Goal: Information Seeking & Learning: Learn about a topic

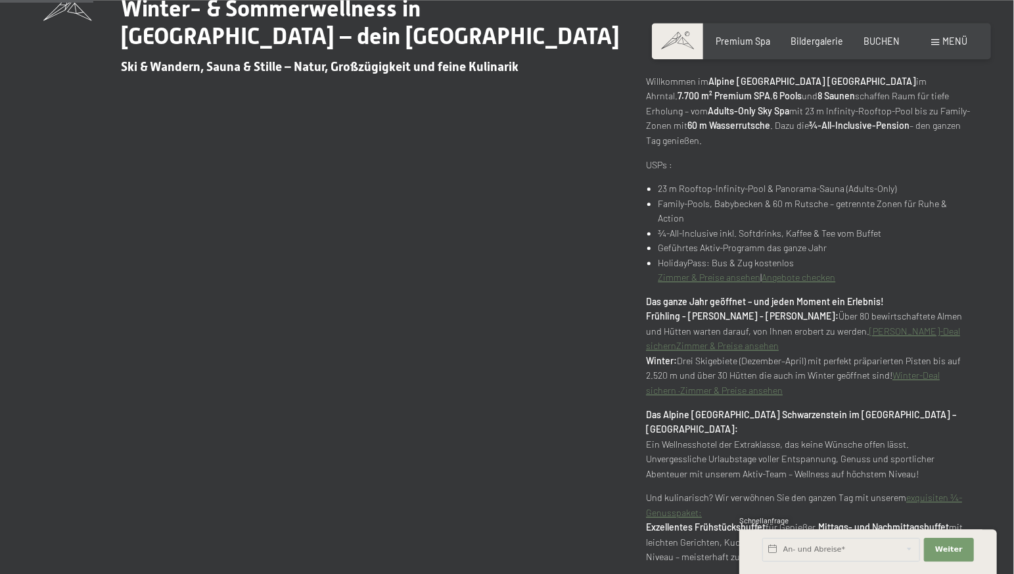
scroll to position [690, 0]
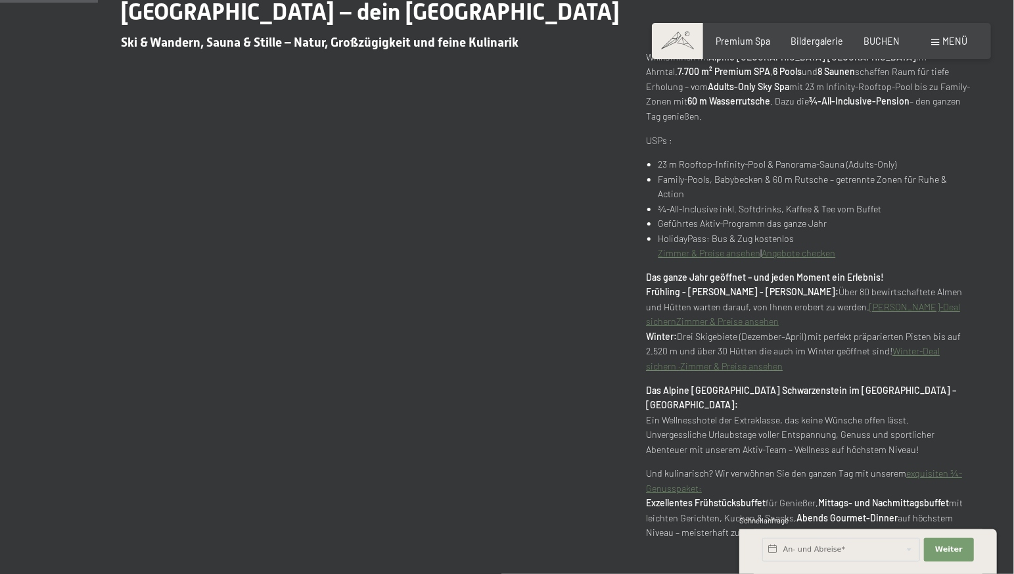
click at [923, 467] on link "exquisiten ¾-Genusspaket:" at bounding box center [804, 480] width 316 height 26
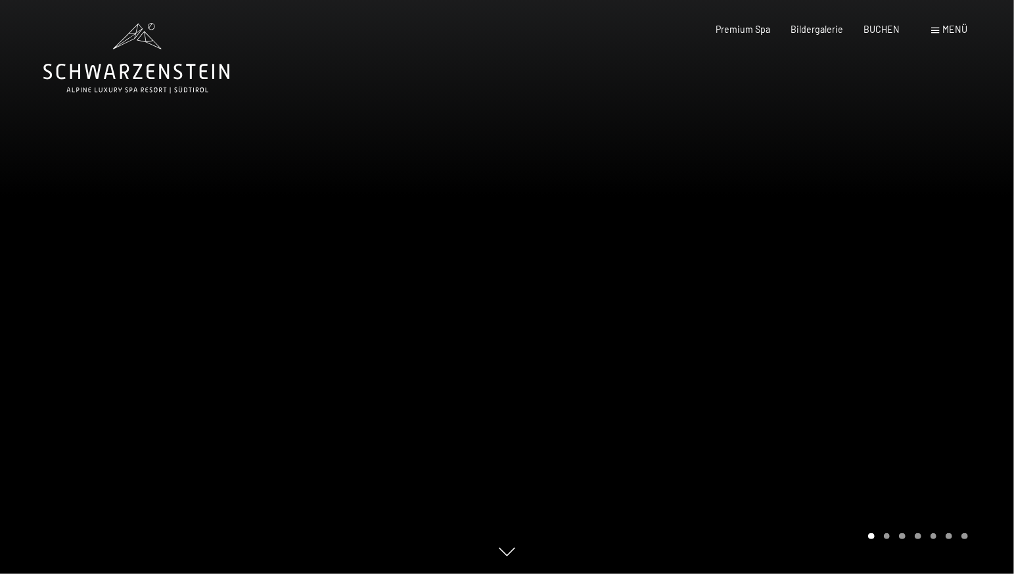
click at [954, 32] on span "Menü" at bounding box center [955, 29] width 25 height 11
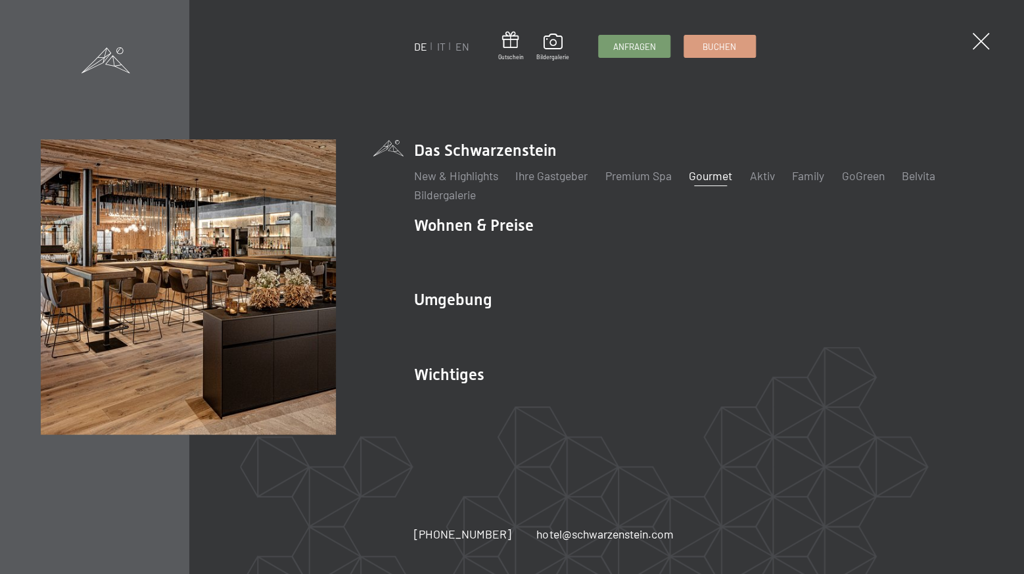
click at [701, 179] on link "Gourmet" at bounding box center [710, 175] width 43 height 14
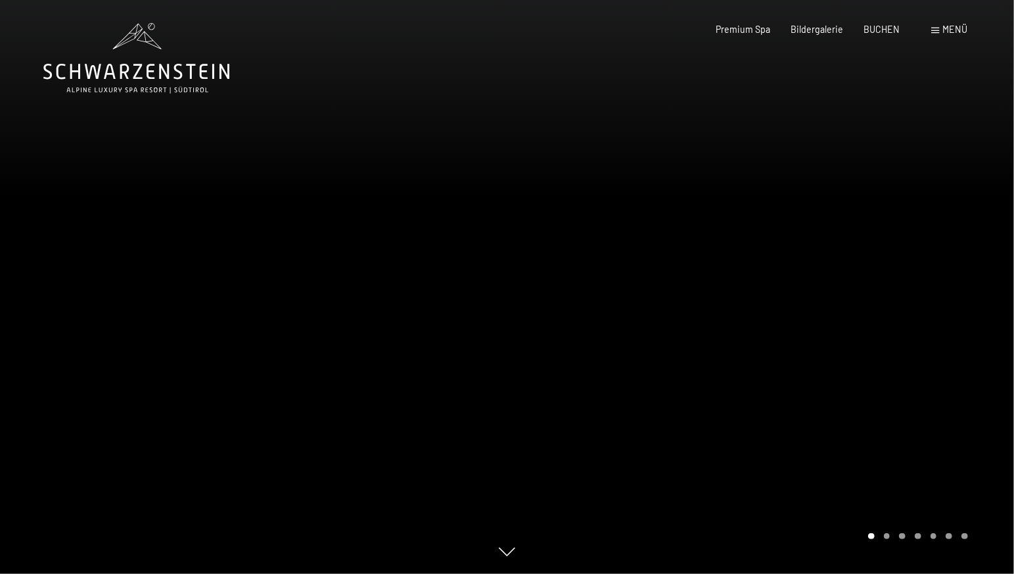
click at [941, 28] on div "Menü" at bounding box center [950, 29] width 36 height 13
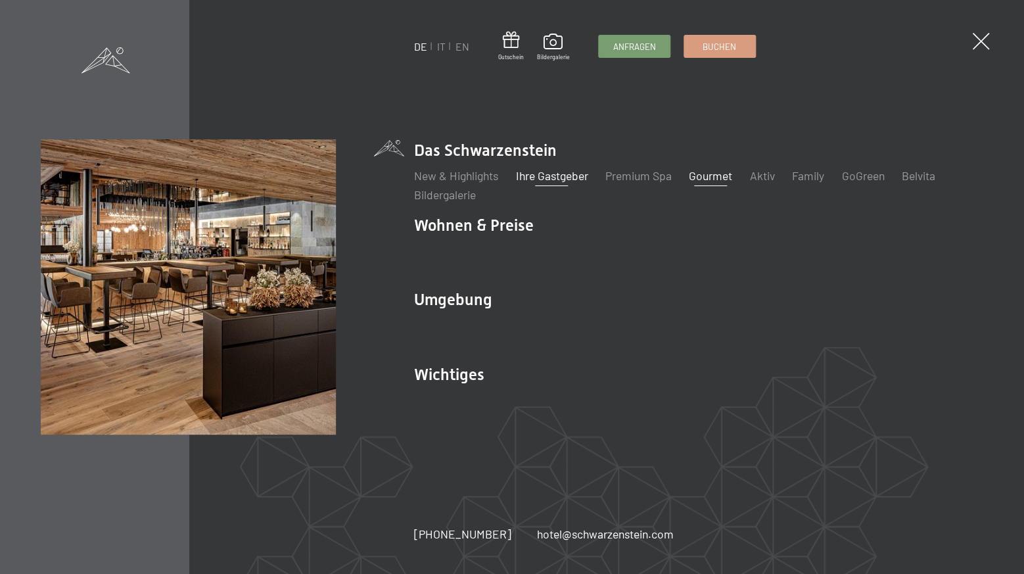
click at [544, 178] on link "Ihre Gastgeber" at bounding box center [551, 175] width 72 height 14
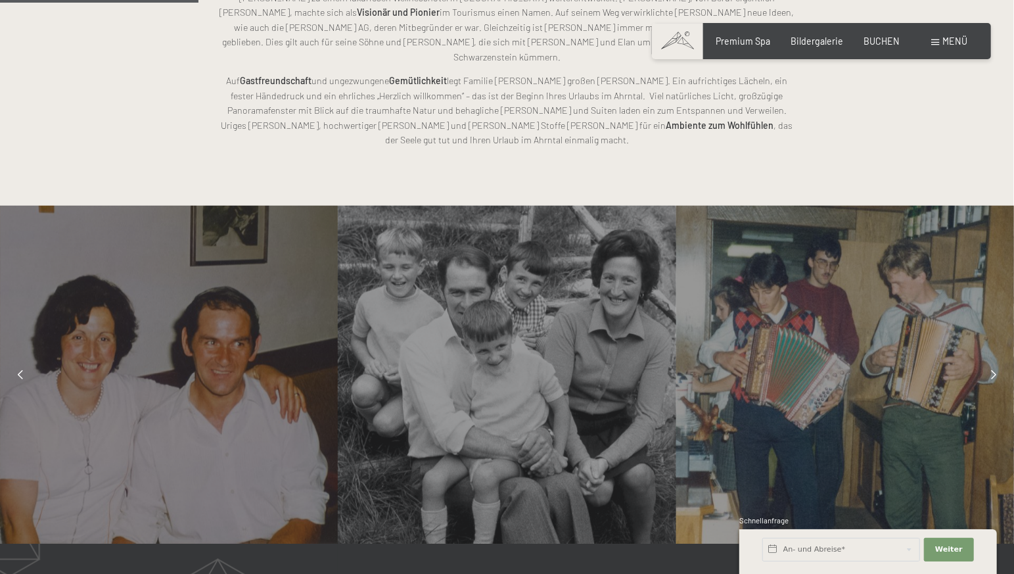
scroll to position [897, 0]
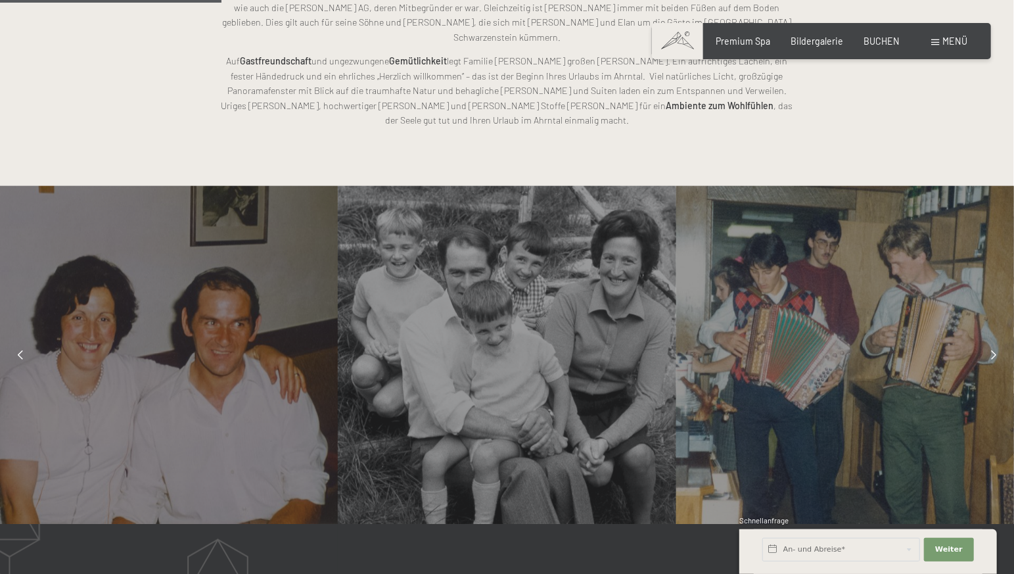
click at [16, 340] on div at bounding box center [20, 354] width 29 height 29
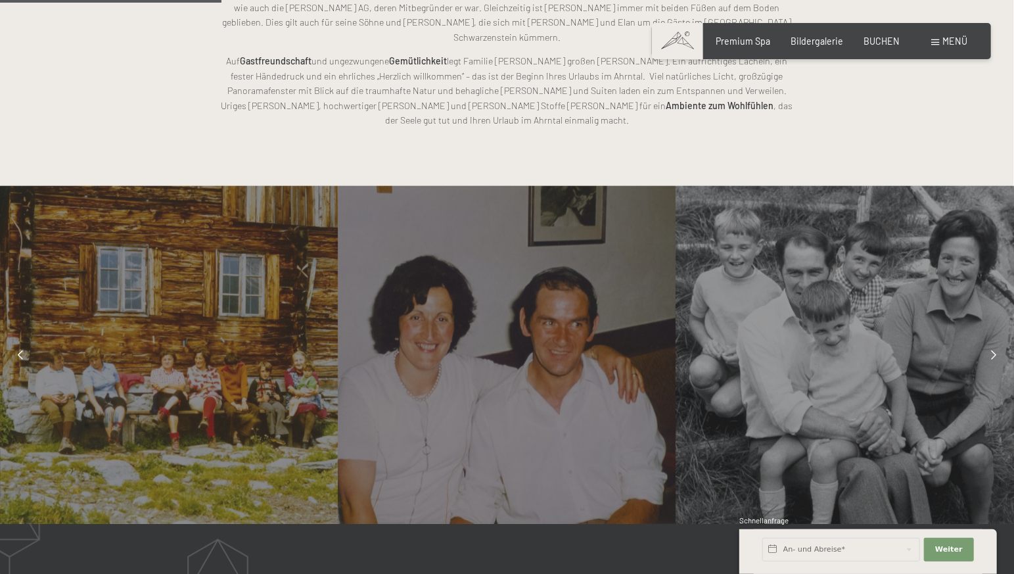
click at [19, 350] on icon at bounding box center [20, 354] width 5 height 9
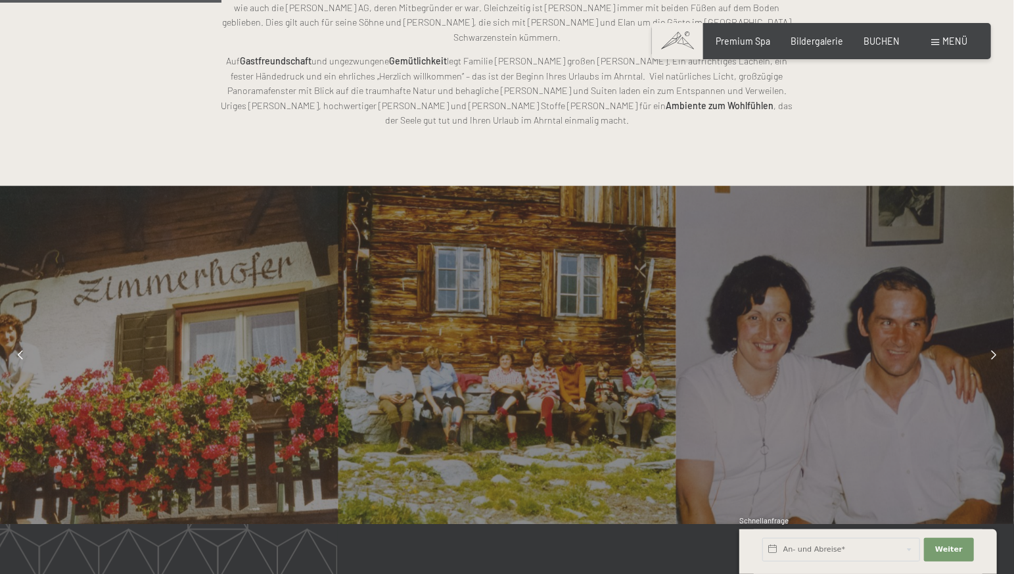
click at [19, 350] on icon at bounding box center [20, 354] width 5 height 9
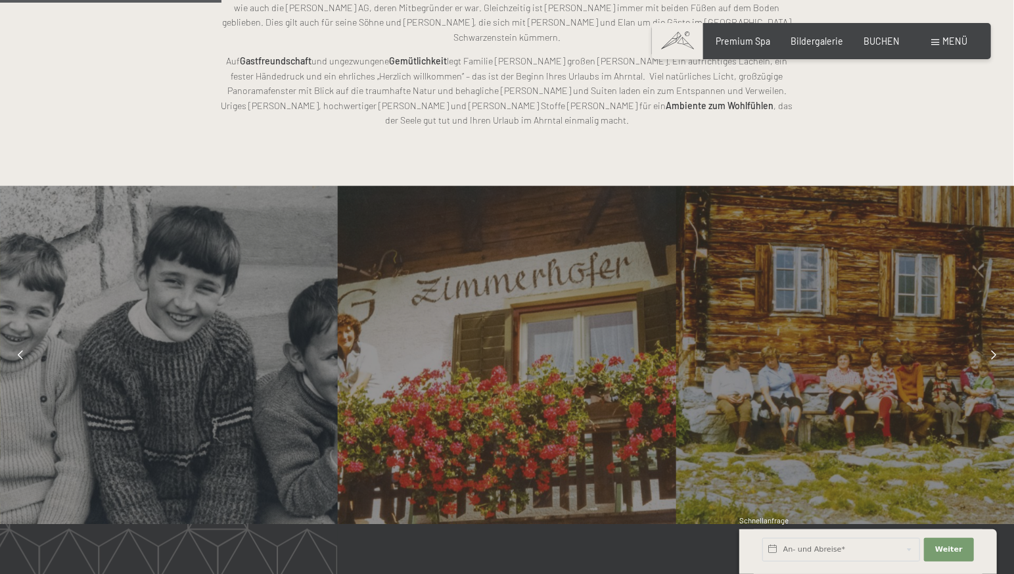
click at [19, 350] on icon at bounding box center [20, 354] width 5 height 9
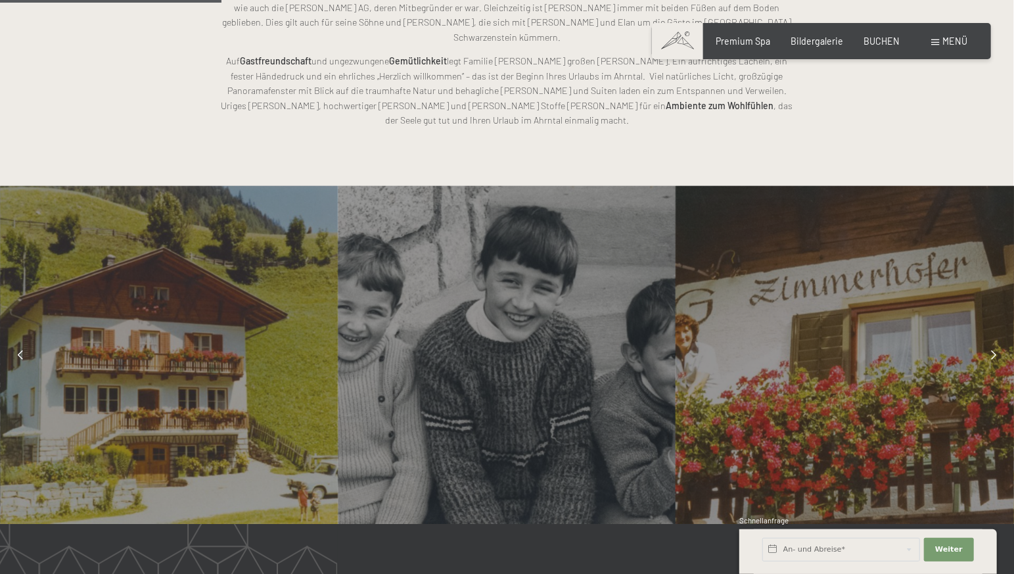
click at [19, 350] on icon at bounding box center [20, 354] width 5 height 9
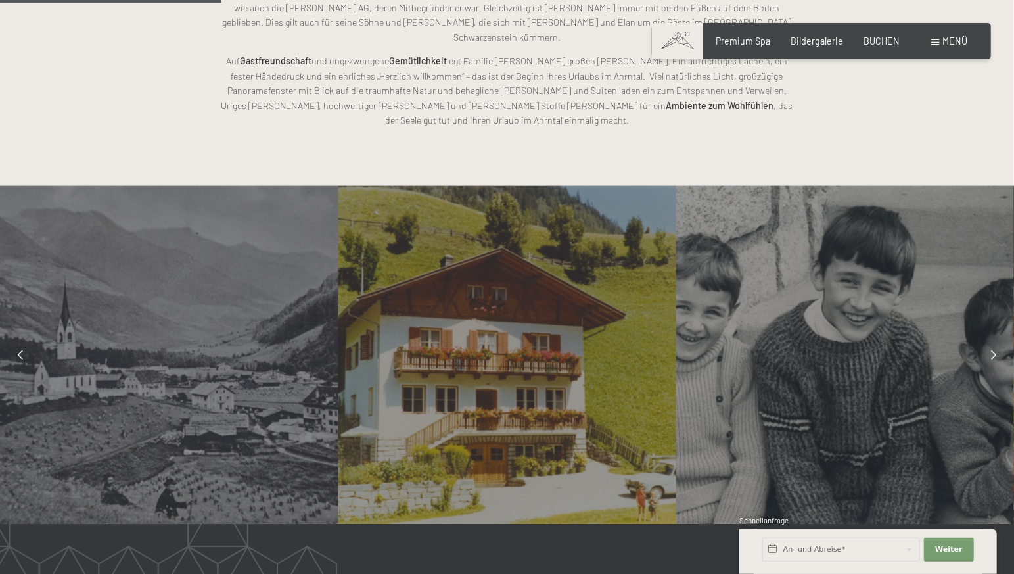
click at [19, 350] on icon at bounding box center [20, 354] width 5 height 9
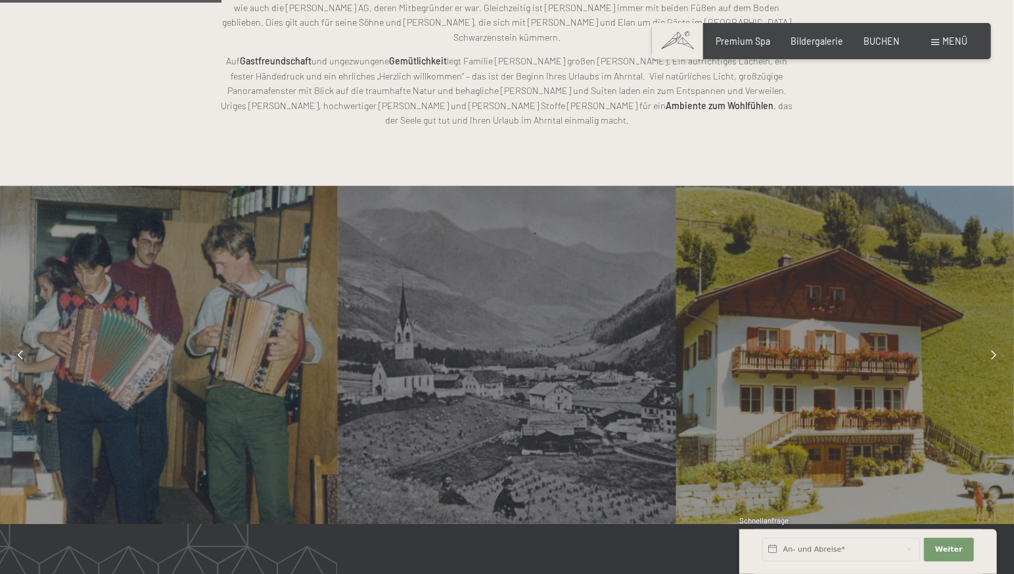
click at [19, 350] on icon at bounding box center [20, 354] width 5 height 9
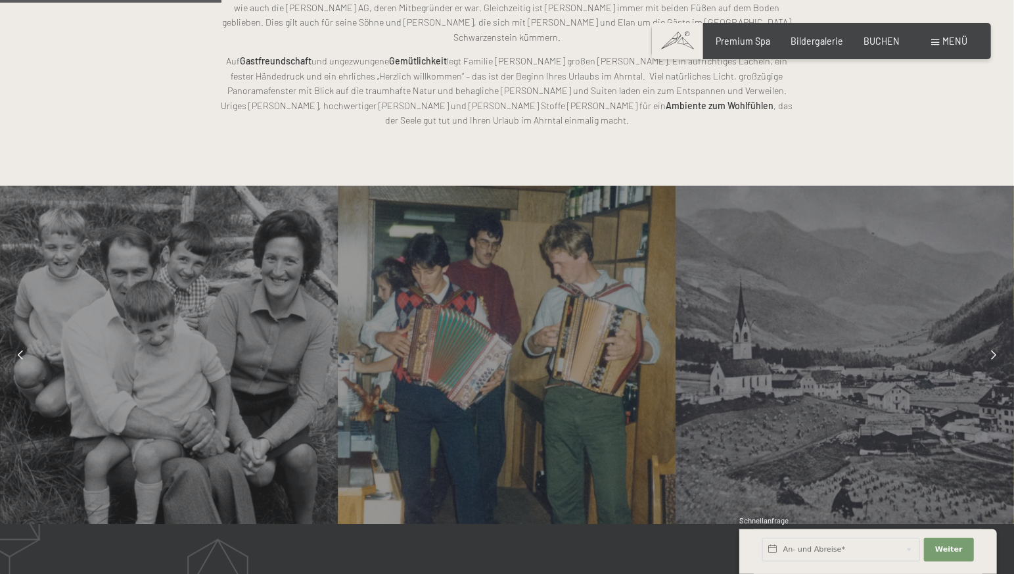
click at [19, 350] on icon at bounding box center [20, 354] width 5 height 9
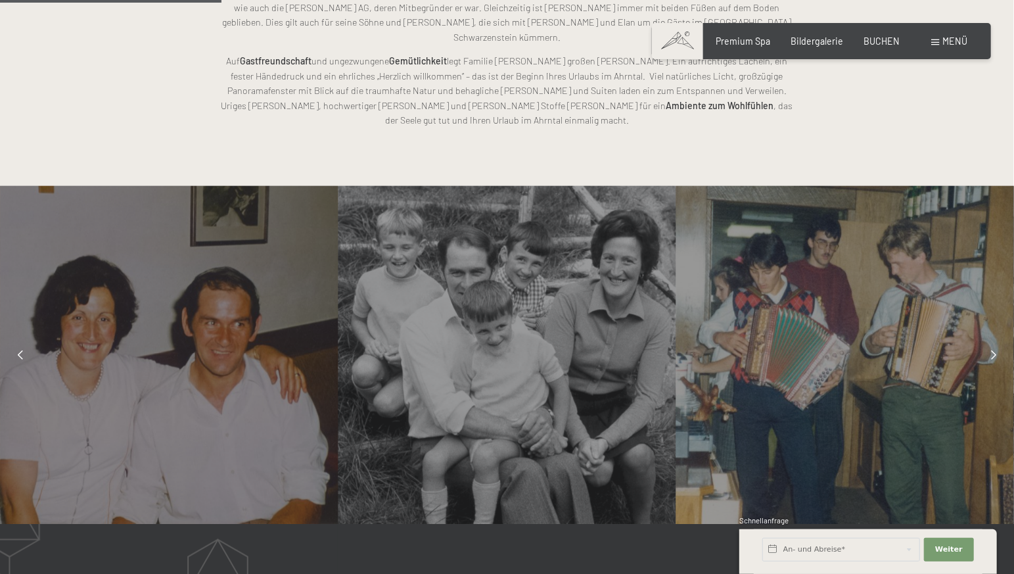
click at [19, 350] on icon at bounding box center [20, 354] width 5 height 9
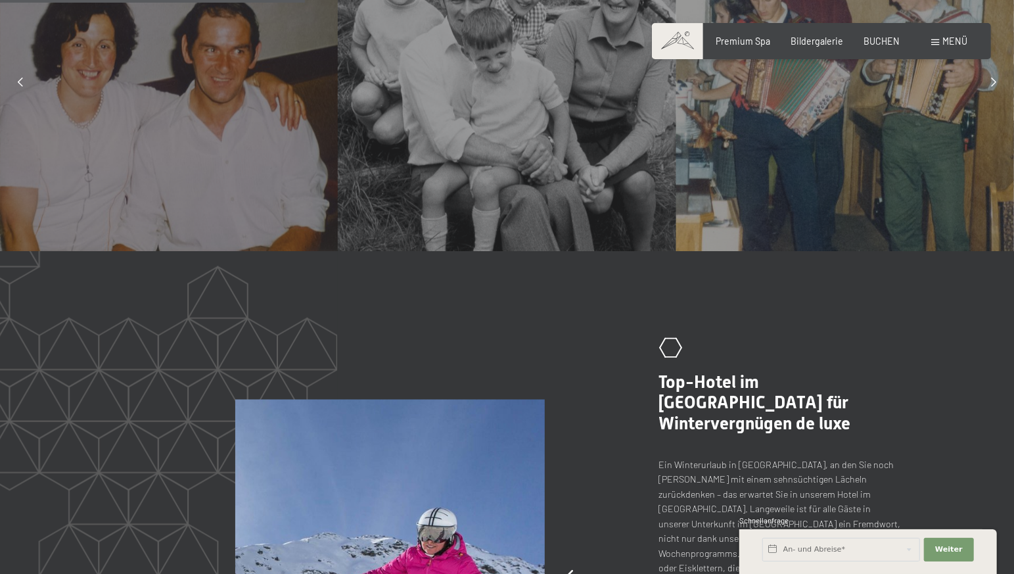
scroll to position [1242, 0]
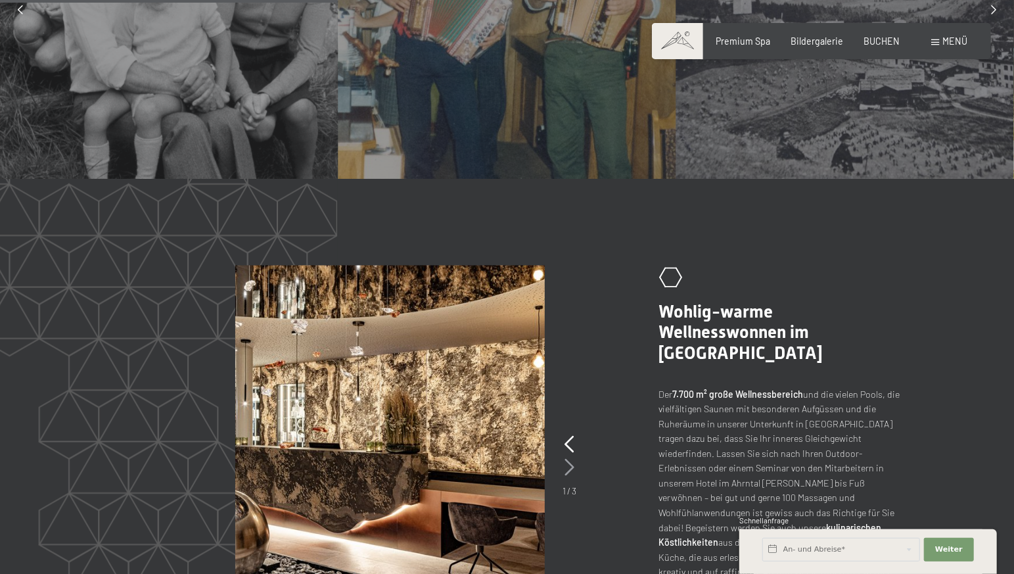
click at [570, 459] on icon at bounding box center [570, 467] width 10 height 17
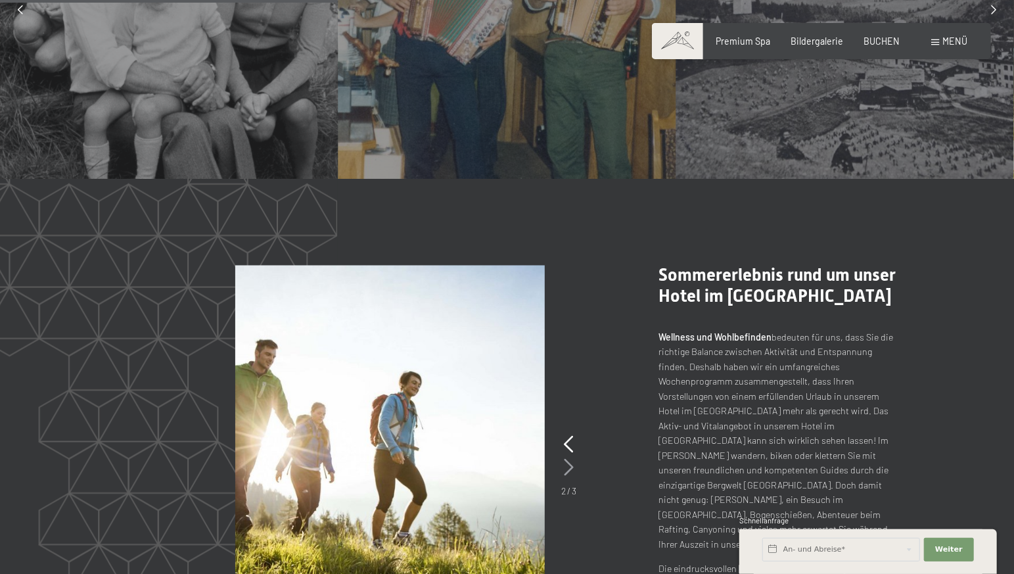
click at [567, 459] on icon at bounding box center [569, 467] width 10 height 17
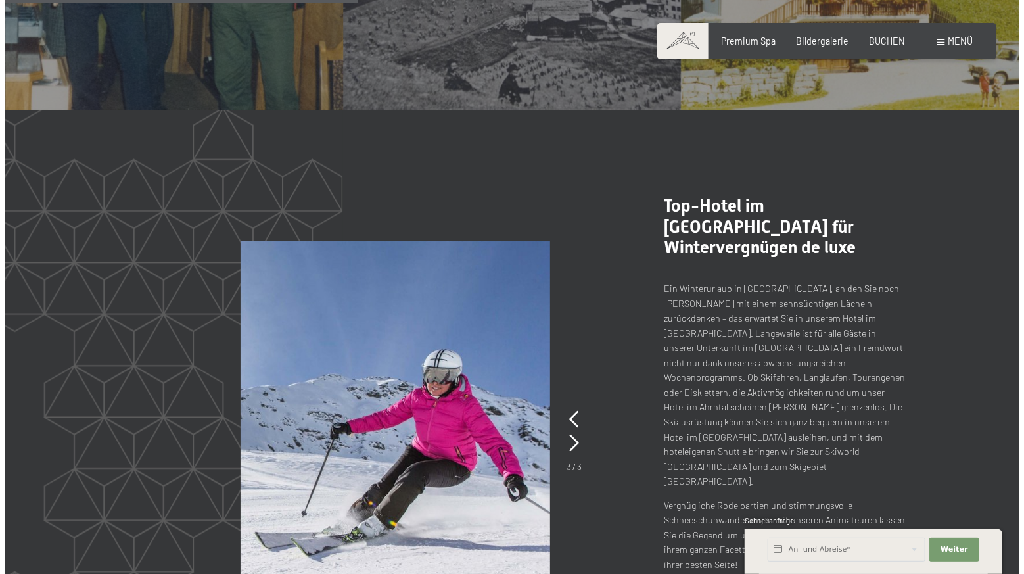
scroll to position [1173, 0]
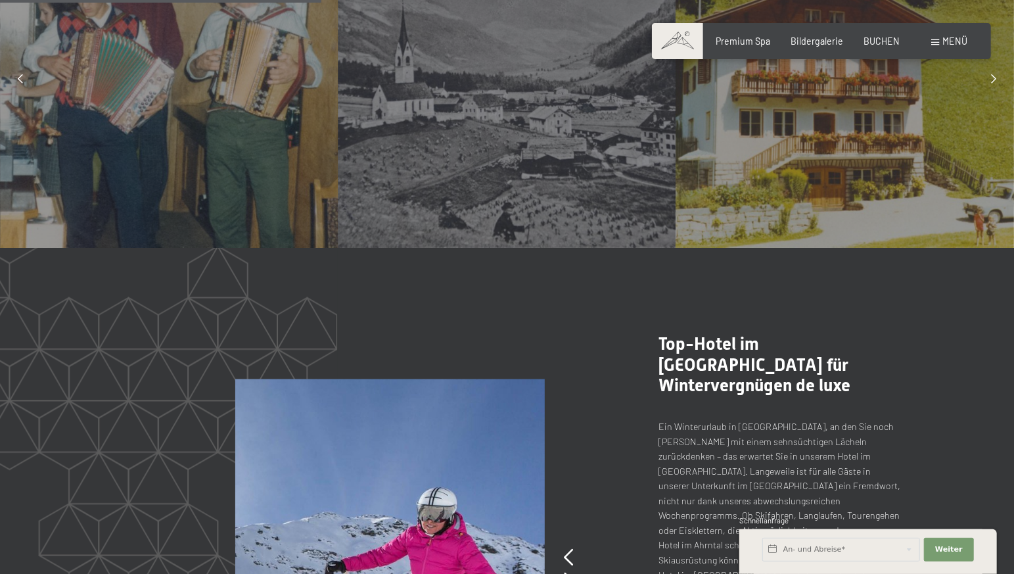
click at [952, 39] on span "Menü" at bounding box center [955, 40] width 25 height 11
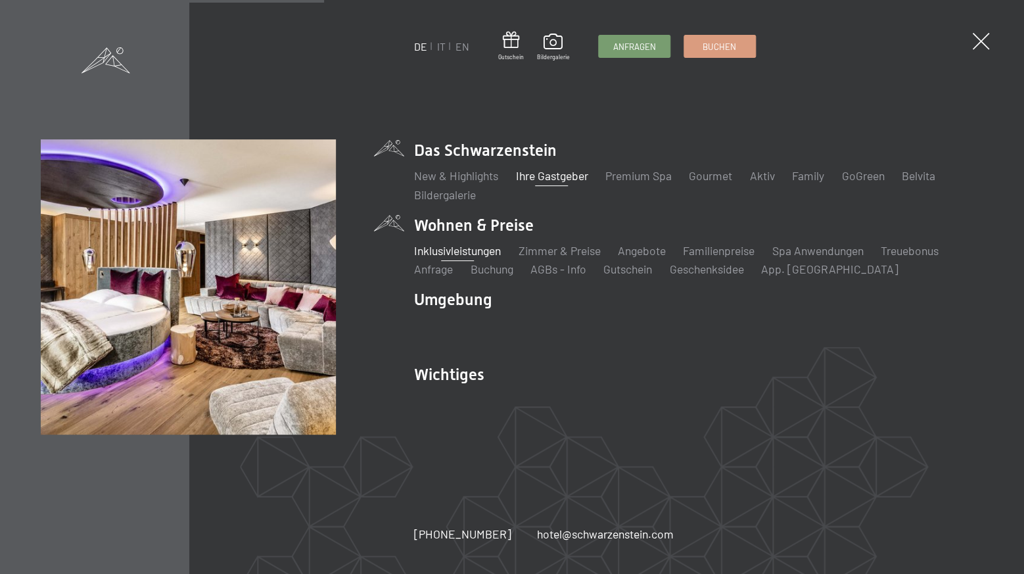
click at [460, 255] on link "Inklusivleistungen" at bounding box center [457, 250] width 87 height 14
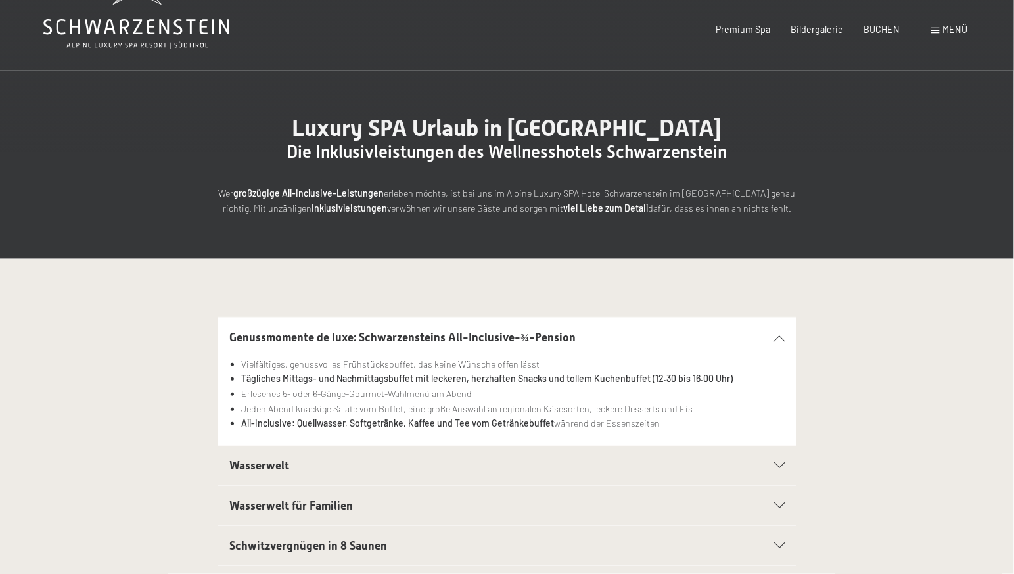
scroll to position [69, 0]
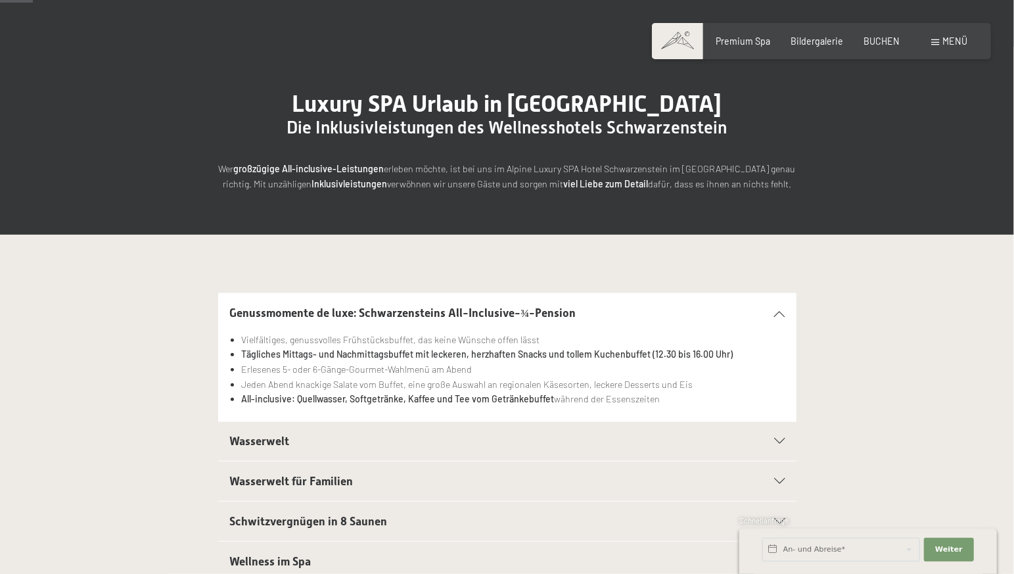
click at [784, 446] on div "Wasserwelt" at bounding box center [506, 441] width 555 height 39
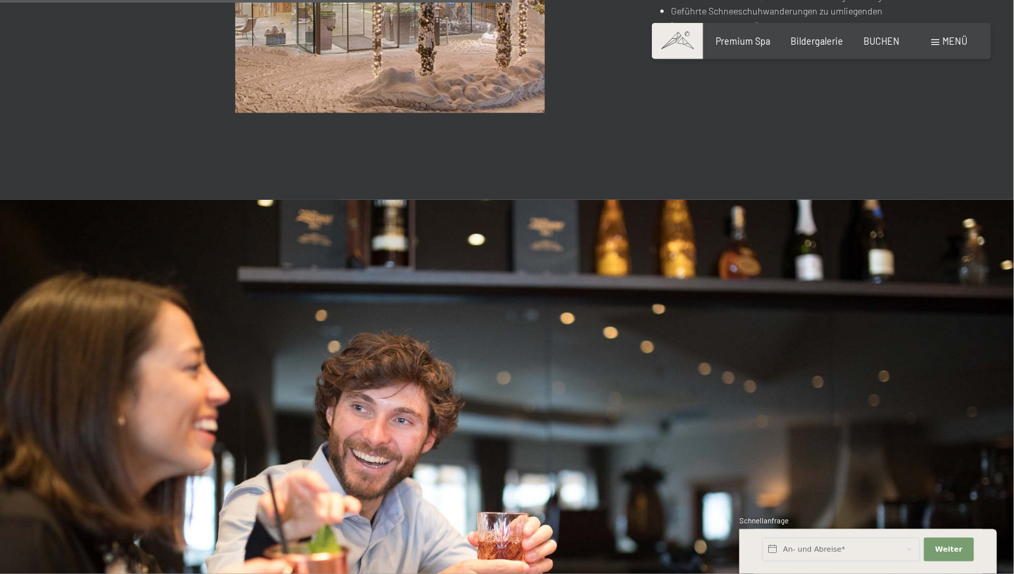
scroll to position [1035, 0]
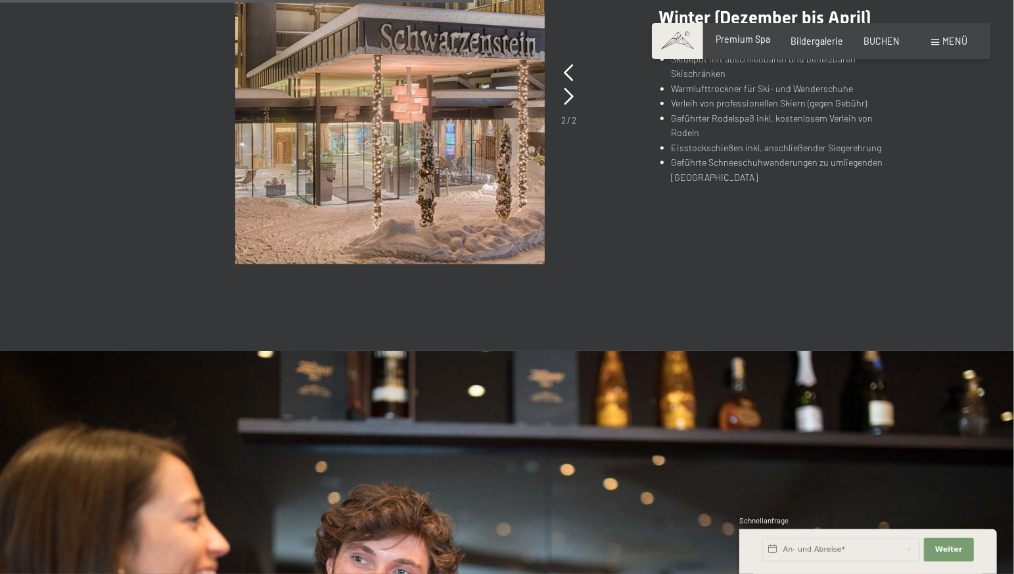
click at [753, 41] on span "Premium Spa" at bounding box center [743, 39] width 55 height 11
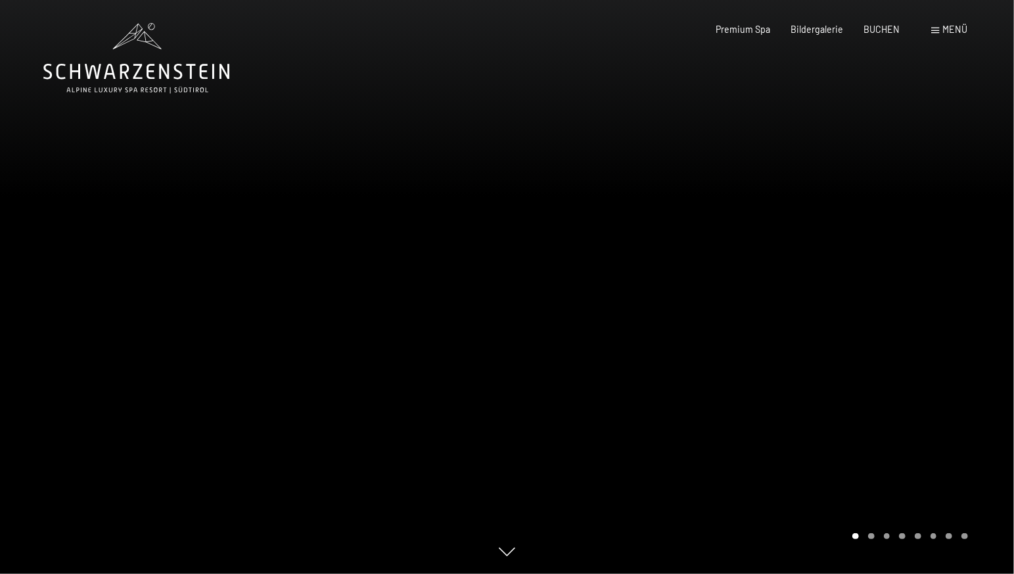
click at [964, 33] on span "Menü" at bounding box center [955, 29] width 25 height 11
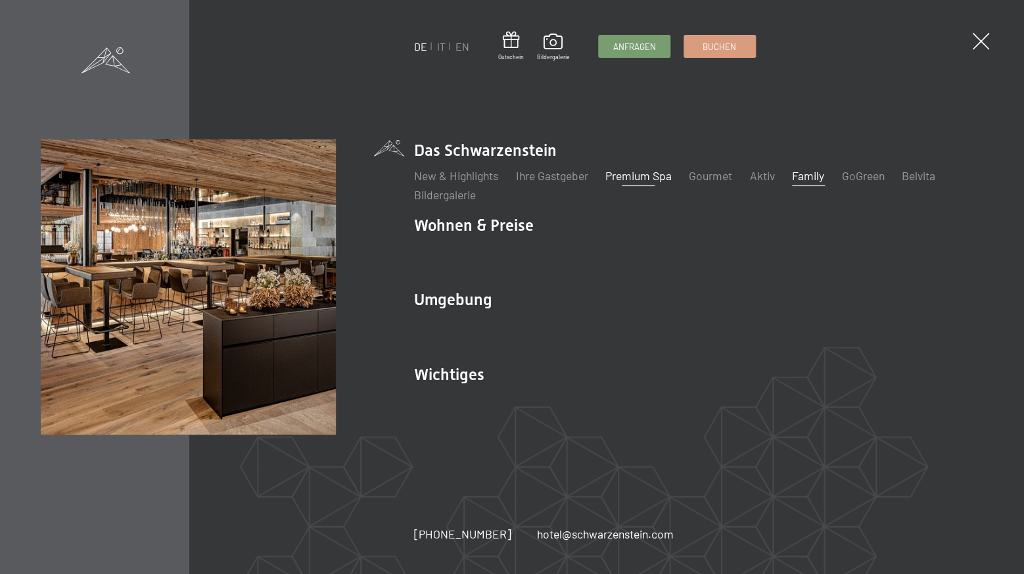
click at [823, 175] on link "Family" at bounding box center [808, 175] width 32 height 14
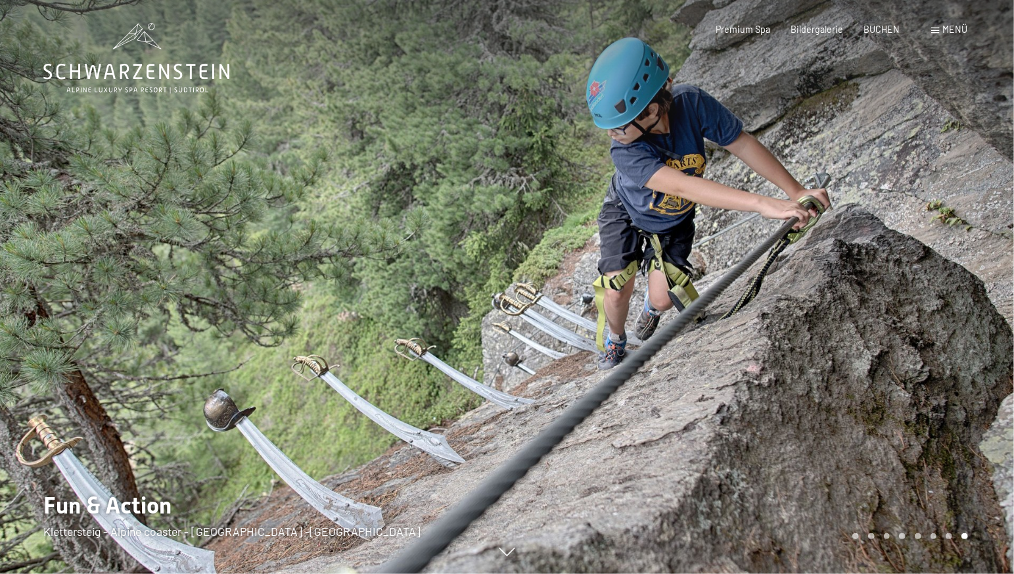
click at [947, 27] on span "Menü" at bounding box center [955, 29] width 25 height 11
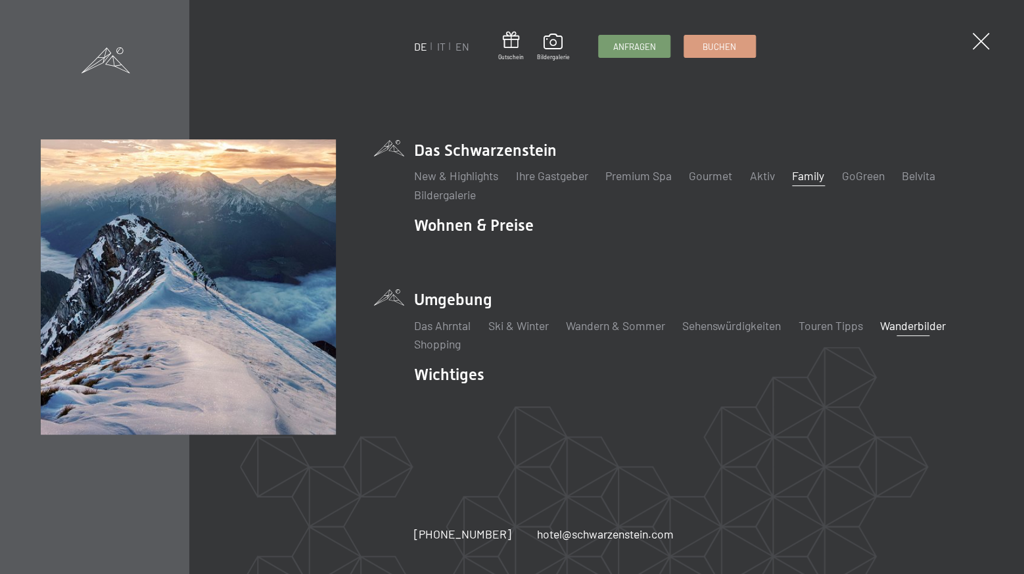
click at [903, 325] on link "Wanderbilder" at bounding box center [913, 325] width 66 height 14
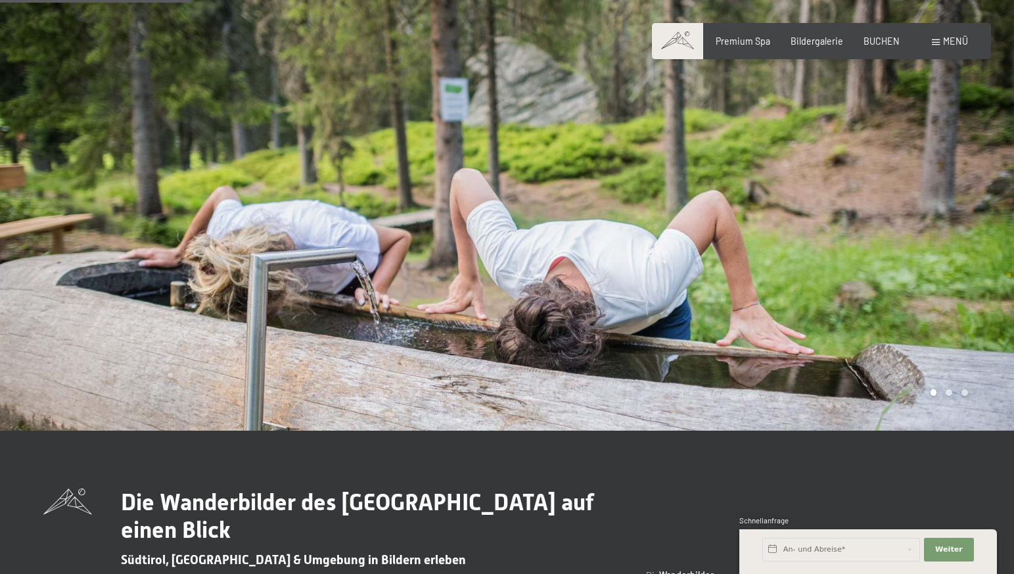
scroll to position [483, 0]
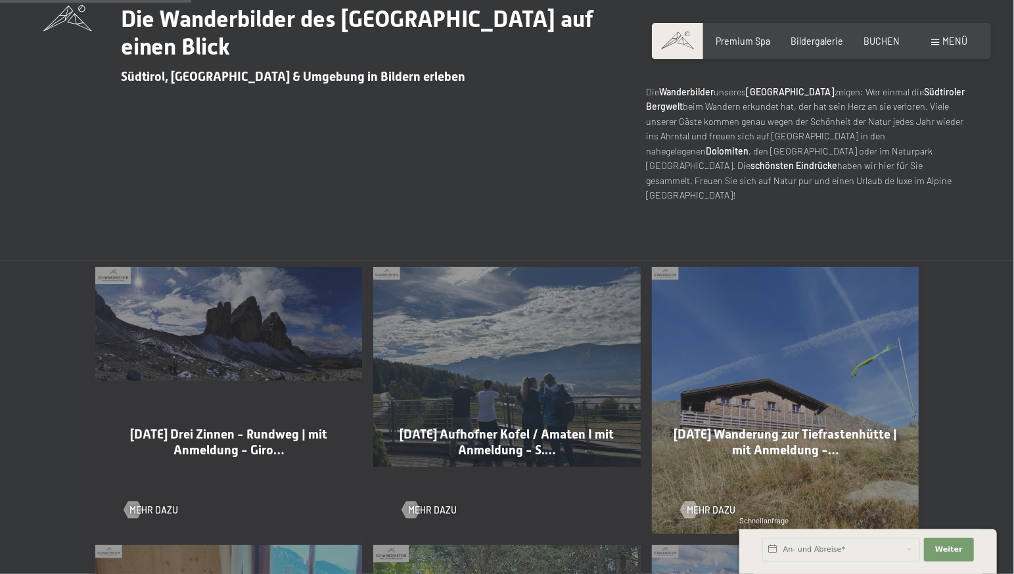
click at [217, 335] on div "09-10-2025 Drei Zinnen - Rundweg | mit Anmeldung - Giro… Mehr dazu" at bounding box center [228, 400] width 279 height 279
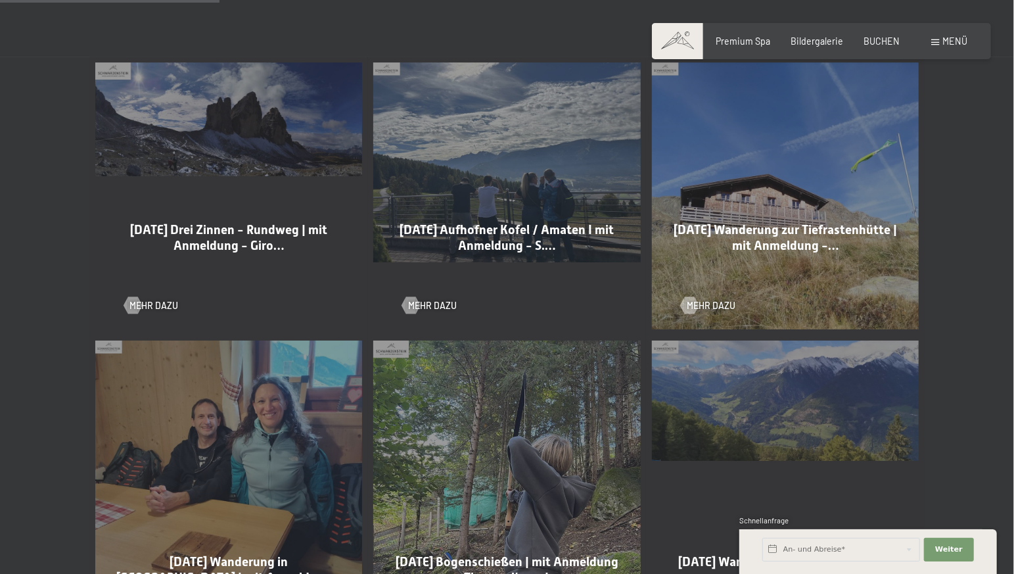
scroll to position [690, 0]
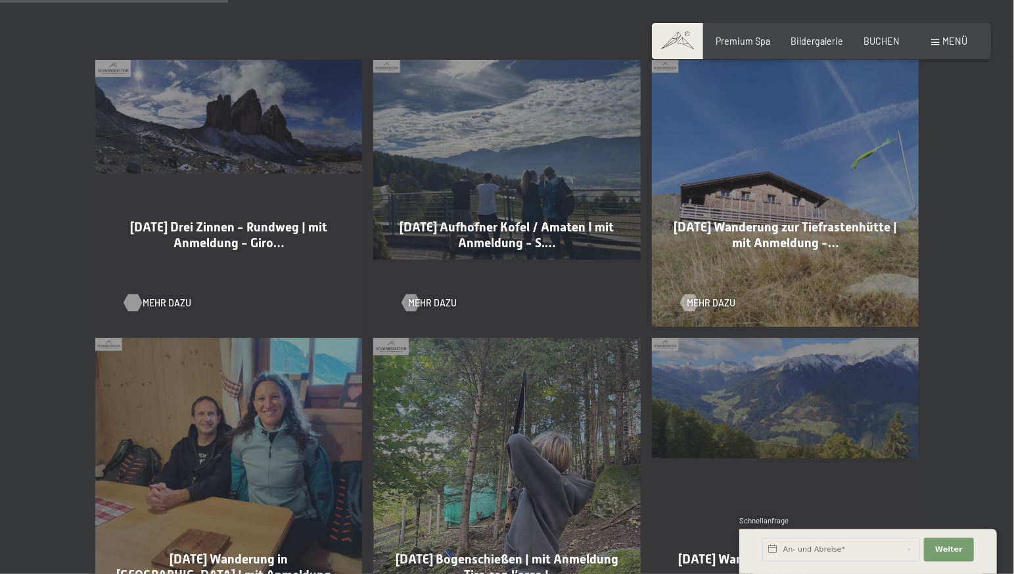
click at [164, 296] on span "Mehr dazu" at bounding box center [167, 302] width 49 height 13
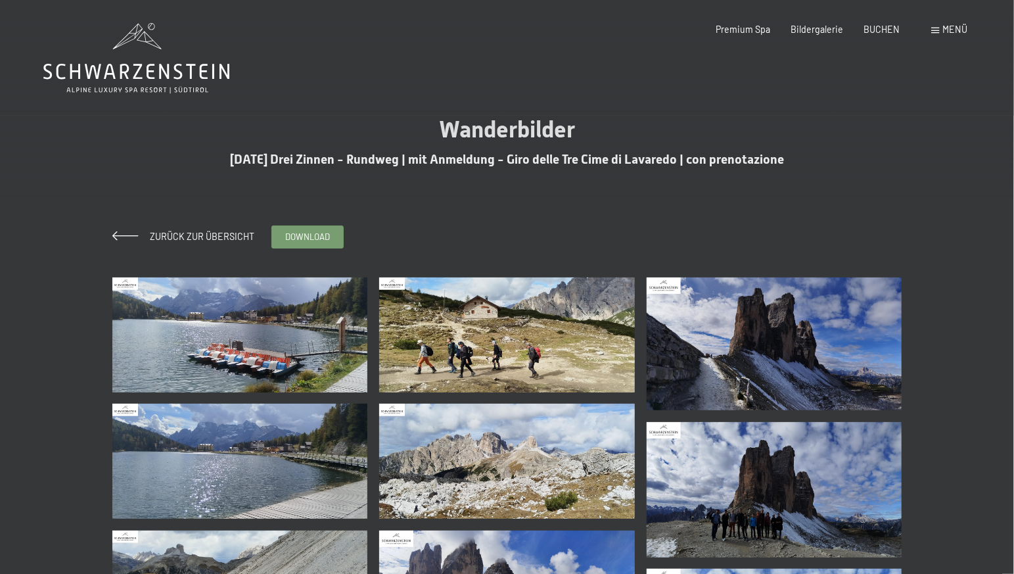
click at [239, 359] on img at bounding box center [240, 334] width 256 height 115
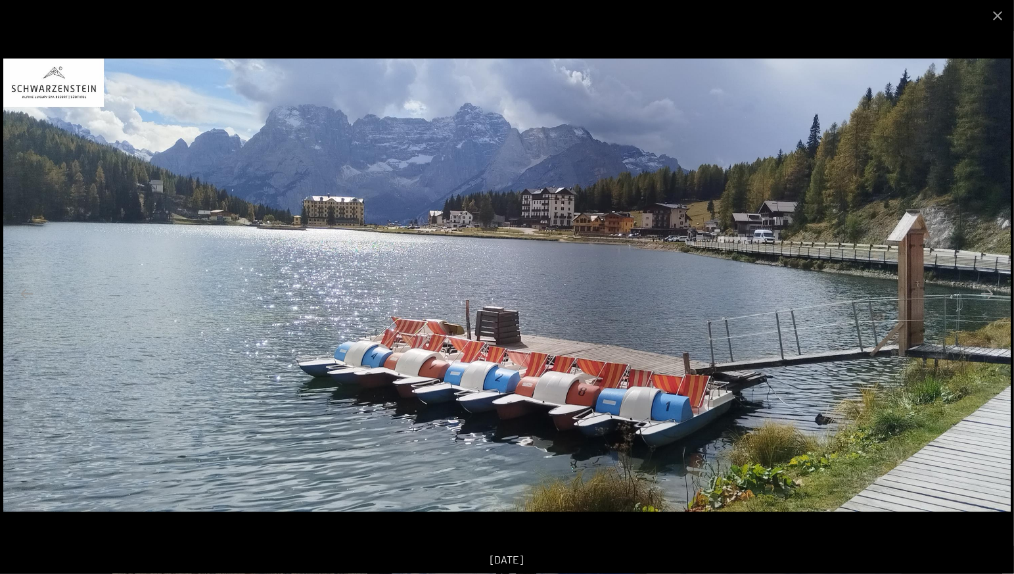
scroll to position [138, 0]
click at [1001, 15] on button "Close gallery" at bounding box center [997, 15] width 33 height 31
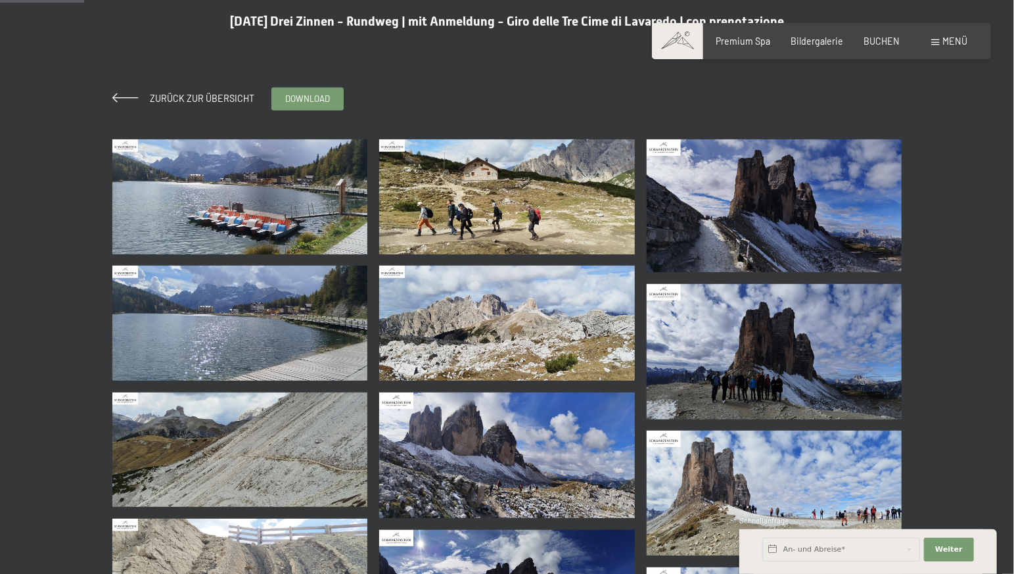
click at [438, 230] on img at bounding box center [507, 196] width 256 height 115
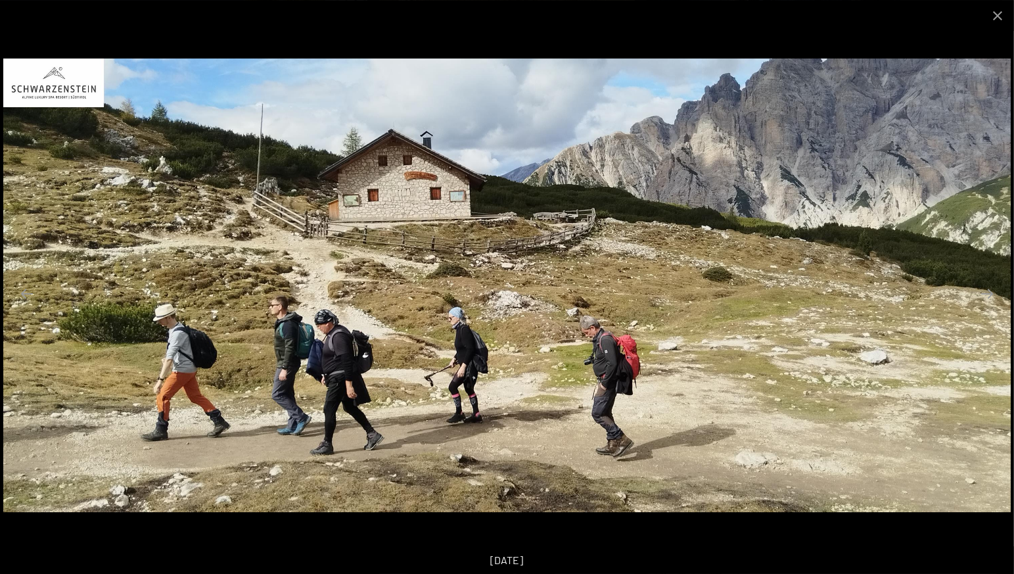
scroll to position [414, 0]
click at [1004, 11] on button "Close gallery" at bounding box center [997, 15] width 33 height 31
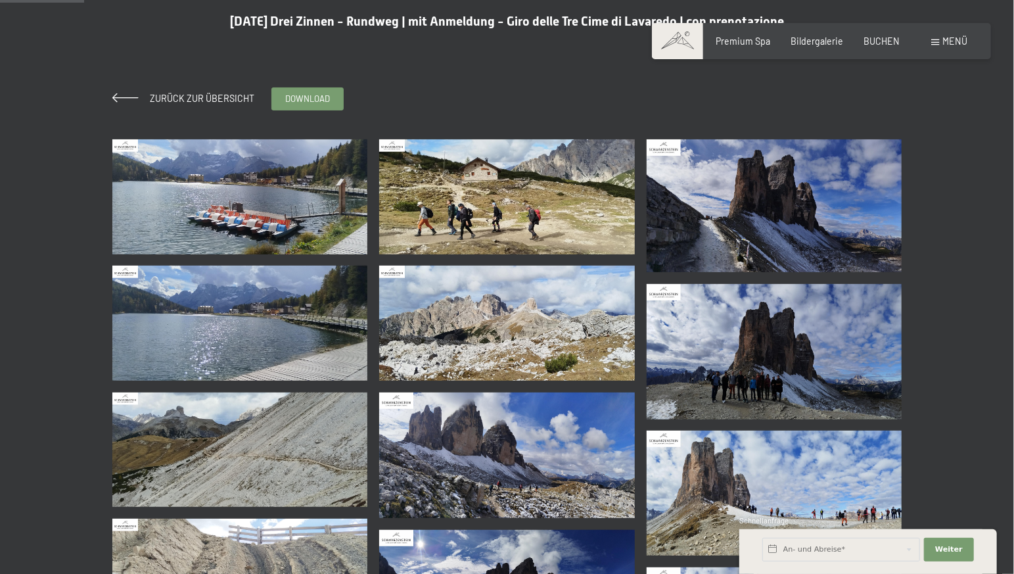
click at [747, 197] on img at bounding box center [775, 205] width 256 height 133
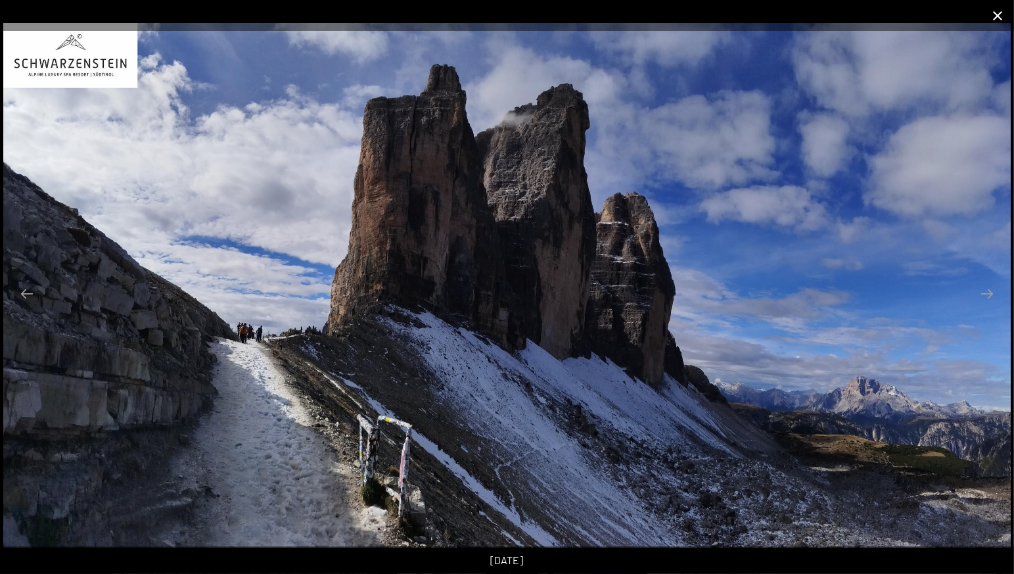
click at [983, 16] on button "Close gallery" at bounding box center [997, 15] width 33 height 31
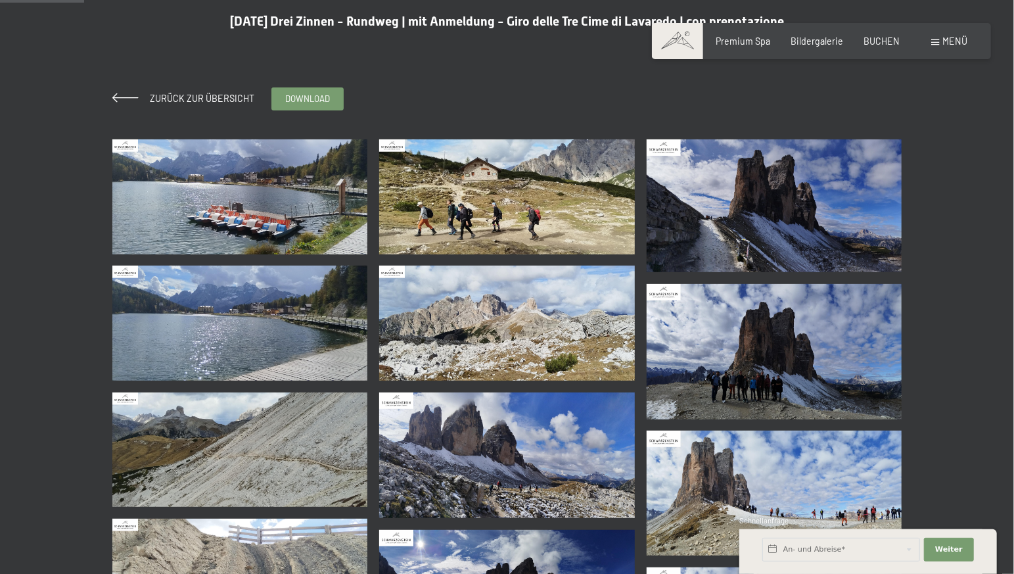
click at [507, 357] on img at bounding box center [507, 323] width 256 height 115
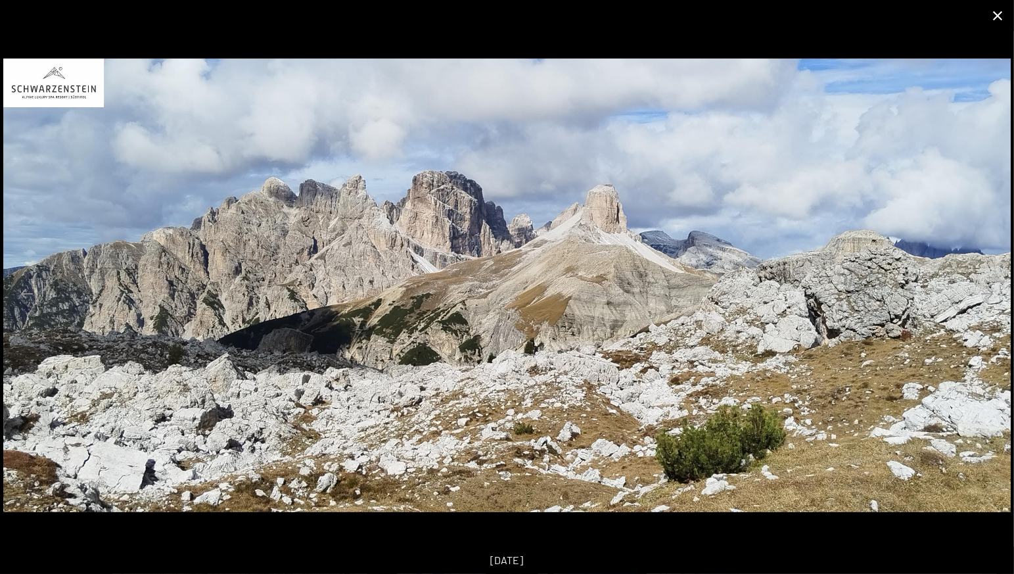
click at [996, 14] on button "Close gallery" at bounding box center [997, 15] width 33 height 31
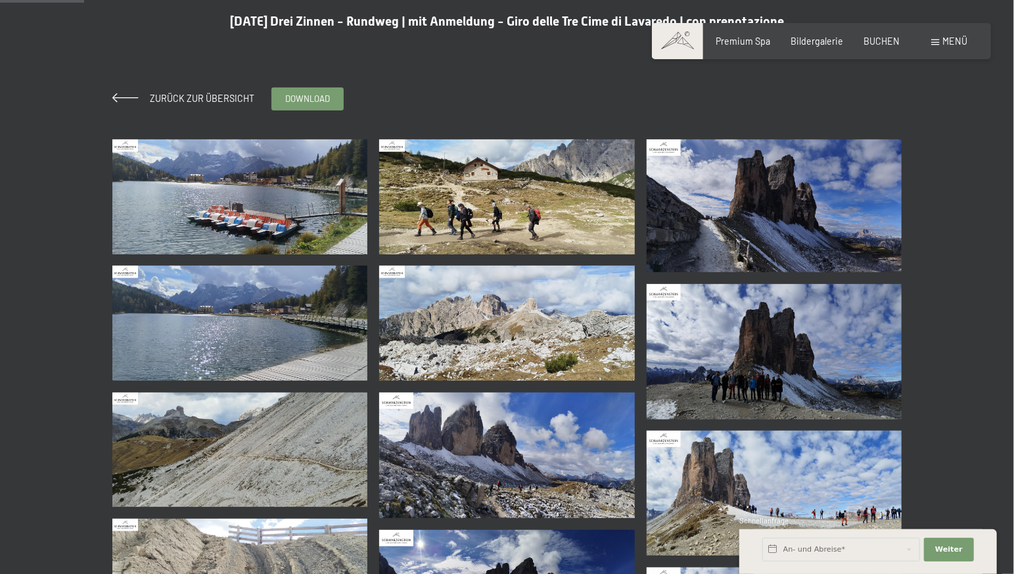
click at [738, 384] on img at bounding box center [775, 351] width 256 height 135
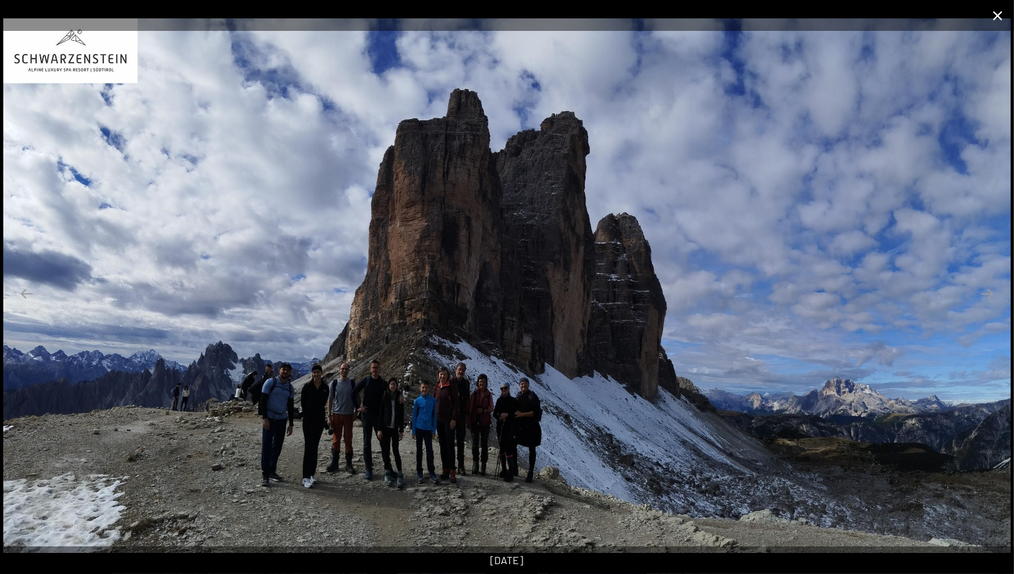
click at [996, 13] on button "Close gallery" at bounding box center [997, 15] width 33 height 31
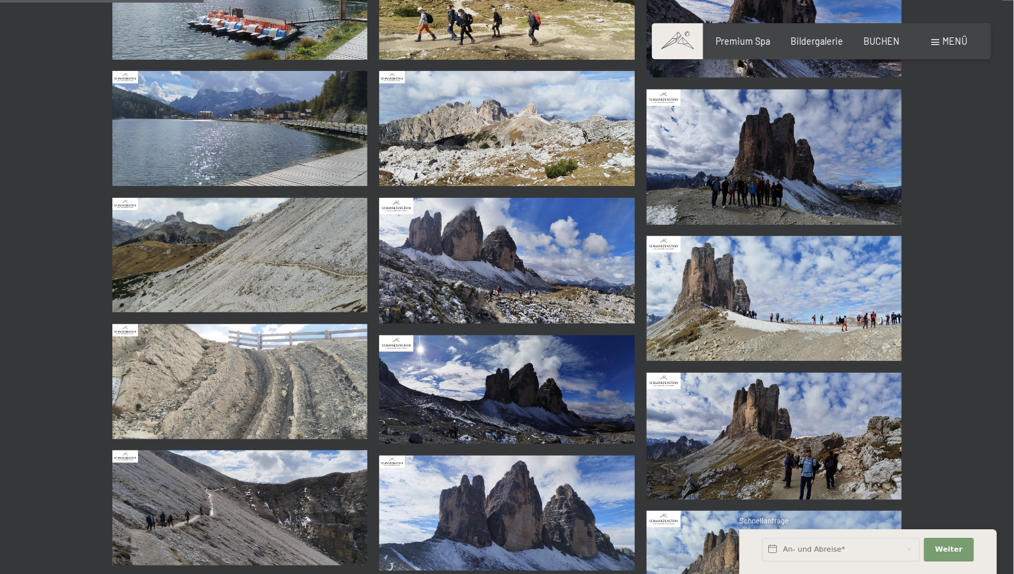
scroll to position [345, 0]
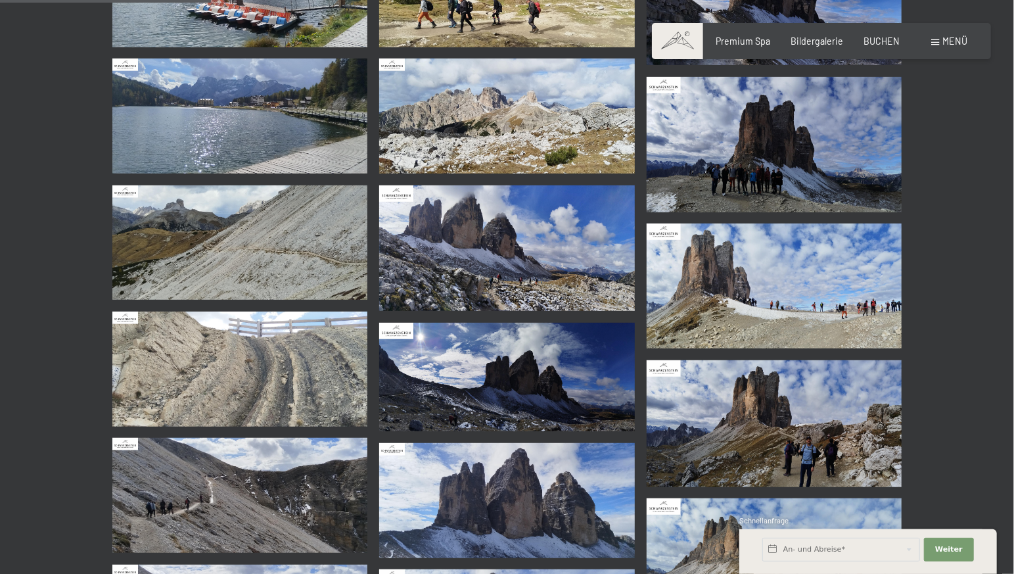
click at [737, 307] on img at bounding box center [775, 285] width 256 height 125
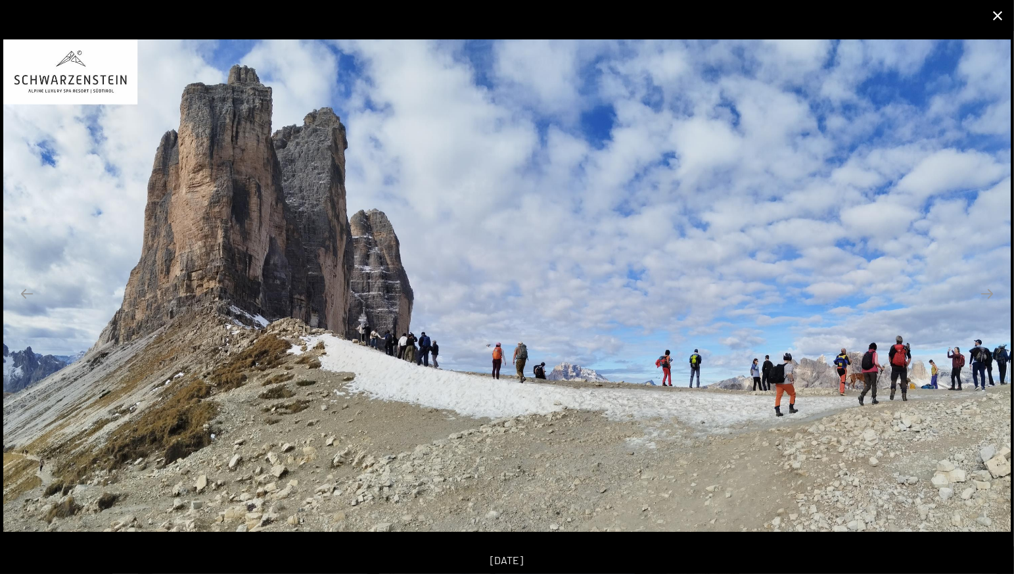
click at [997, 18] on button "Close gallery" at bounding box center [997, 15] width 33 height 31
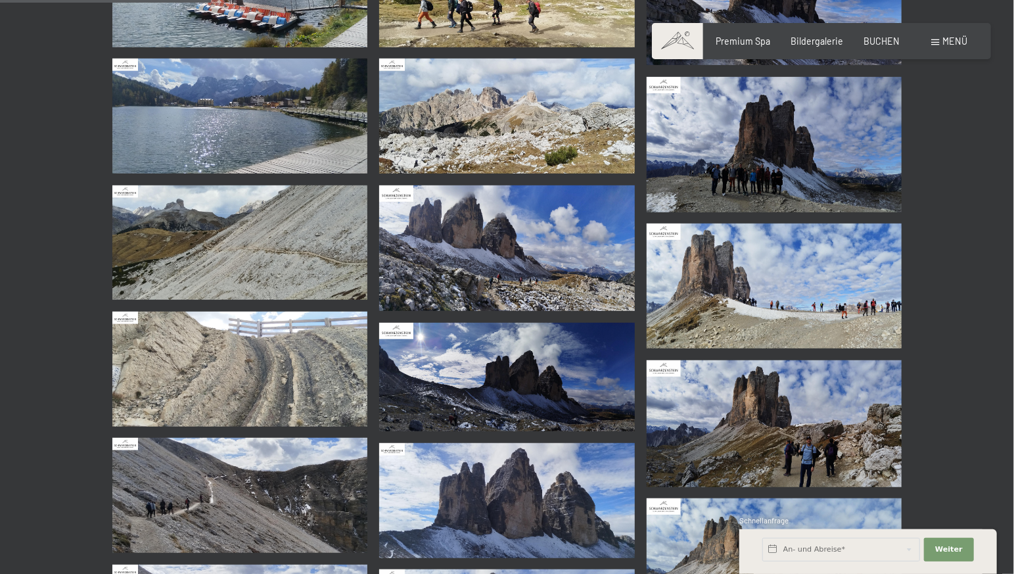
click at [803, 456] on img at bounding box center [775, 423] width 256 height 127
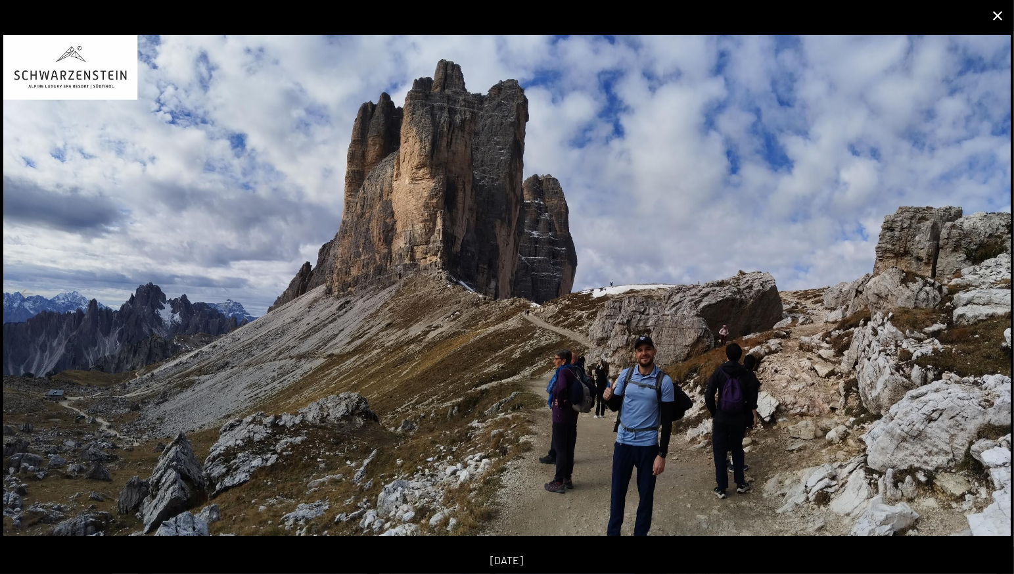
click at [1001, 17] on button "Close gallery" at bounding box center [997, 15] width 33 height 31
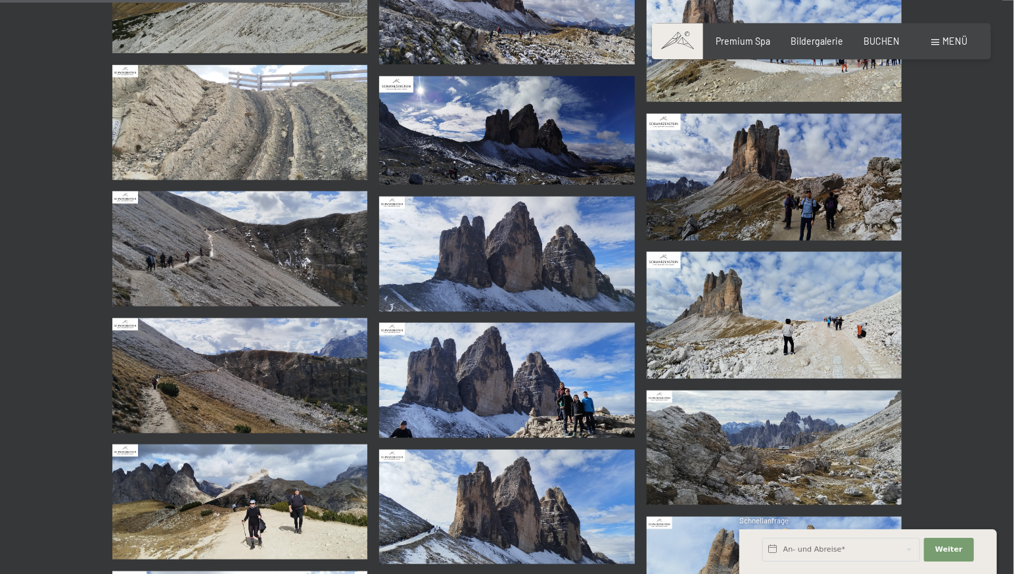
scroll to position [621, 0]
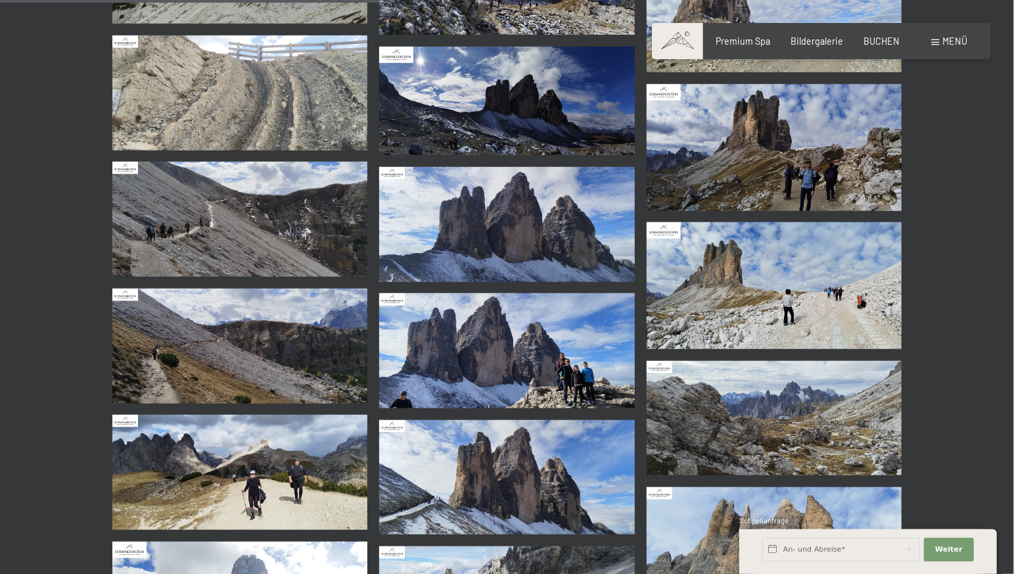
click at [544, 367] on img at bounding box center [507, 350] width 256 height 115
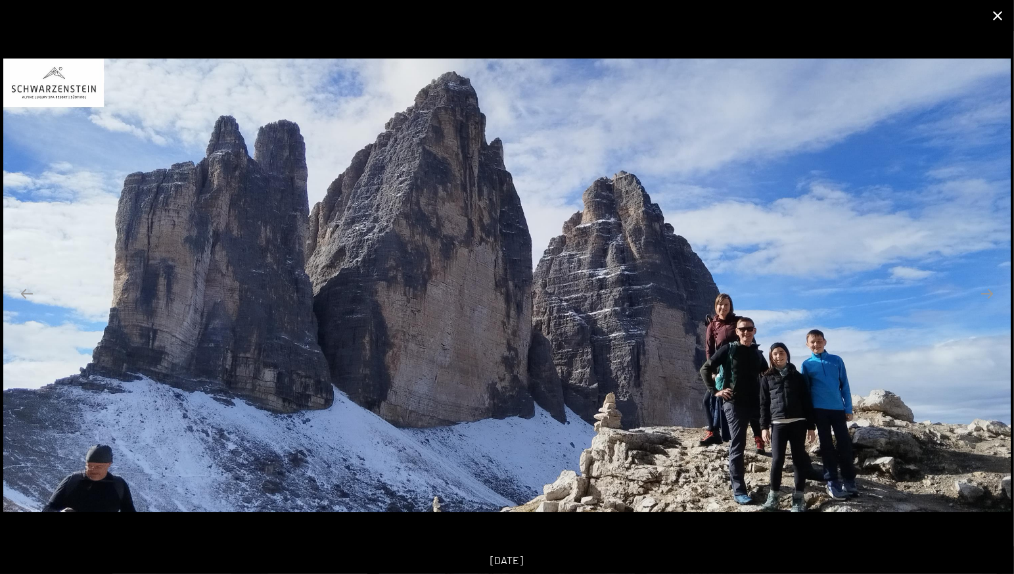
click at [1001, 16] on button "Close gallery" at bounding box center [997, 15] width 33 height 31
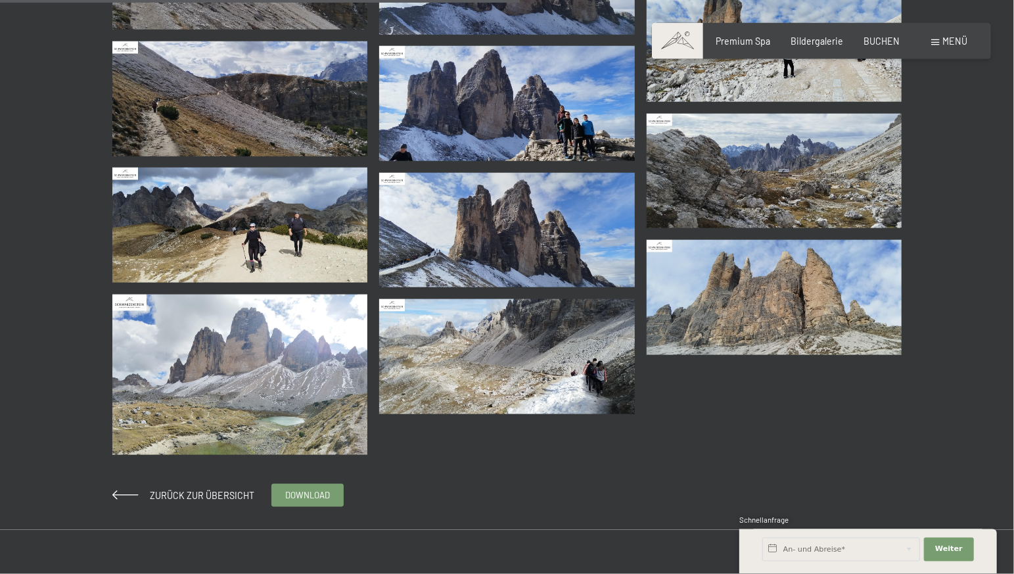
scroll to position [966, 0]
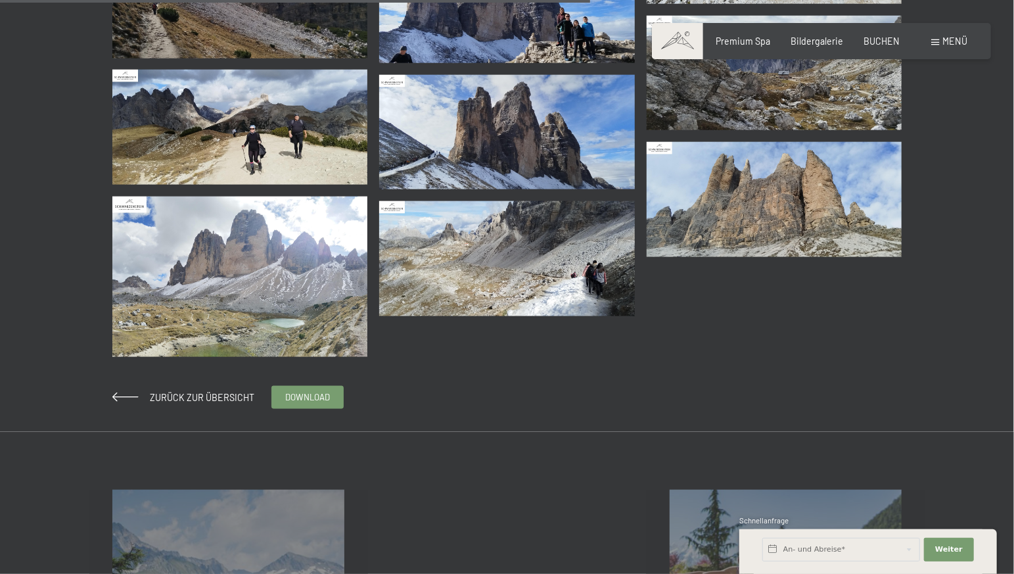
click at [260, 317] on img at bounding box center [240, 277] width 256 height 160
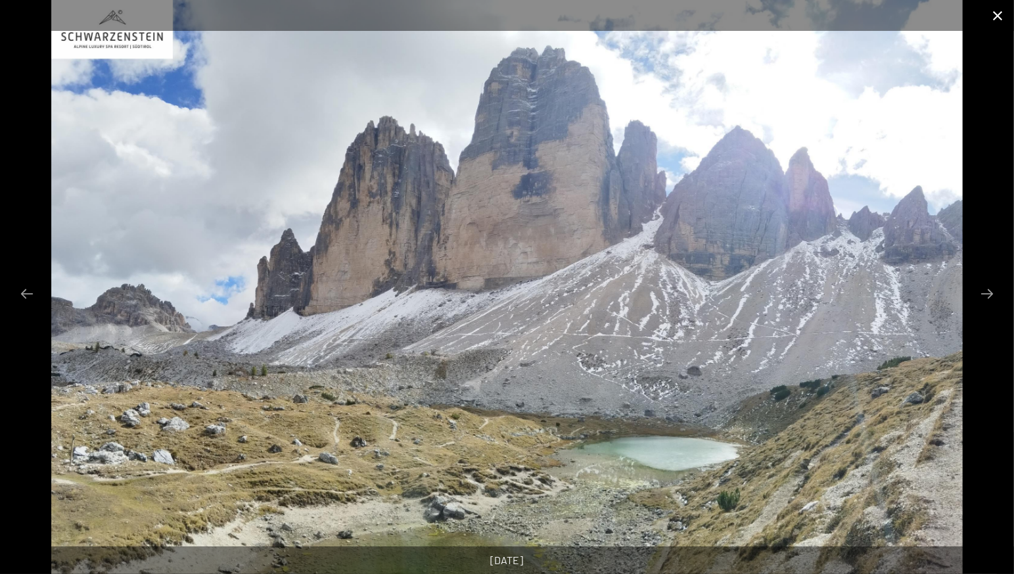
click at [994, 17] on button "Close gallery" at bounding box center [997, 15] width 33 height 31
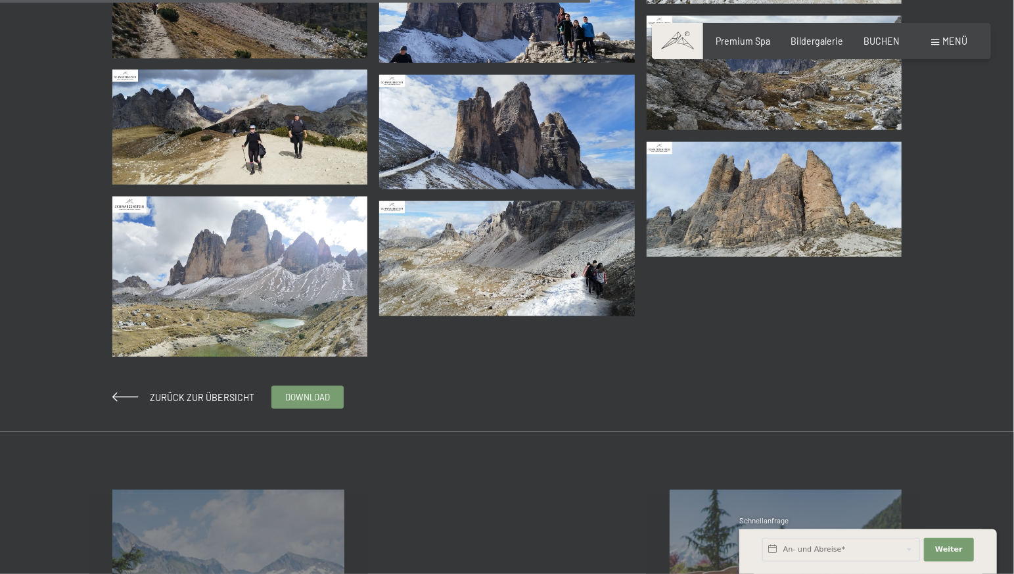
click at [209, 133] on img at bounding box center [240, 127] width 256 height 115
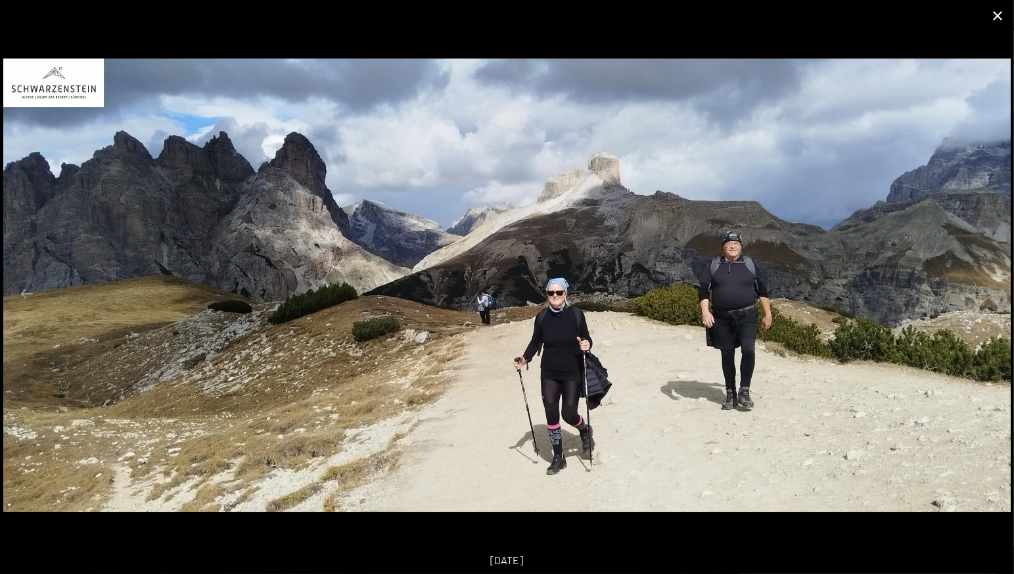
click at [998, 18] on button "Close gallery" at bounding box center [997, 15] width 33 height 31
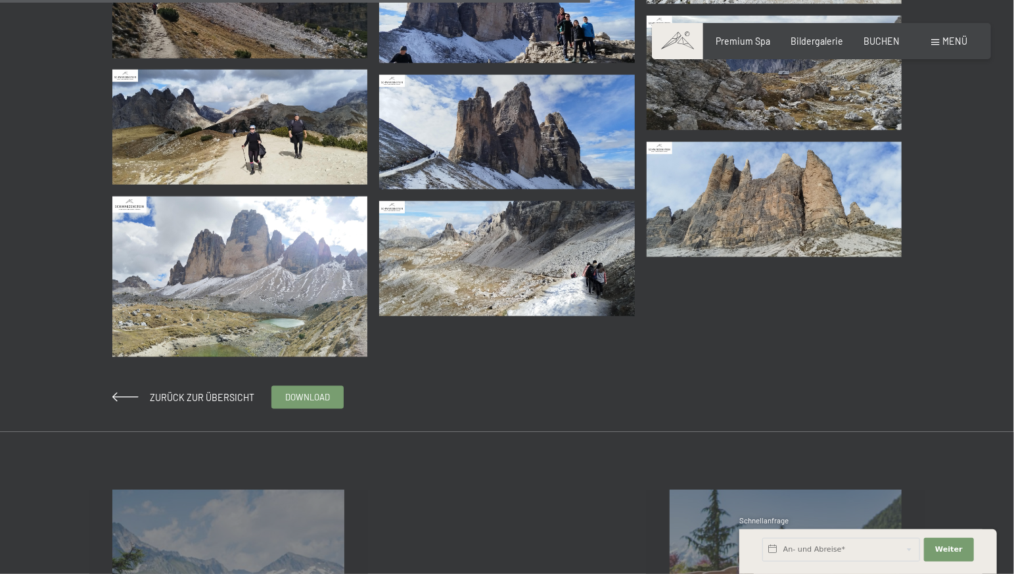
click at [483, 135] on img at bounding box center [507, 132] width 256 height 115
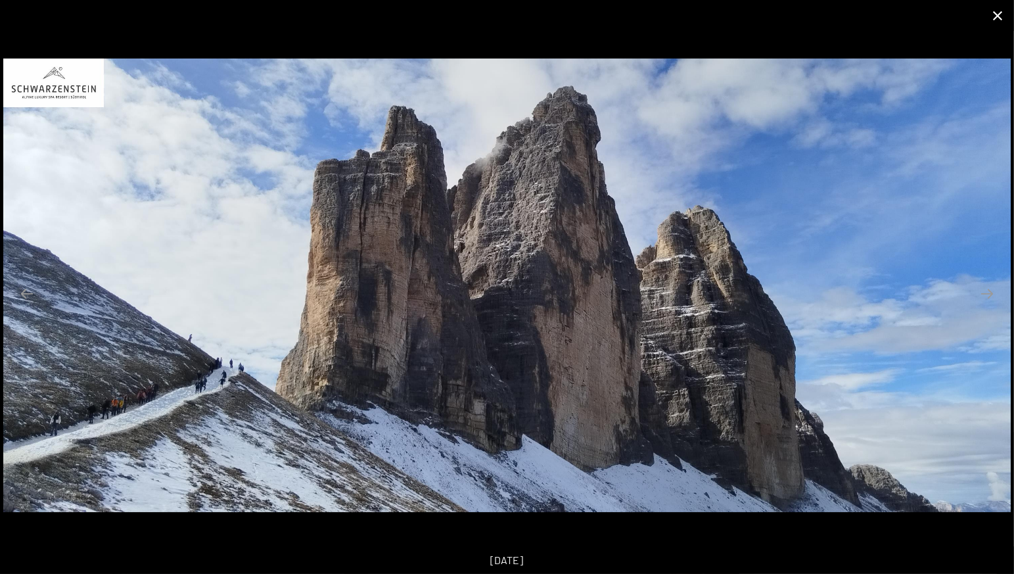
click at [998, 17] on button "Close gallery" at bounding box center [997, 15] width 33 height 31
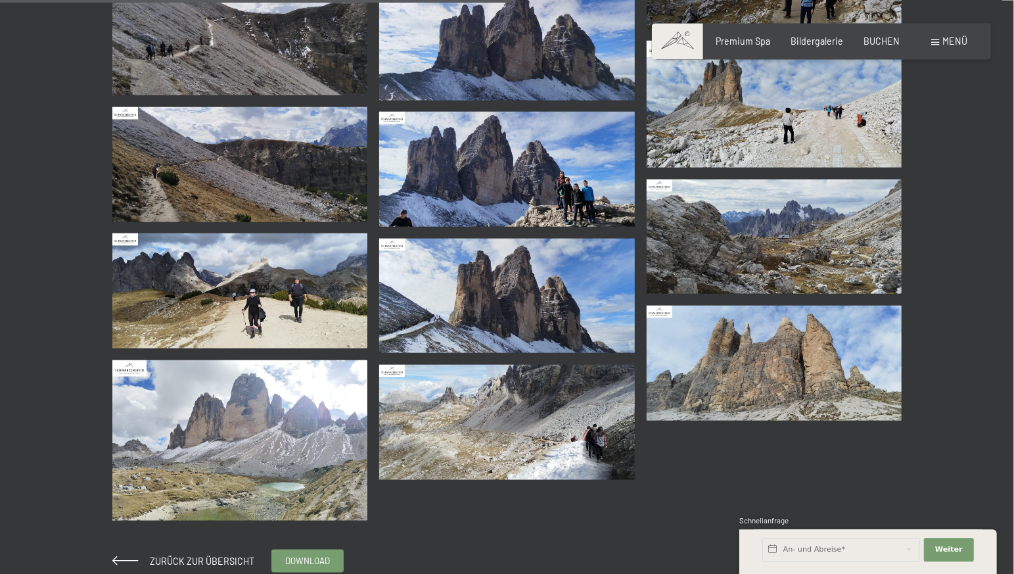
scroll to position [759, 0]
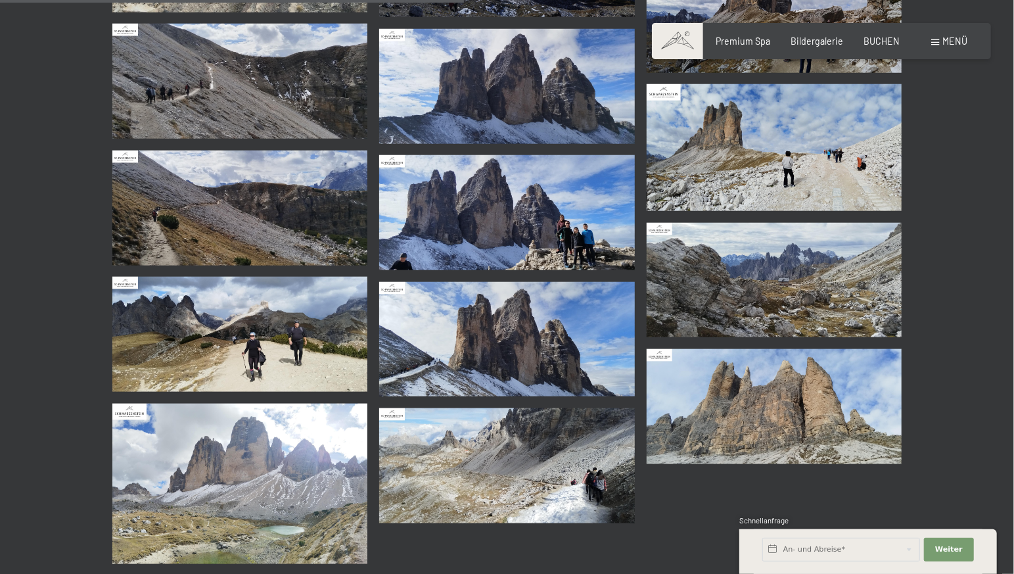
click at [592, 242] on img at bounding box center [507, 212] width 256 height 115
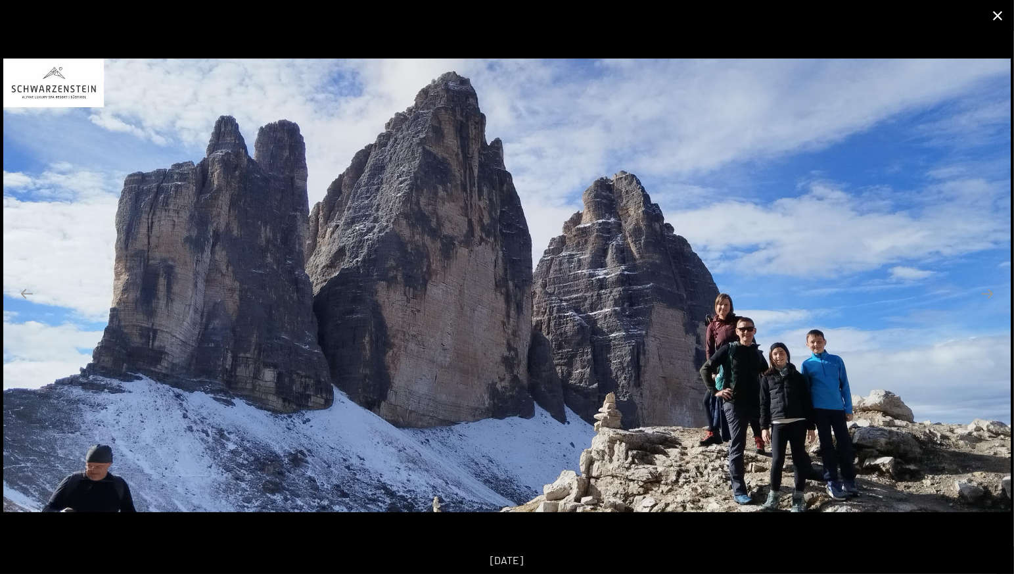
click at [1000, 14] on button "Close gallery" at bounding box center [997, 15] width 33 height 31
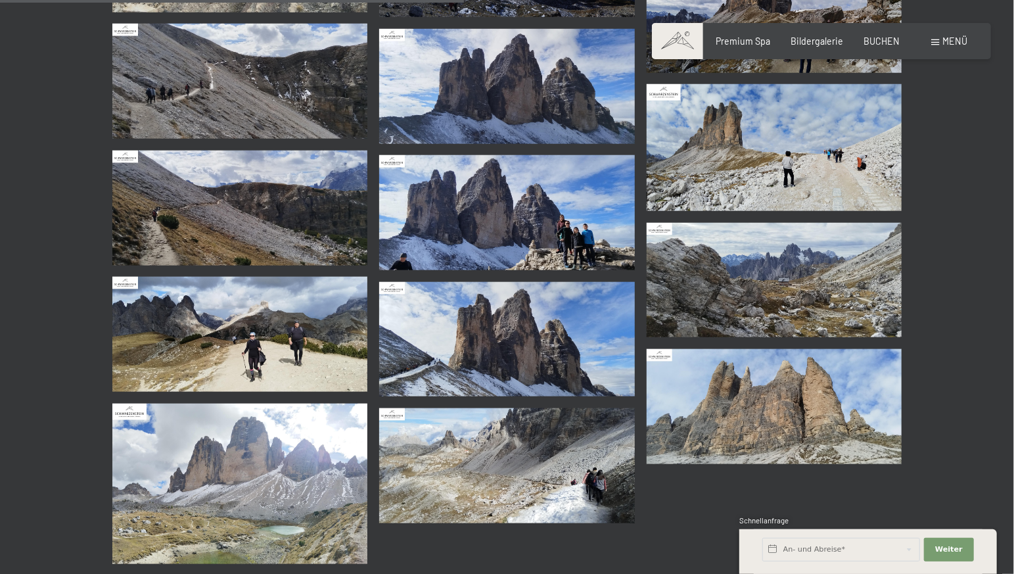
click at [266, 252] on img at bounding box center [240, 208] width 256 height 115
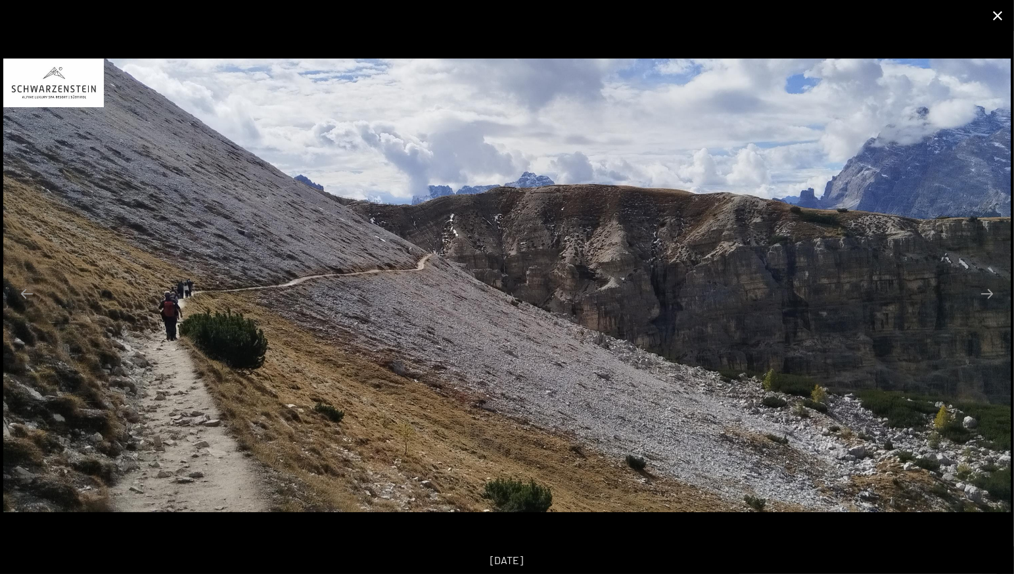
click at [998, 17] on button "Close gallery" at bounding box center [997, 15] width 33 height 31
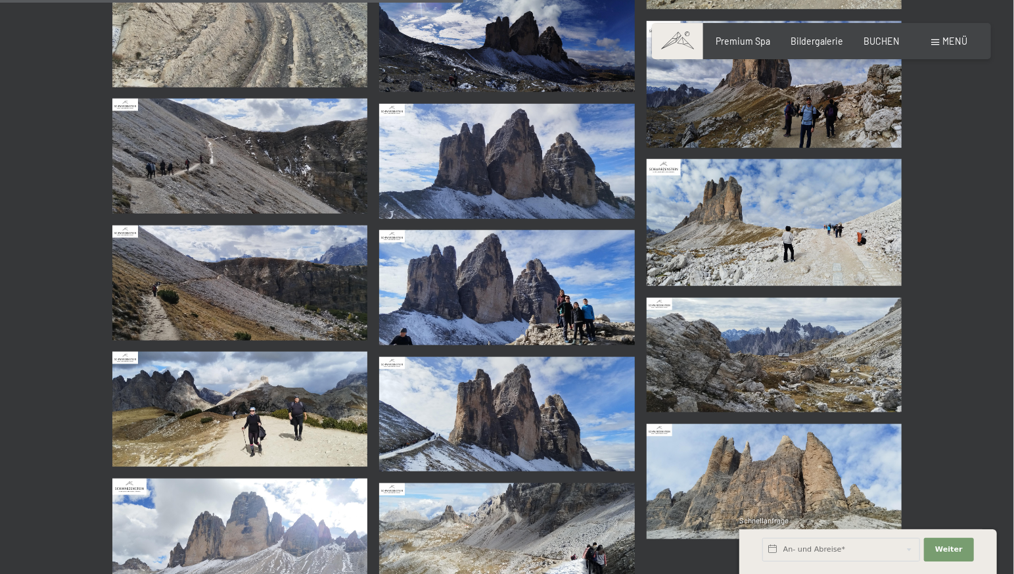
scroll to position [552, 0]
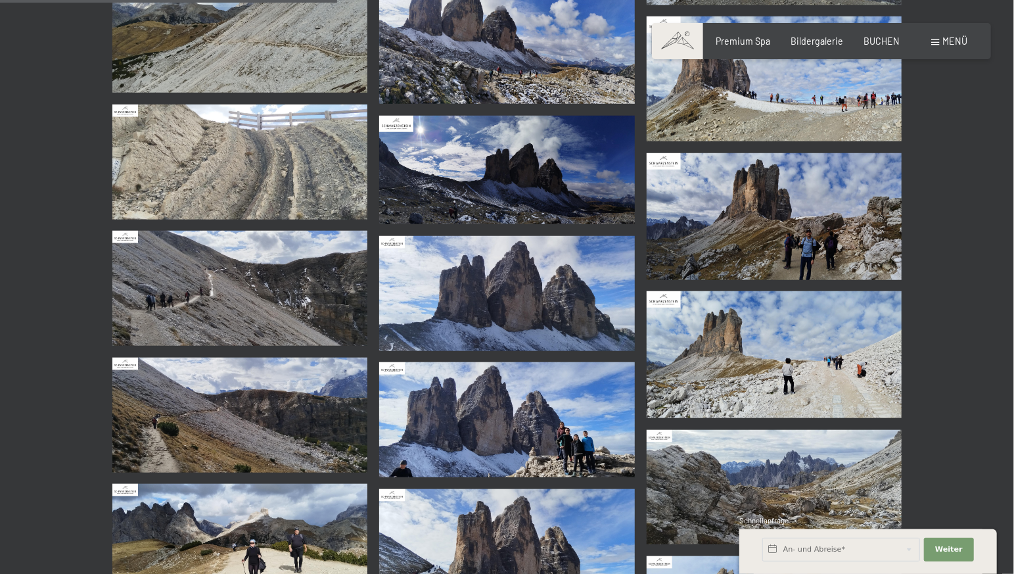
click at [795, 243] on img at bounding box center [775, 216] width 256 height 127
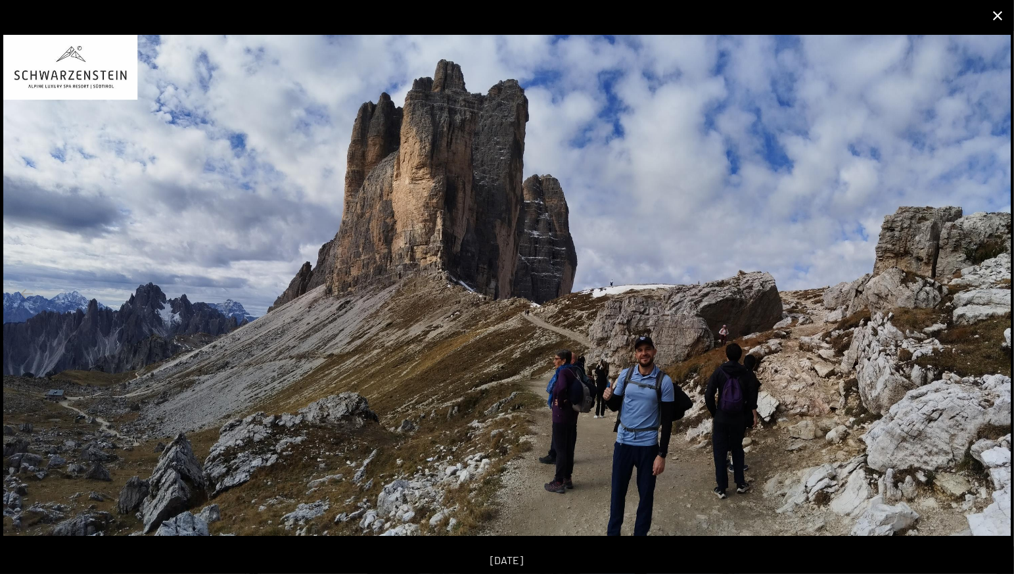
click at [995, 15] on button "Close gallery" at bounding box center [997, 15] width 33 height 31
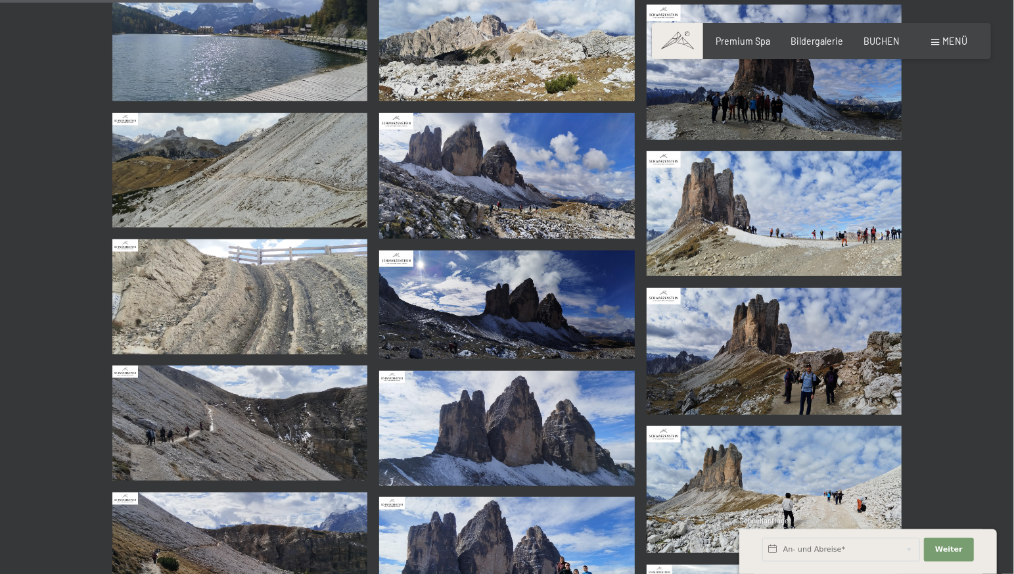
scroll to position [414, 0]
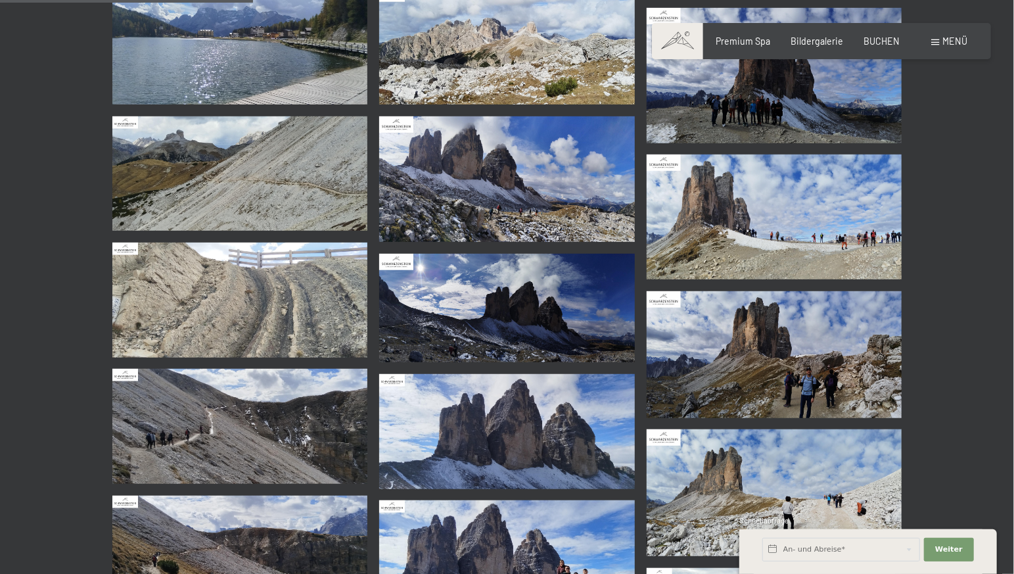
click at [782, 243] on img at bounding box center [775, 216] width 256 height 125
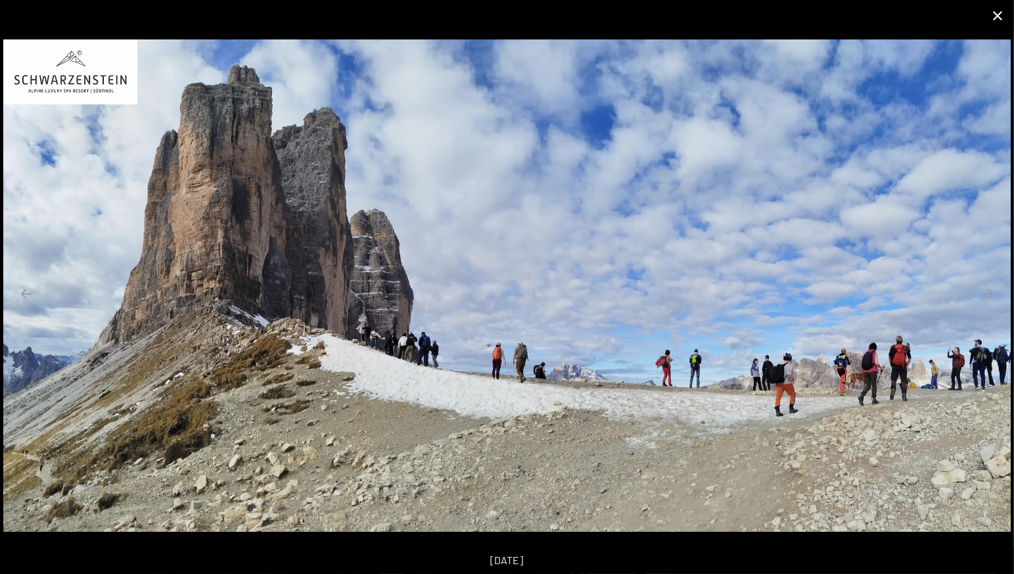
click at [995, 15] on button "Close gallery" at bounding box center [997, 15] width 33 height 31
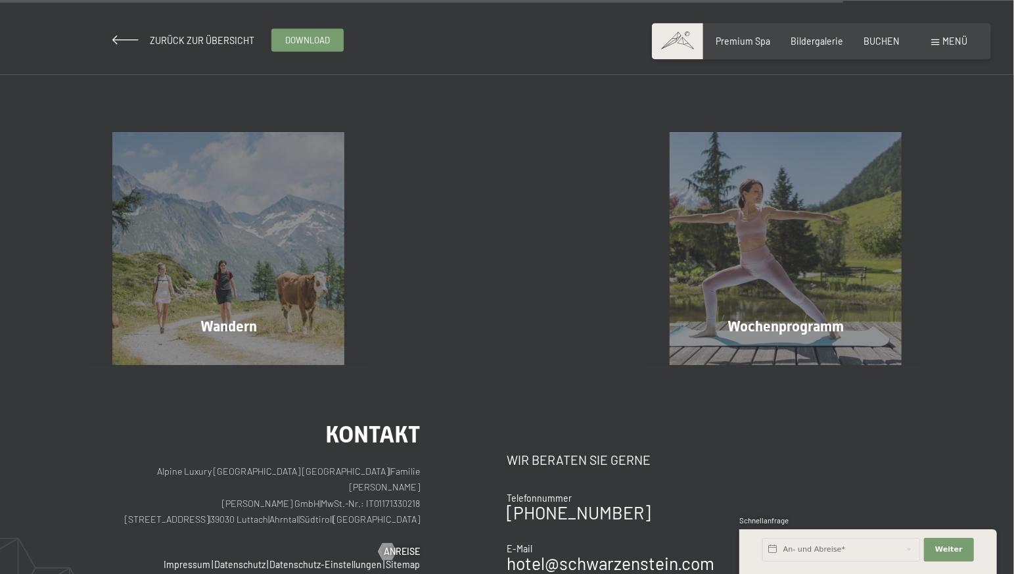
scroll to position [1380, 0]
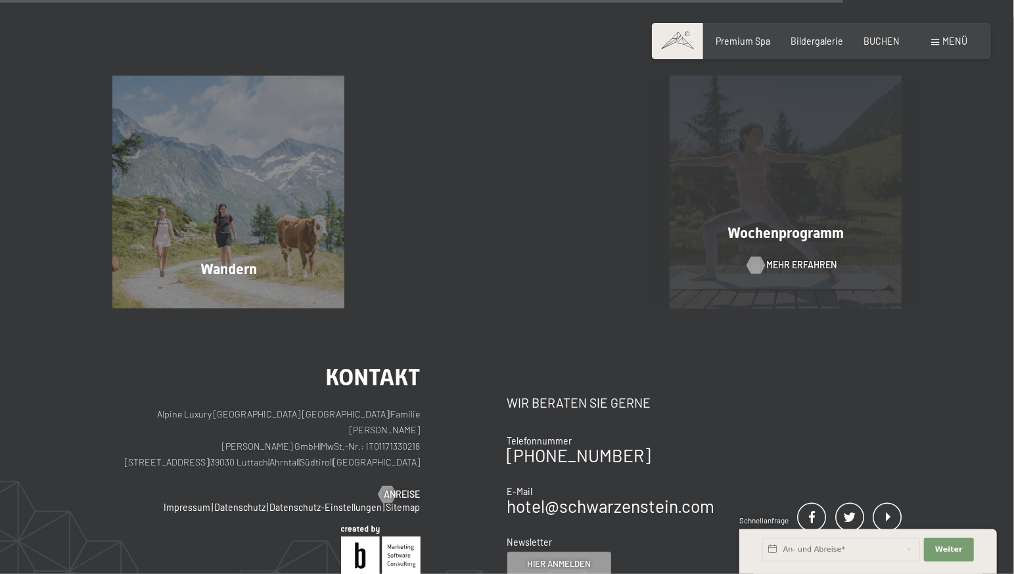
click at [787, 269] on span "Mehr erfahren" at bounding box center [801, 265] width 70 height 13
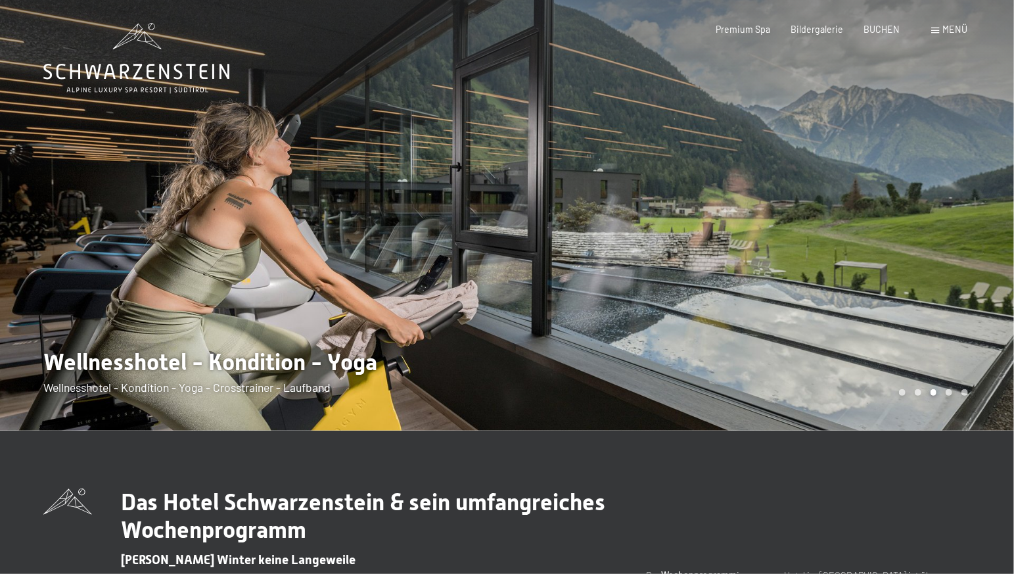
click at [950, 32] on span "Menü" at bounding box center [955, 29] width 25 height 11
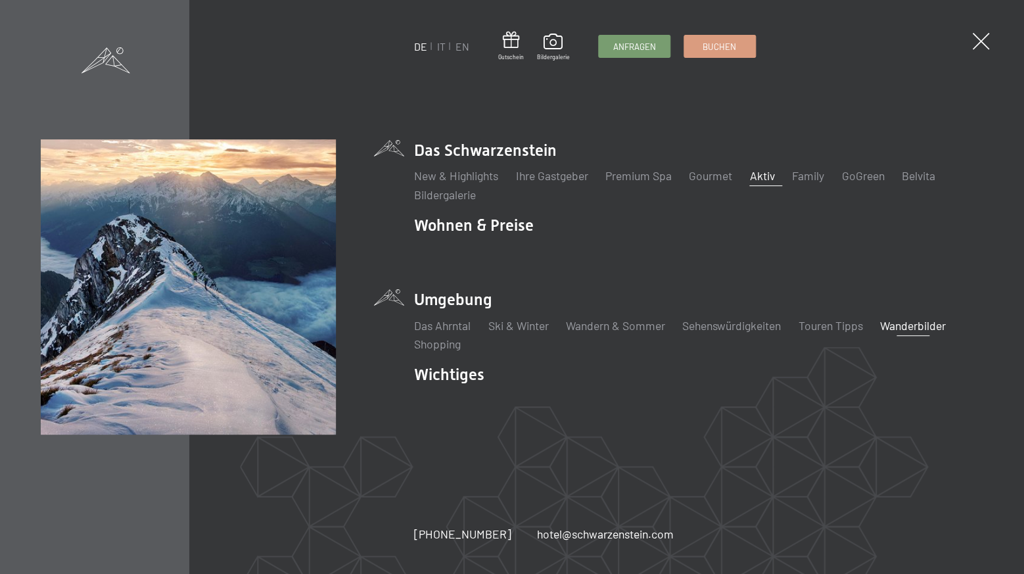
click at [897, 324] on link "Wanderbilder" at bounding box center [913, 325] width 66 height 14
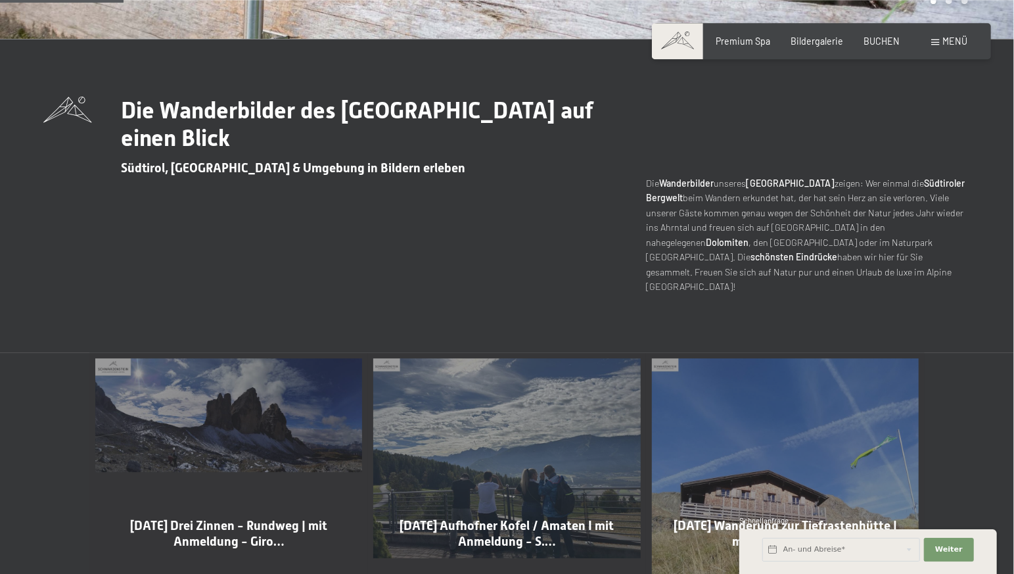
scroll to position [414, 0]
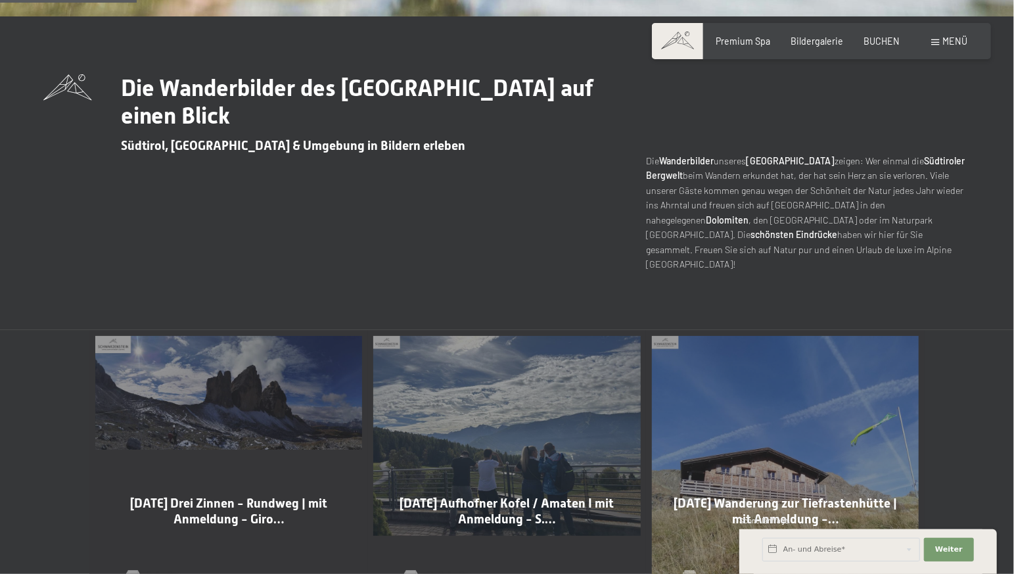
click at [433, 573] on span "Mehr dazu" at bounding box center [445, 579] width 49 height 13
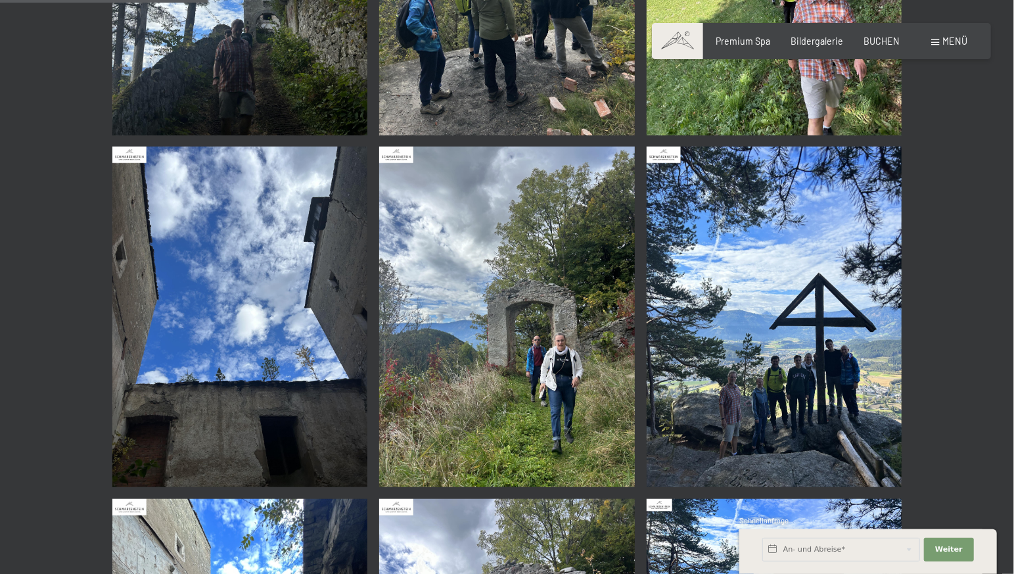
scroll to position [483, 0]
click at [815, 373] on img at bounding box center [775, 316] width 256 height 340
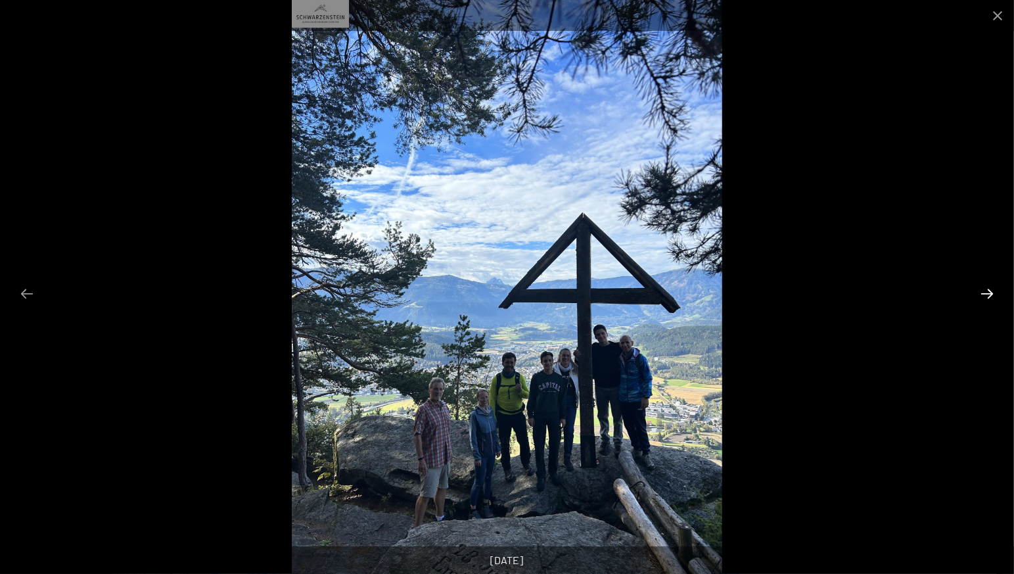
click at [991, 293] on button "Next slide" at bounding box center [987, 294] width 28 height 26
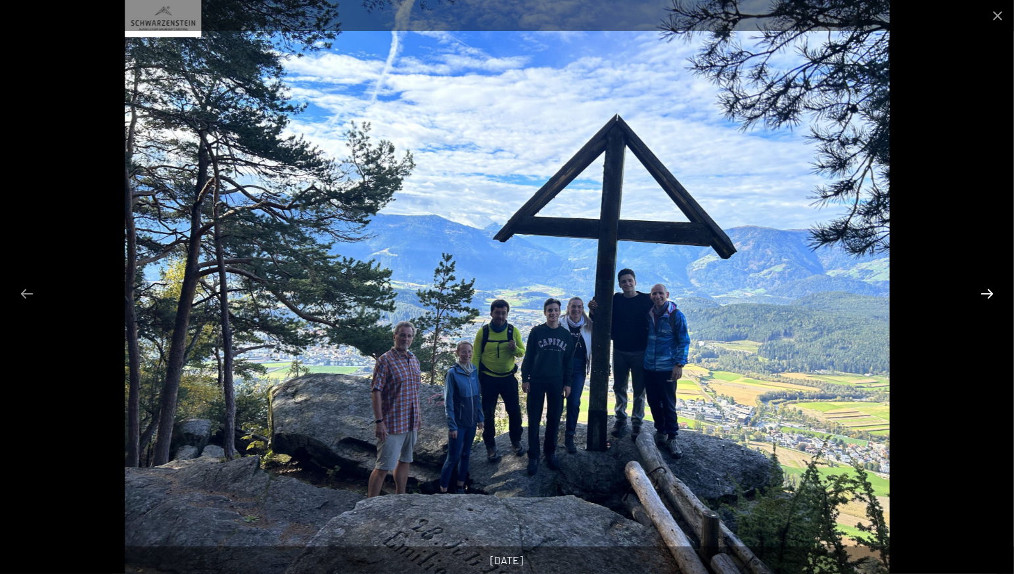
click at [991, 293] on button "Next slide" at bounding box center [987, 294] width 28 height 26
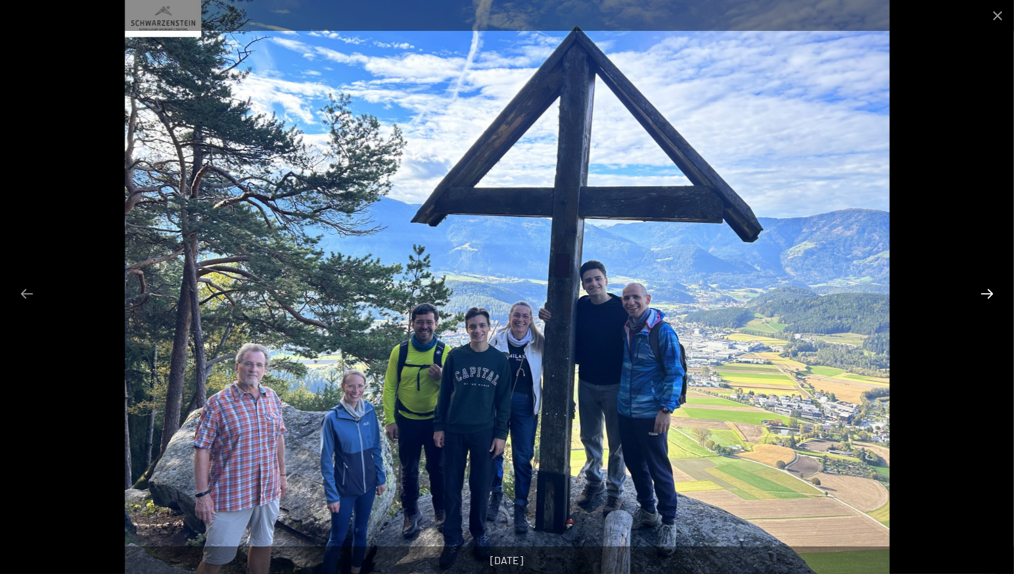
click at [991, 293] on button "Next slide" at bounding box center [987, 294] width 28 height 26
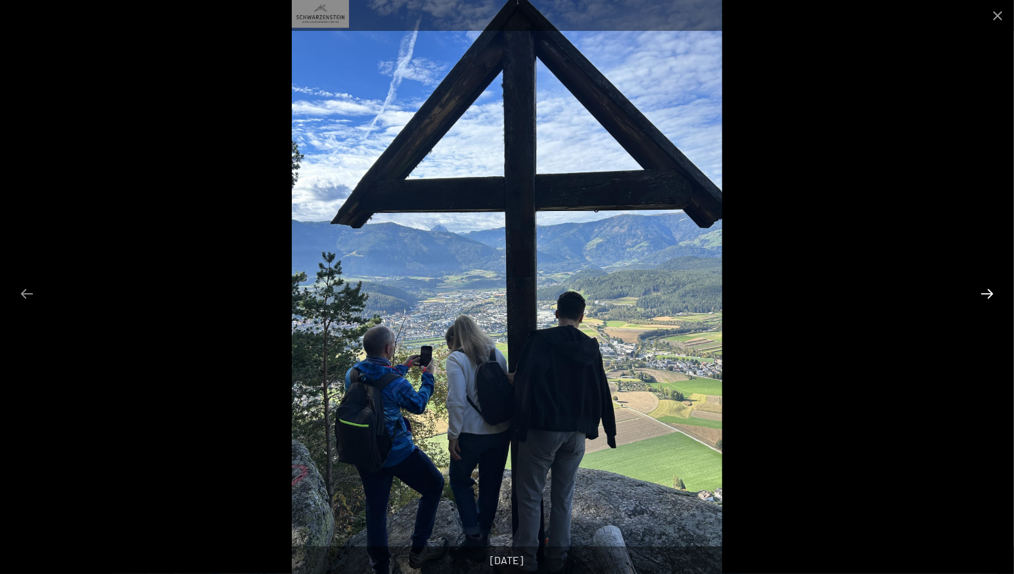
click at [991, 293] on button "Next slide" at bounding box center [987, 294] width 28 height 26
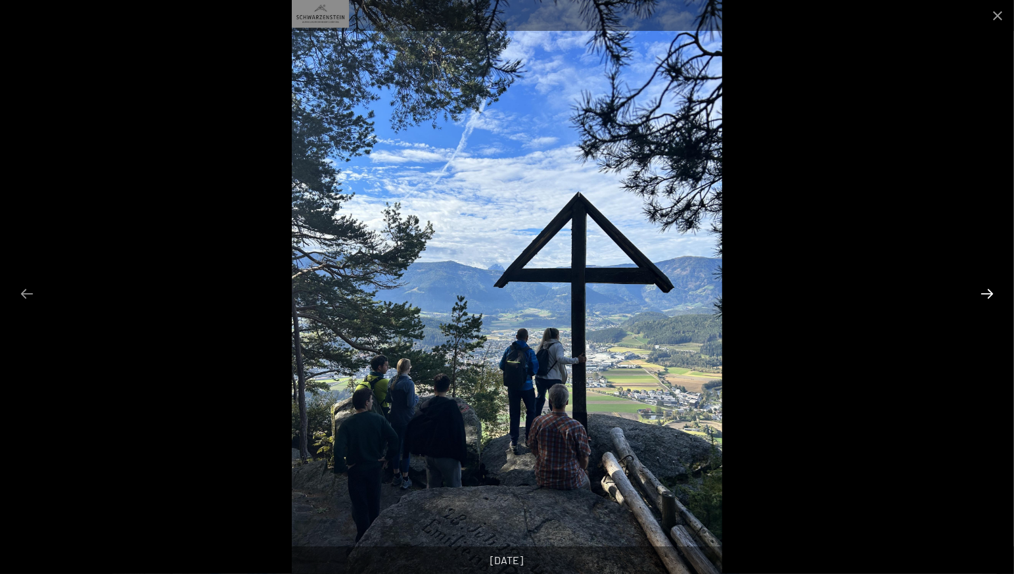
click at [991, 293] on button "Next slide" at bounding box center [987, 294] width 28 height 26
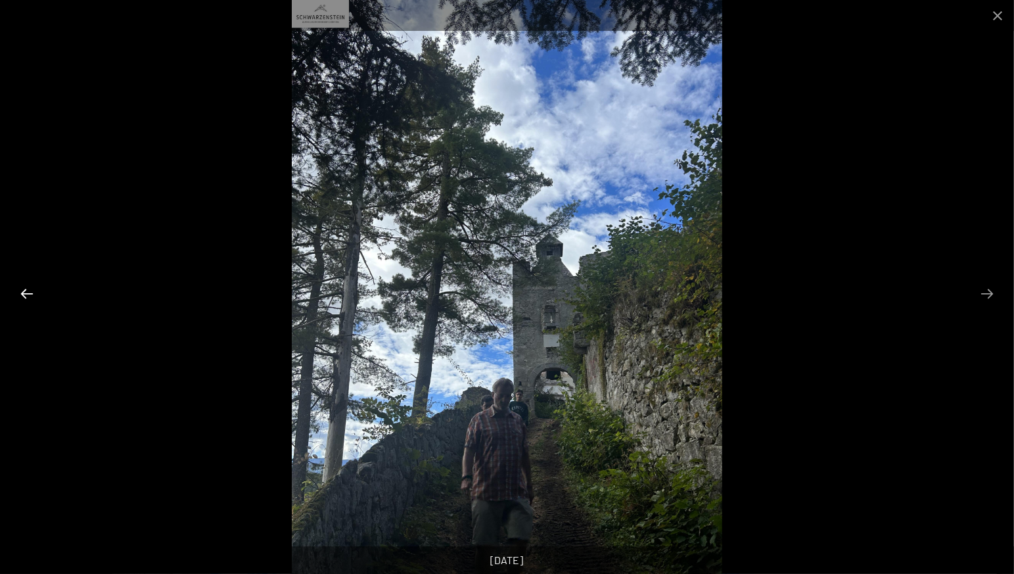
click at [25, 291] on button "Previous slide" at bounding box center [27, 294] width 28 height 26
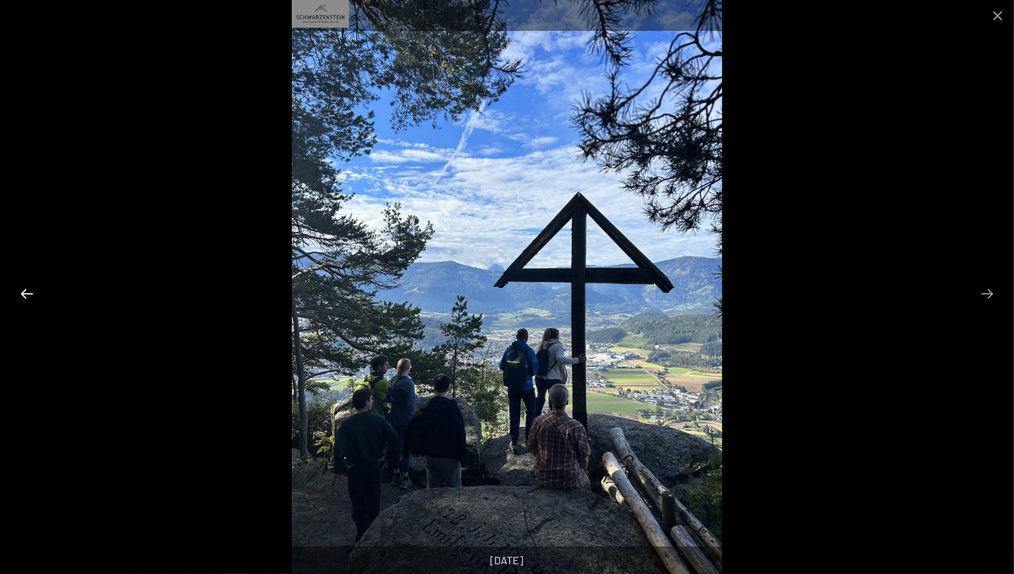
click at [25, 291] on button "Previous slide" at bounding box center [27, 294] width 28 height 26
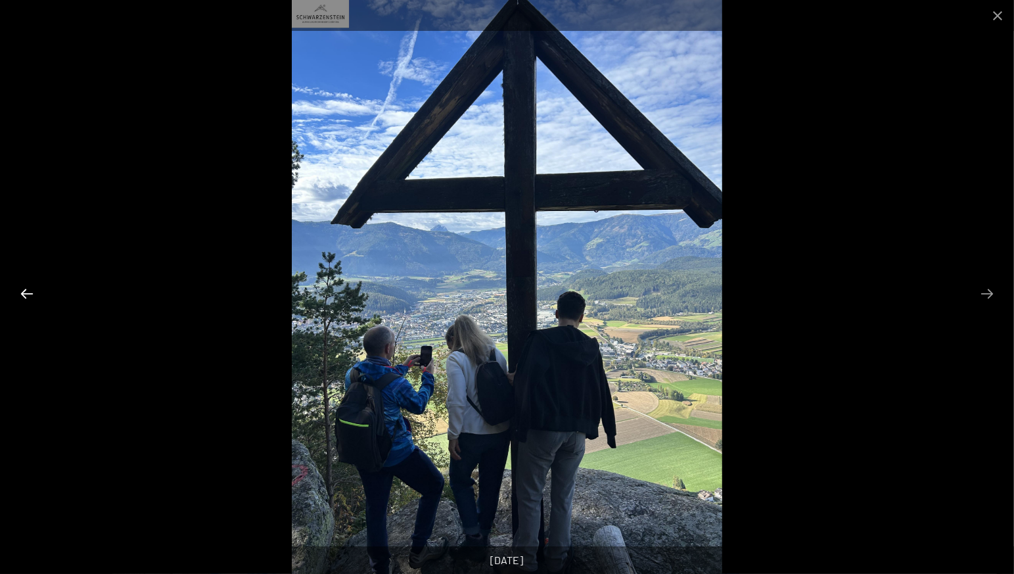
click at [25, 291] on button "Previous slide" at bounding box center [27, 294] width 28 height 26
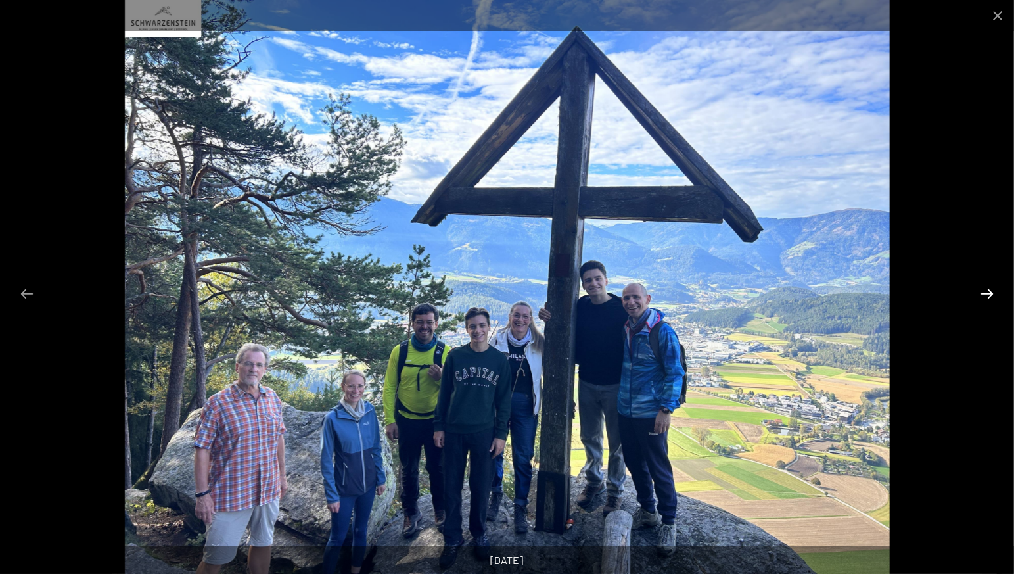
click at [989, 291] on button "Next slide" at bounding box center [987, 294] width 28 height 26
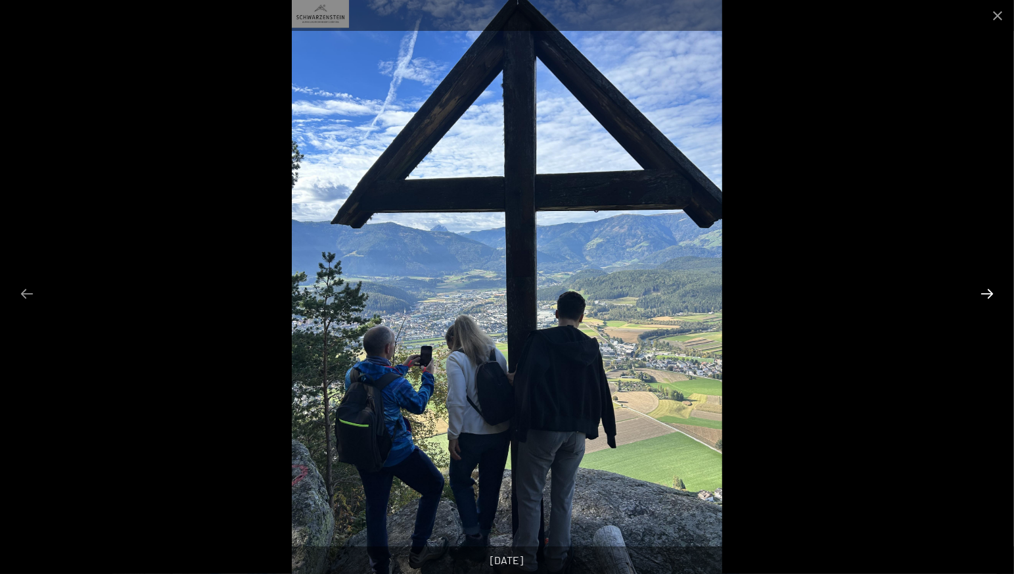
click at [989, 291] on button "Next slide" at bounding box center [987, 294] width 28 height 26
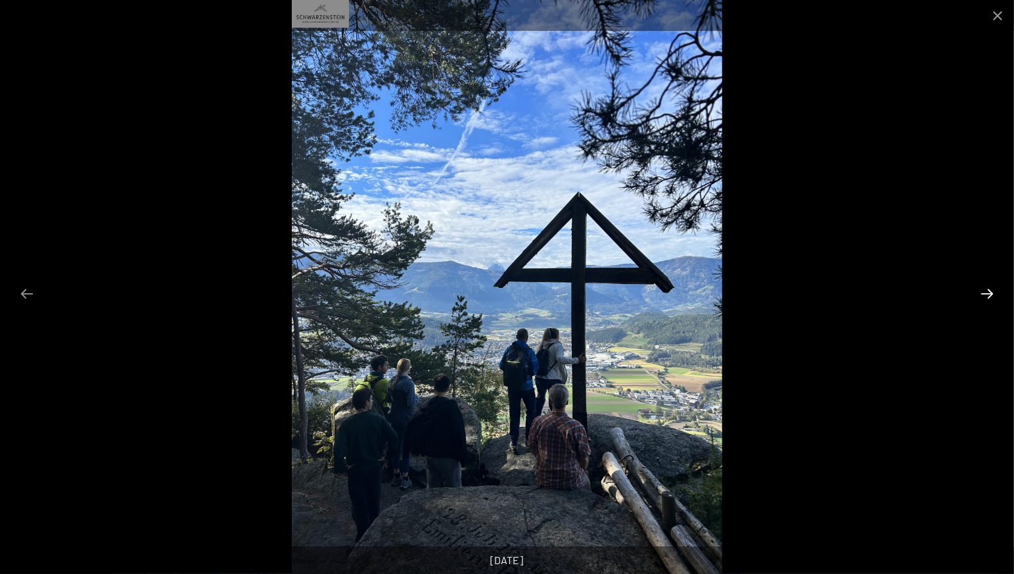
click at [989, 291] on button "Next slide" at bounding box center [987, 294] width 28 height 26
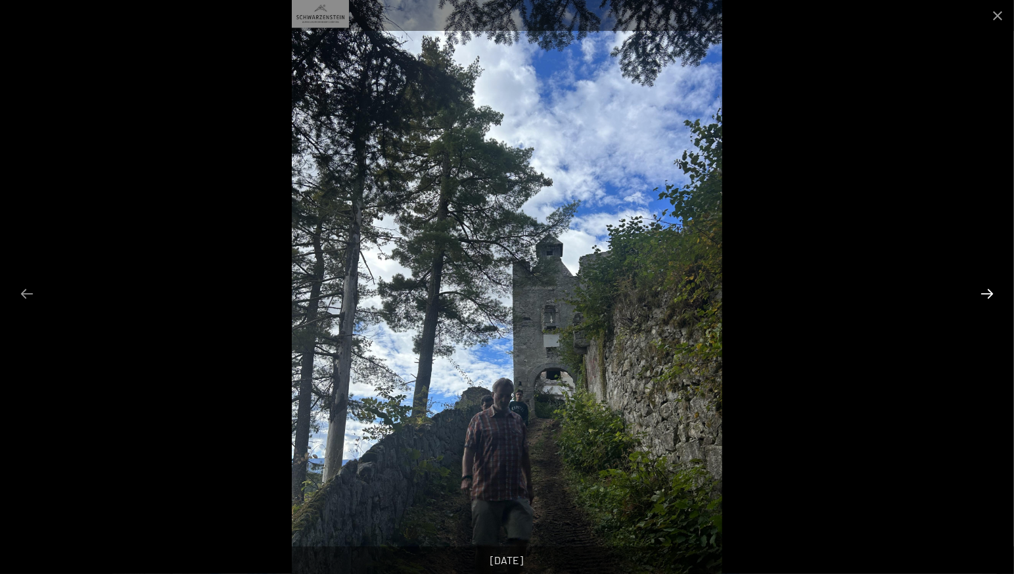
click at [989, 291] on button "Next slide" at bounding box center [987, 294] width 28 height 26
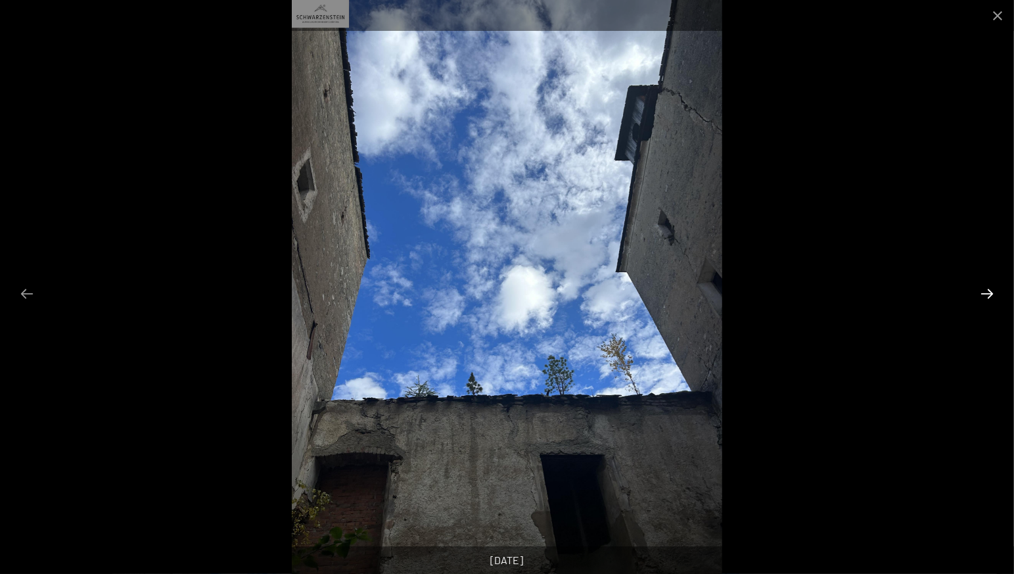
click at [989, 291] on button "Next slide" at bounding box center [987, 294] width 28 height 26
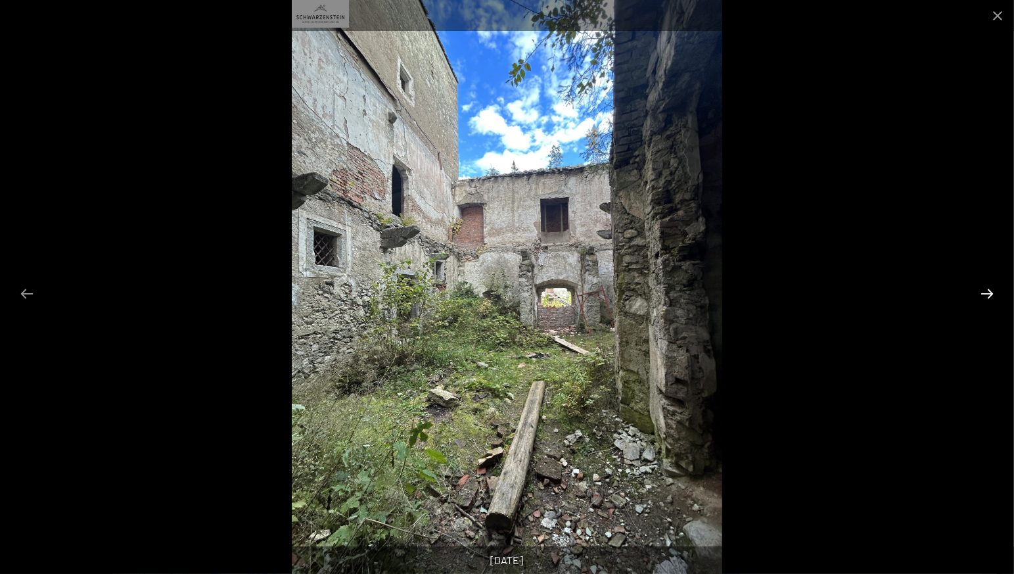
click at [989, 291] on button "Next slide" at bounding box center [987, 294] width 28 height 26
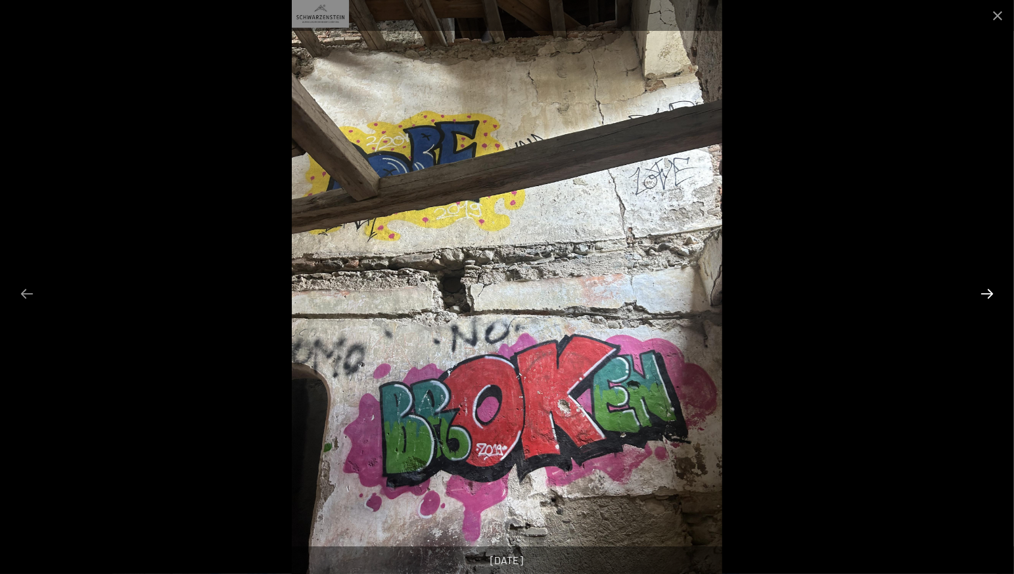
click at [989, 291] on button "Next slide" at bounding box center [987, 294] width 28 height 26
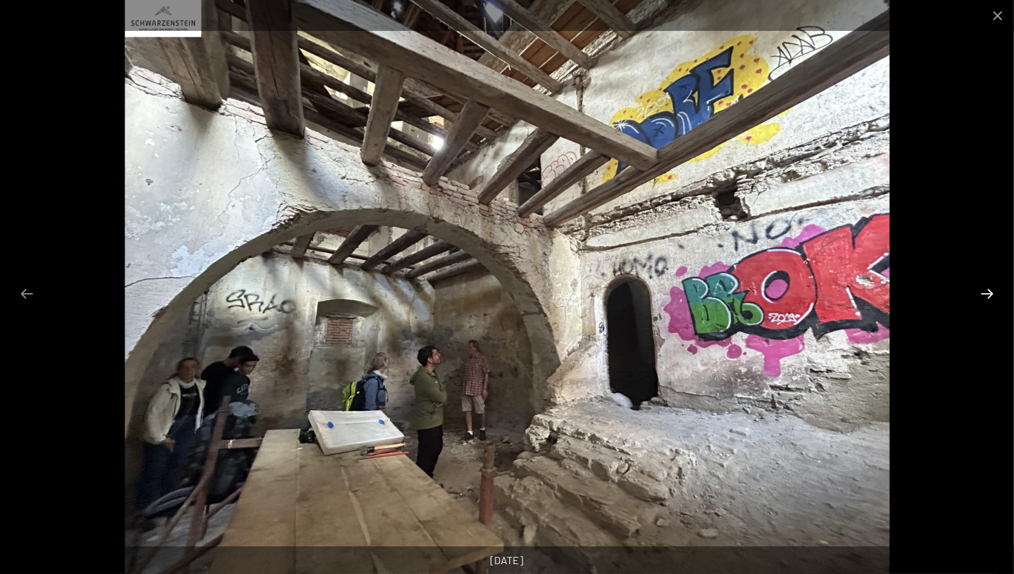
click at [989, 291] on button "Next slide" at bounding box center [987, 294] width 28 height 26
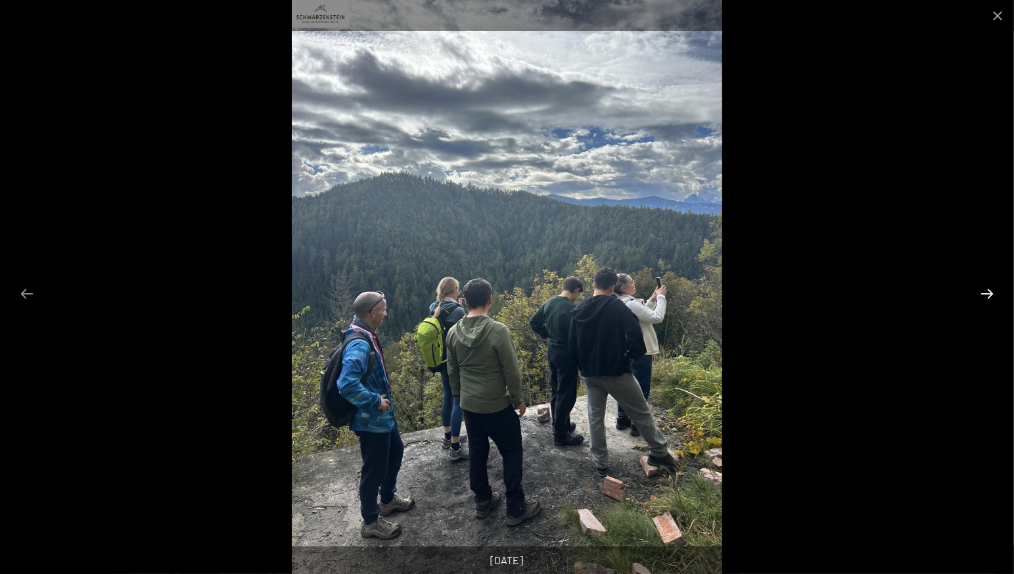
click at [989, 291] on button "Next slide" at bounding box center [987, 294] width 28 height 26
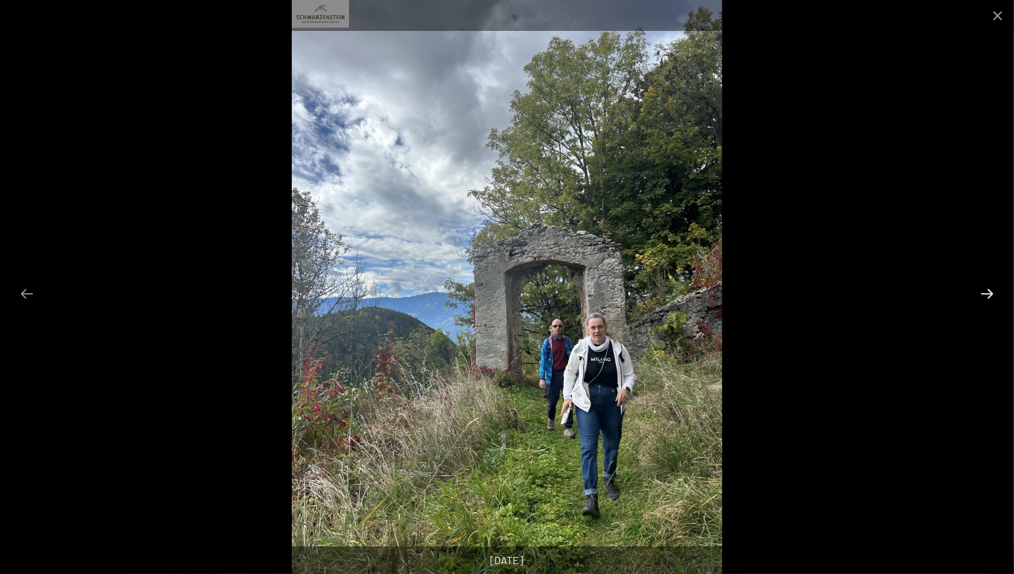
click at [989, 291] on button "Next slide" at bounding box center [987, 294] width 28 height 26
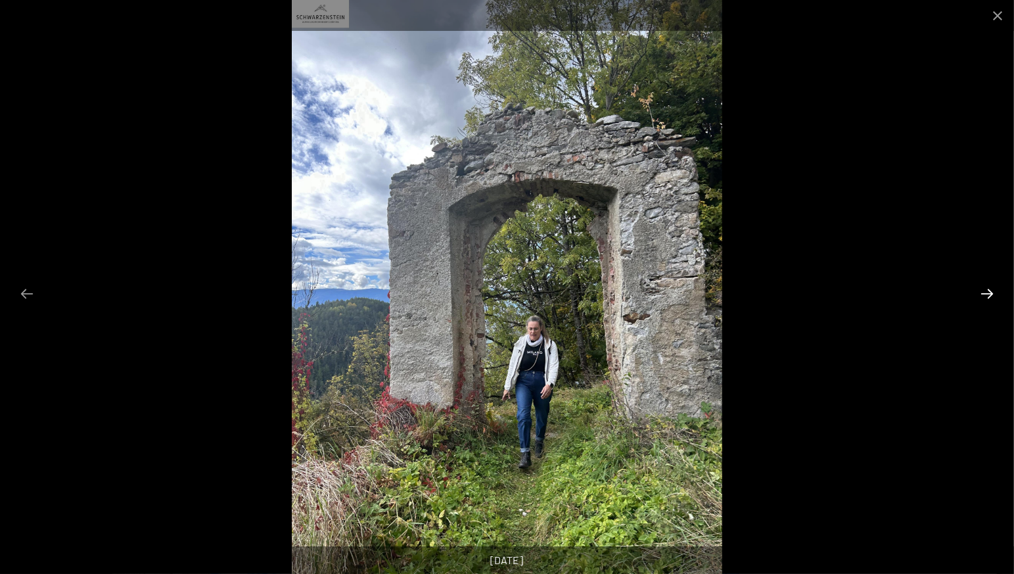
click at [989, 291] on button "Next slide" at bounding box center [987, 294] width 28 height 26
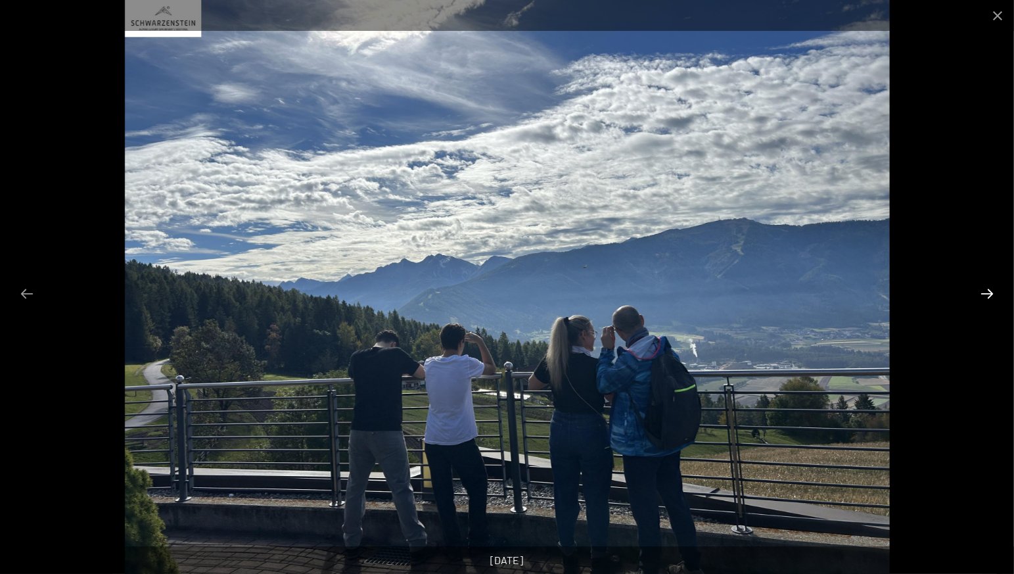
click at [989, 291] on button "Next slide" at bounding box center [987, 294] width 28 height 26
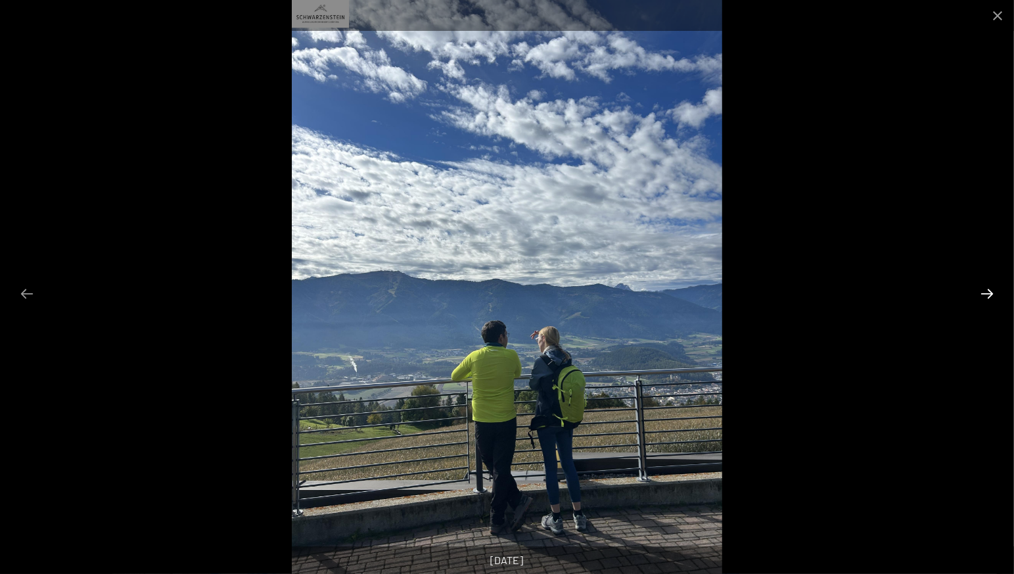
click at [989, 291] on button "Next slide" at bounding box center [987, 294] width 28 height 26
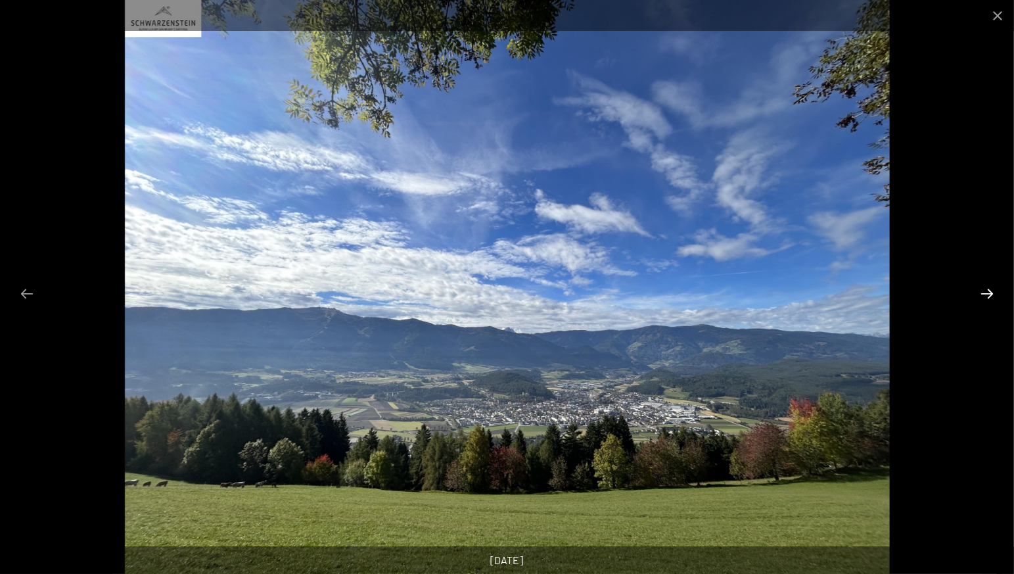
click at [989, 291] on button "Next slide" at bounding box center [987, 294] width 28 height 26
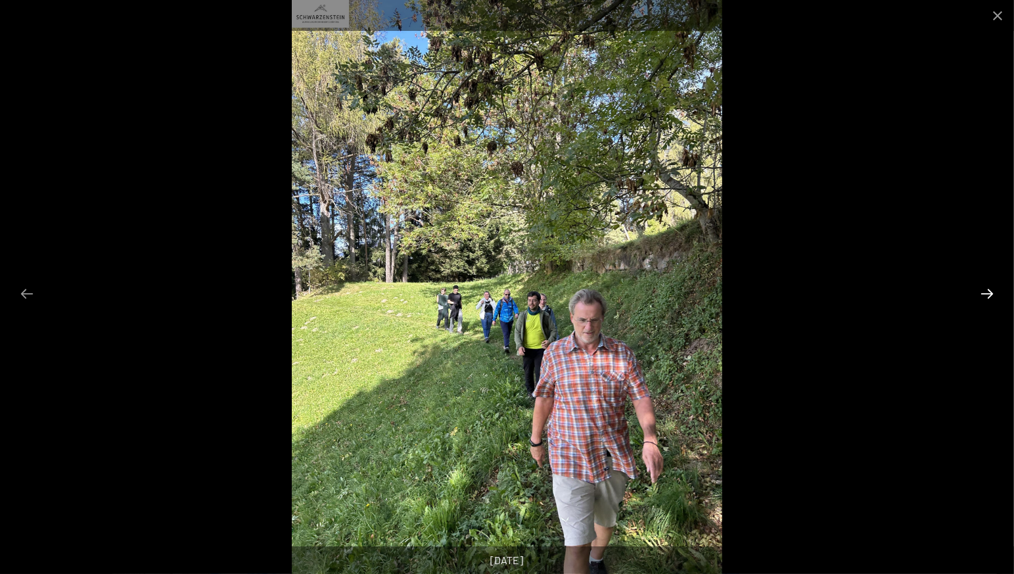
click at [989, 291] on button "Next slide" at bounding box center [987, 294] width 28 height 26
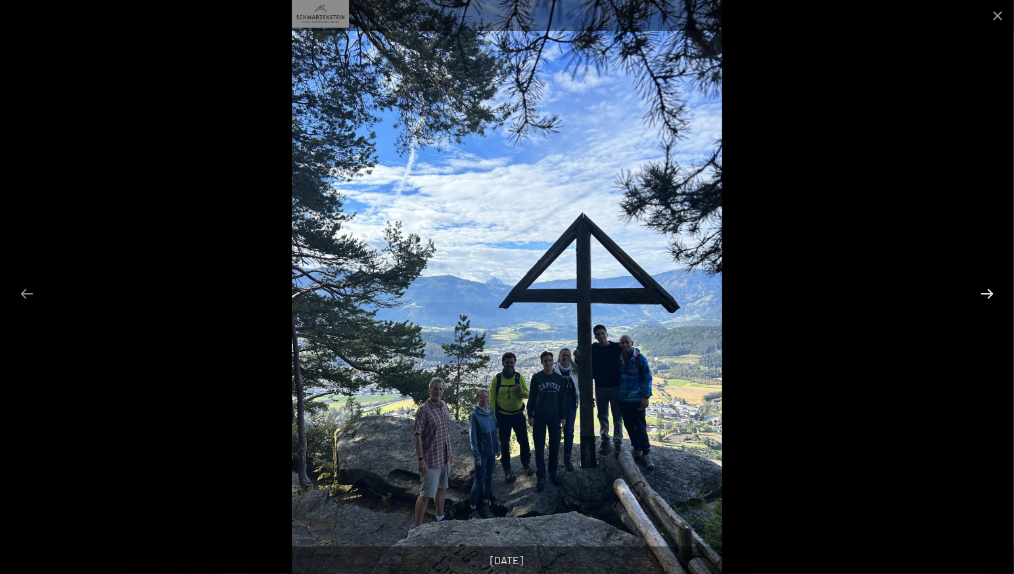
click at [989, 291] on button "Next slide" at bounding box center [987, 294] width 28 height 26
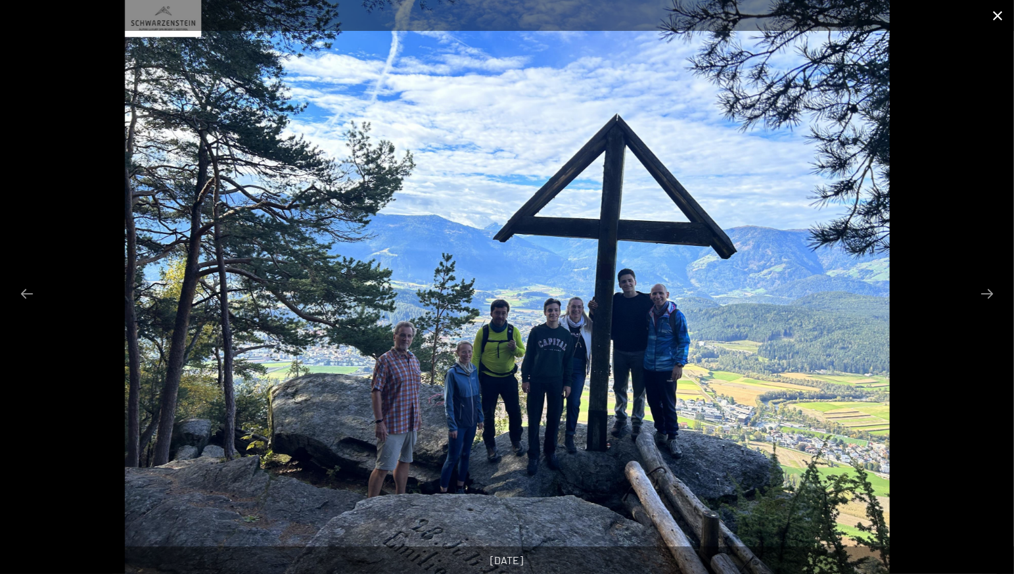
click at [993, 18] on button "Close gallery" at bounding box center [997, 15] width 33 height 31
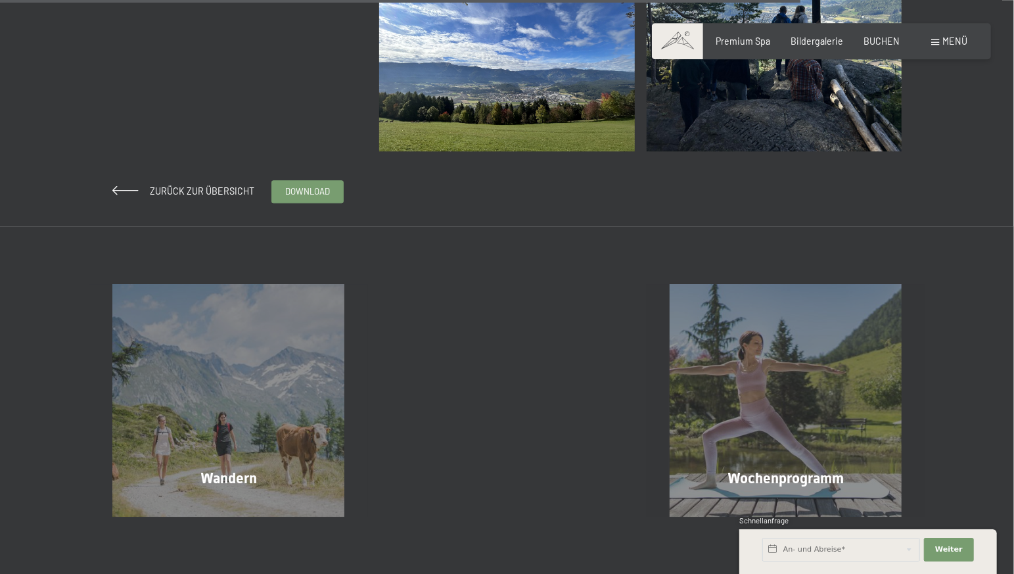
scroll to position [1933, 0]
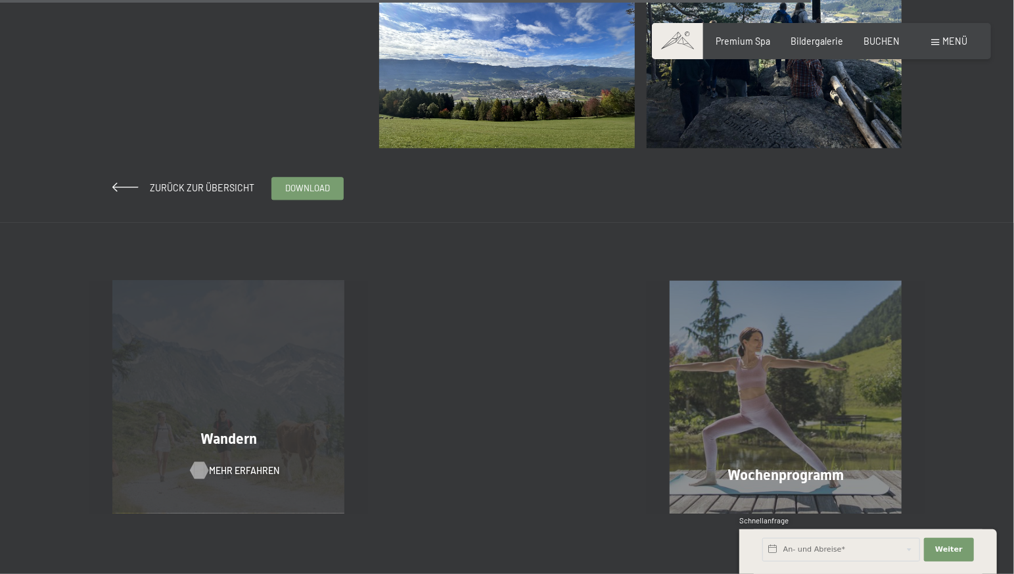
click at [216, 474] on span "Mehr erfahren" at bounding box center [245, 470] width 70 height 13
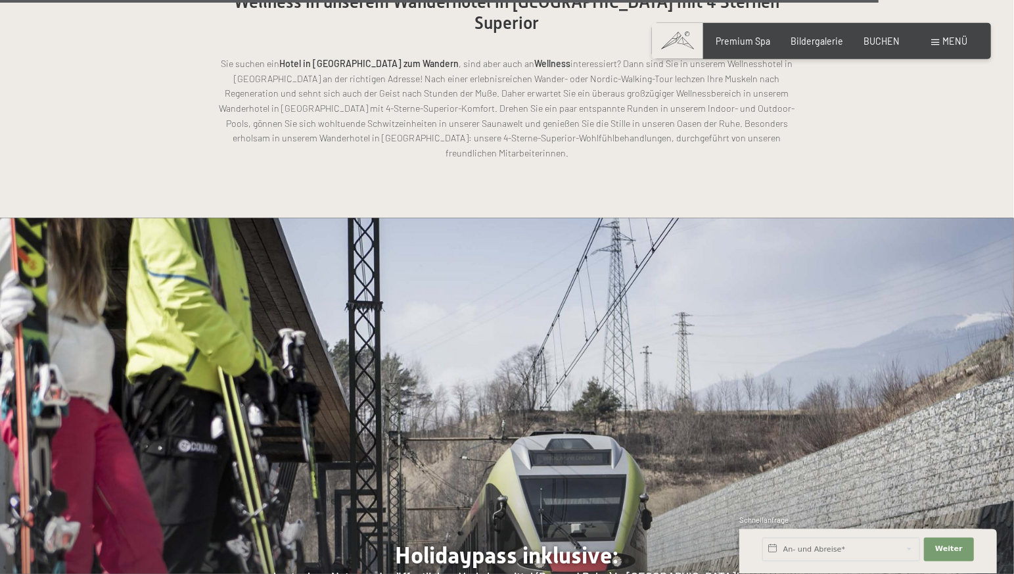
scroll to position [3811, 0]
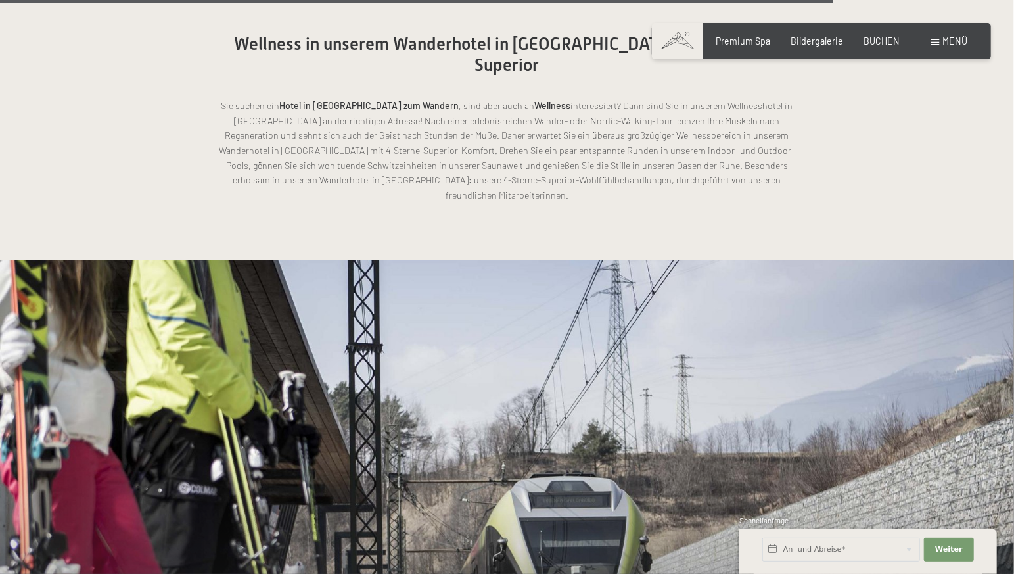
click at [962, 45] on span "Menü" at bounding box center [955, 40] width 25 height 11
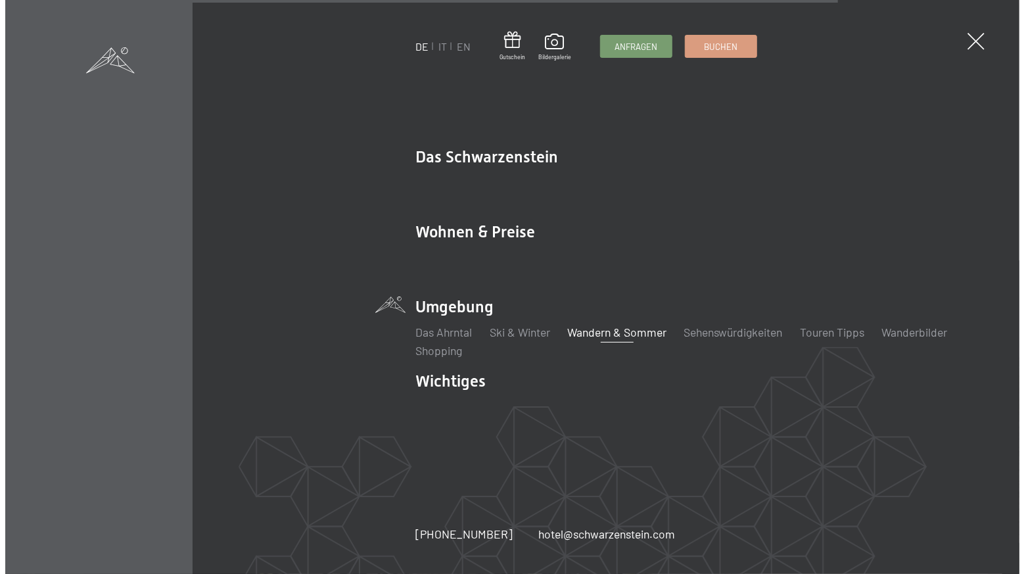
scroll to position [3822, 0]
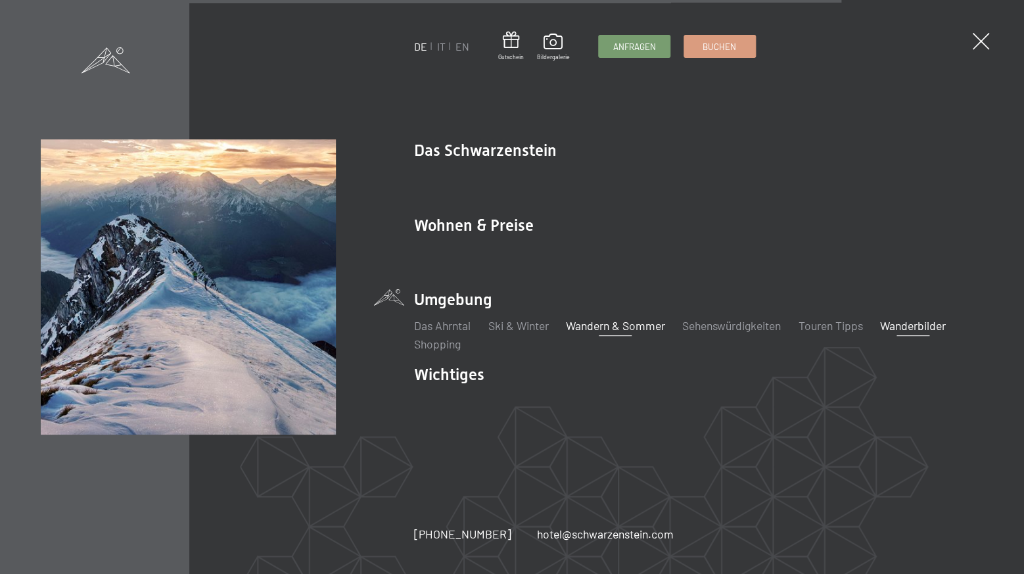
click at [900, 327] on link "Wanderbilder" at bounding box center [913, 325] width 66 height 14
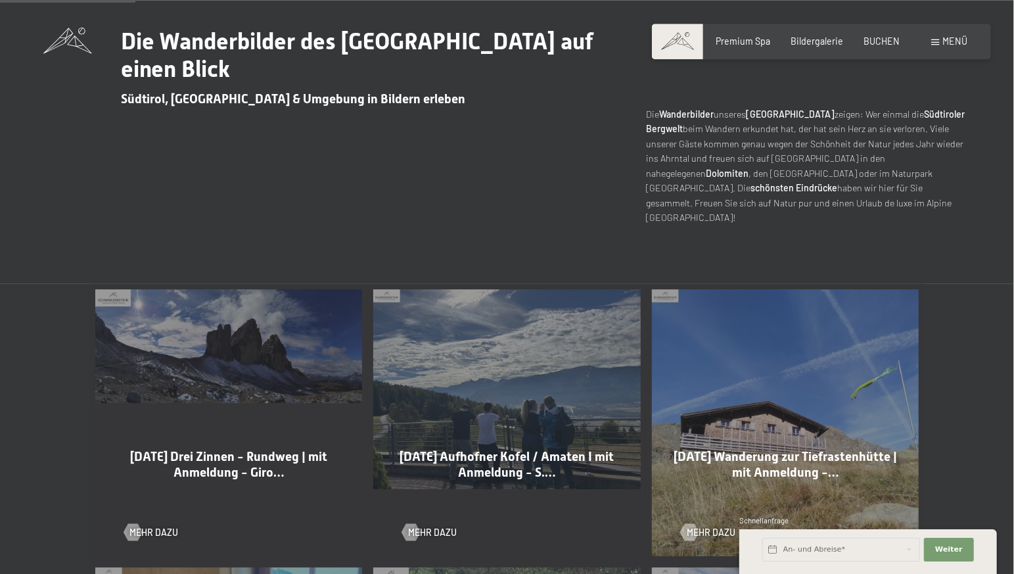
scroll to position [483, 0]
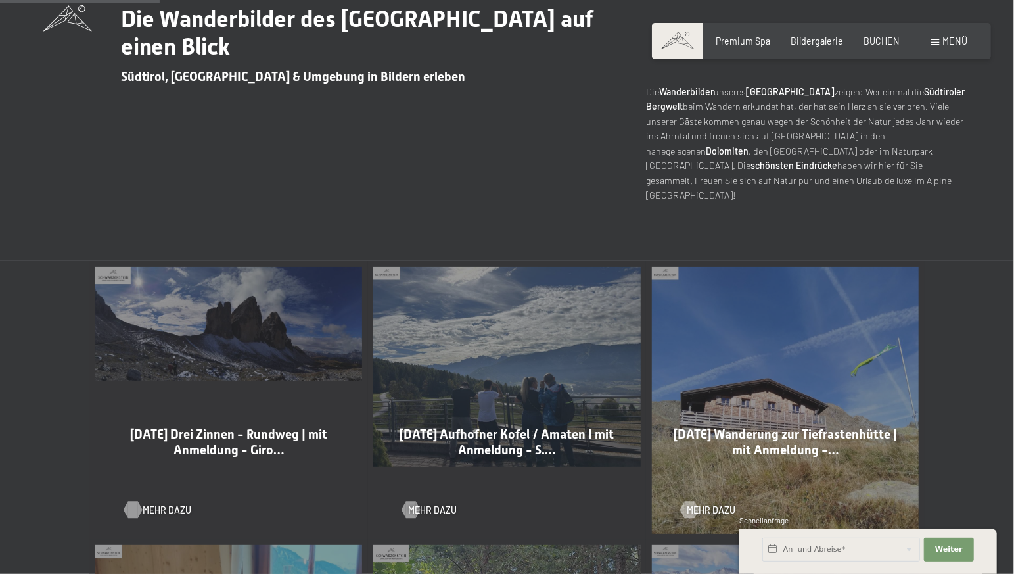
click at [166, 504] on span "Mehr dazu" at bounding box center [167, 510] width 49 height 13
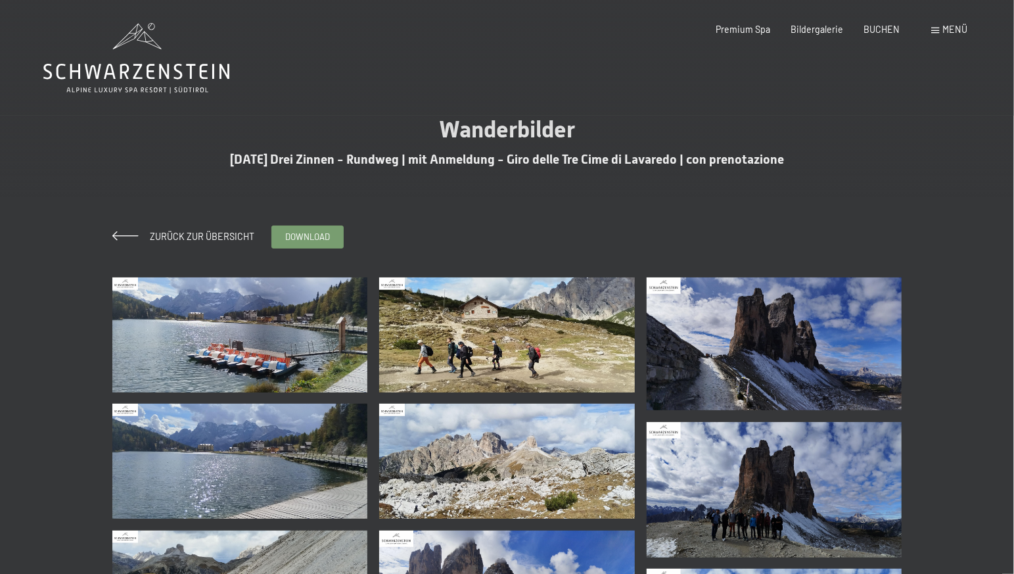
click at [243, 360] on img at bounding box center [240, 334] width 256 height 115
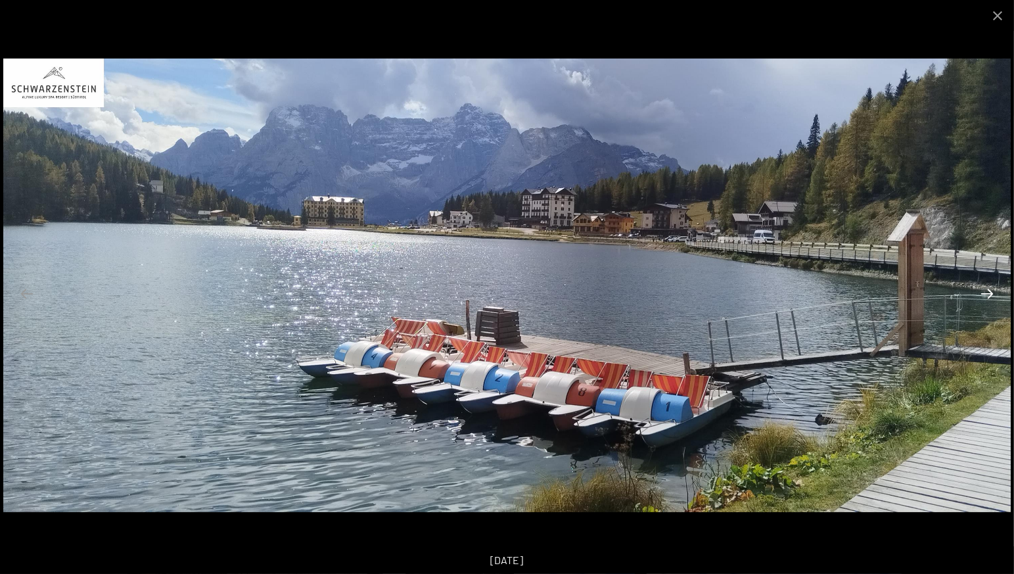
click at [988, 292] on button "Next slide" at bounding box center [987, 294] width 28 height 26
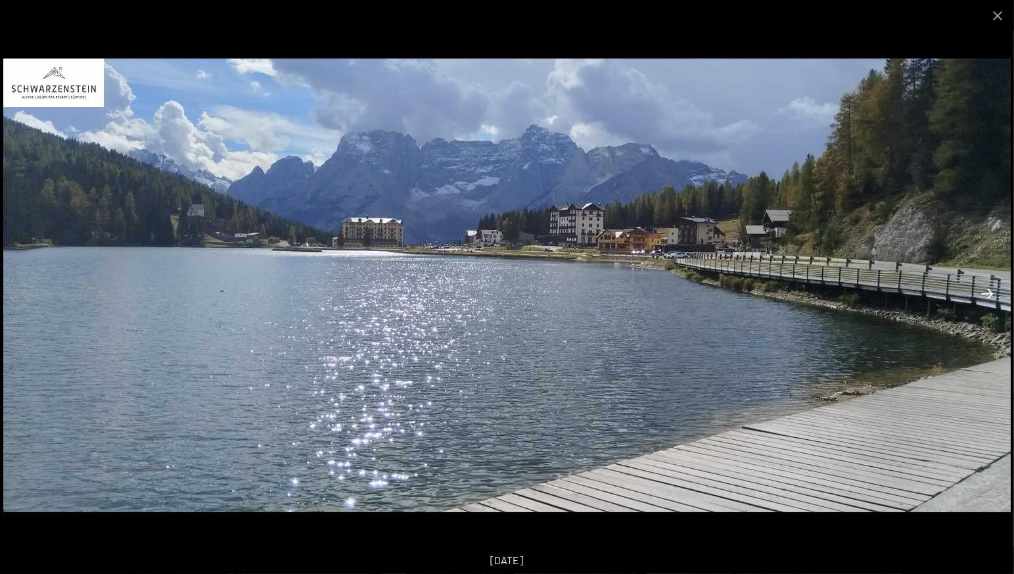
click at [988, 292] on button "Next slide" at bounding box center [987, 294] width 28 height 26
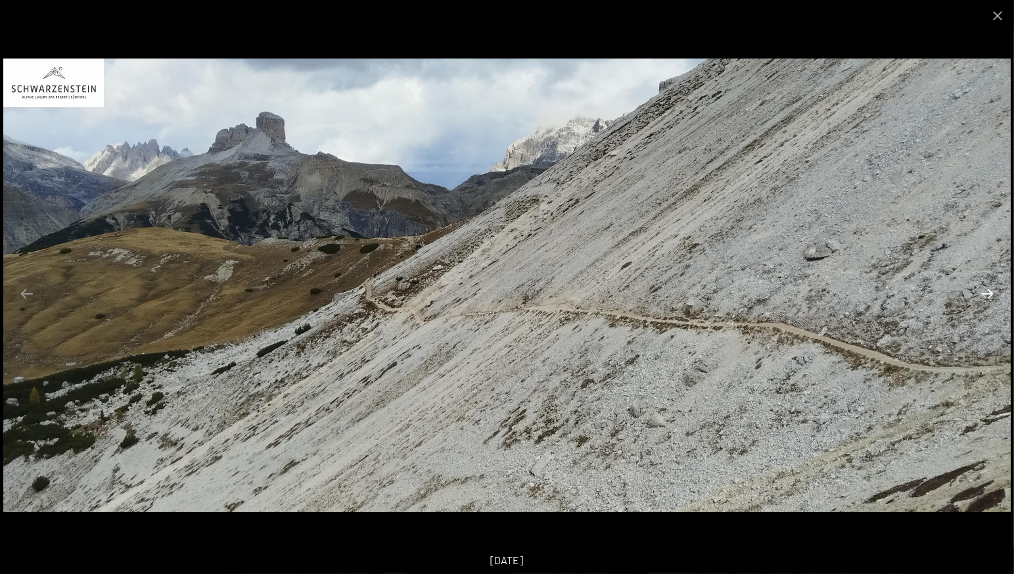
click at [988, 292] on button "Next slide" at bounding box center [987, 294] width 28 height 26
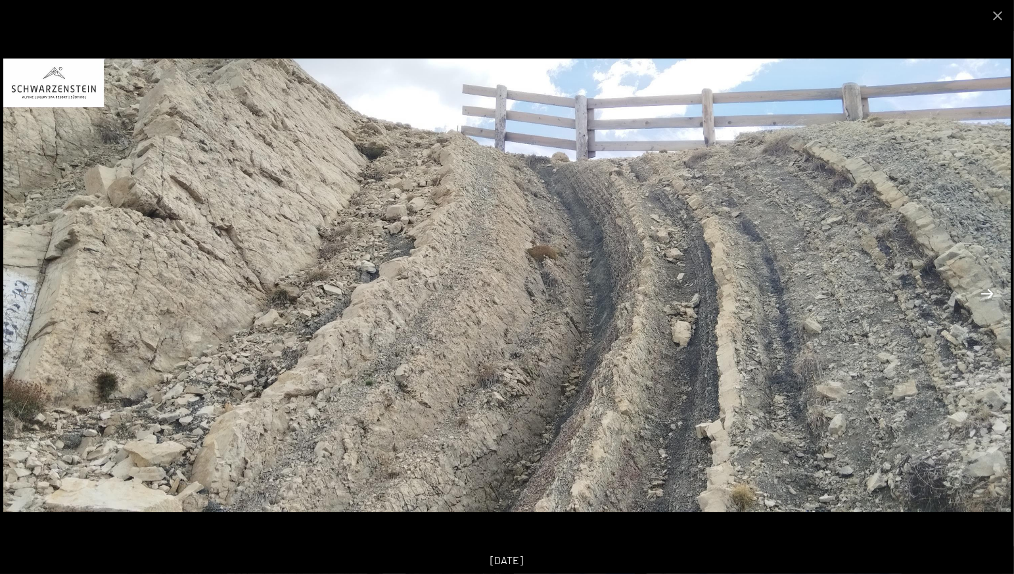
click at [988, 292] on button "Next slide" at bounding box center [987, 294] width 28 height 26
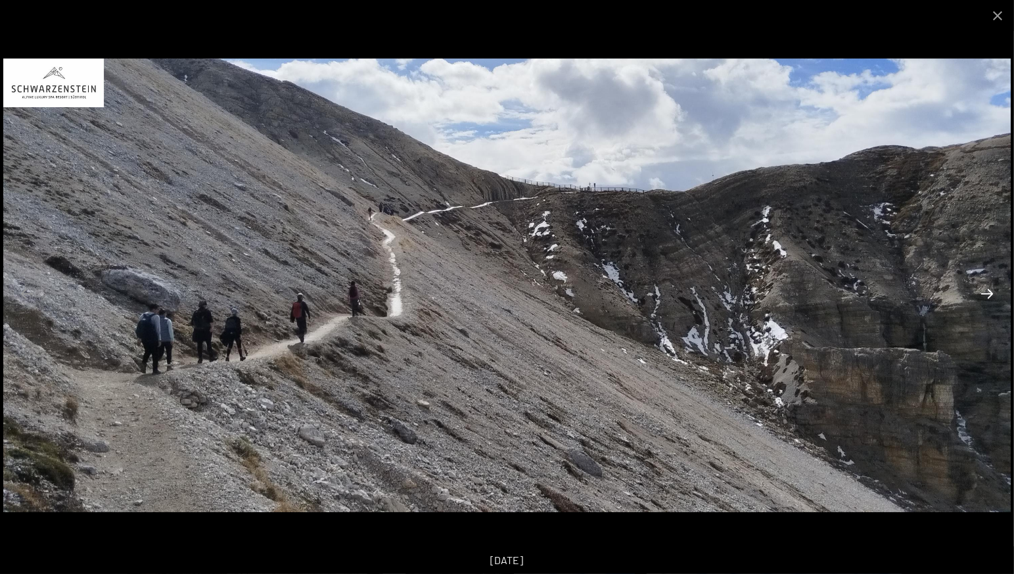
click at [988, 292] on button "Next slide" at bounding box center [987, 294] width 28 height 26
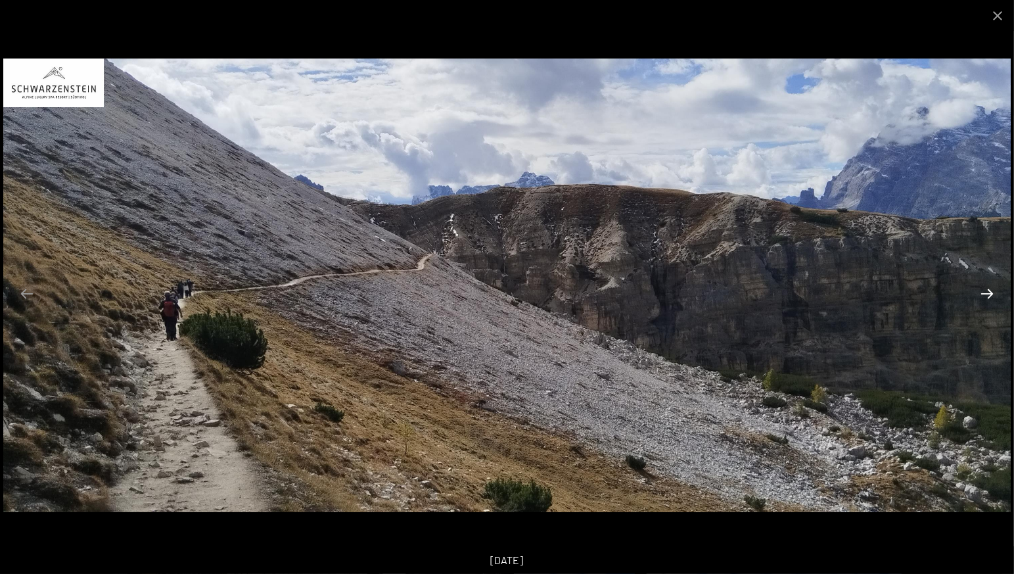
click at [988, 292] on button "Next slide" at bounding box center [987, 294] width 28 height 26
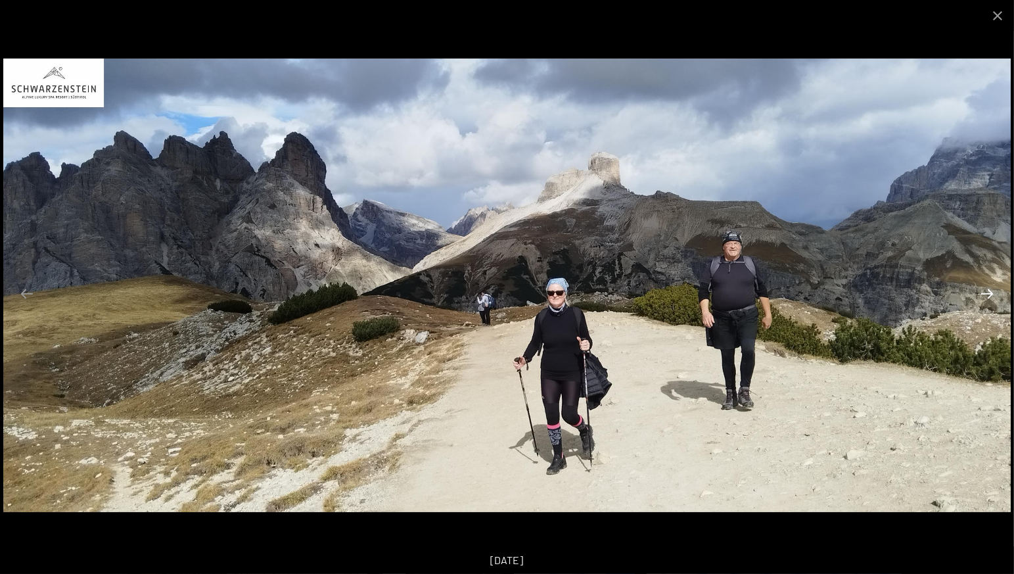
click at [988, 292] on button "Next slide" at bounding box center [987, 294] width 28 height 26
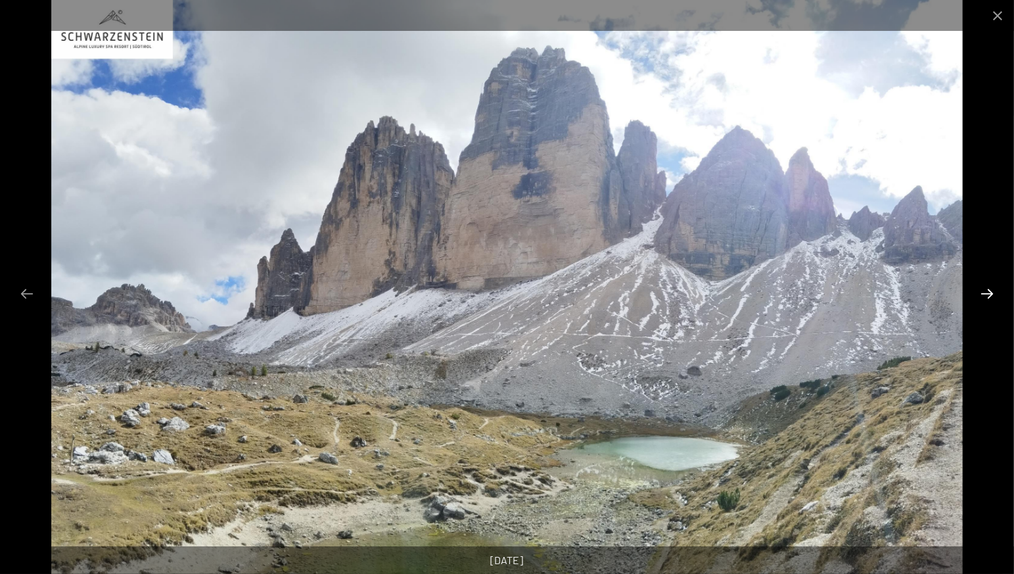
click at [988, 292] on button "Next slide" at bounding box center [987, 294] width 28 height 26
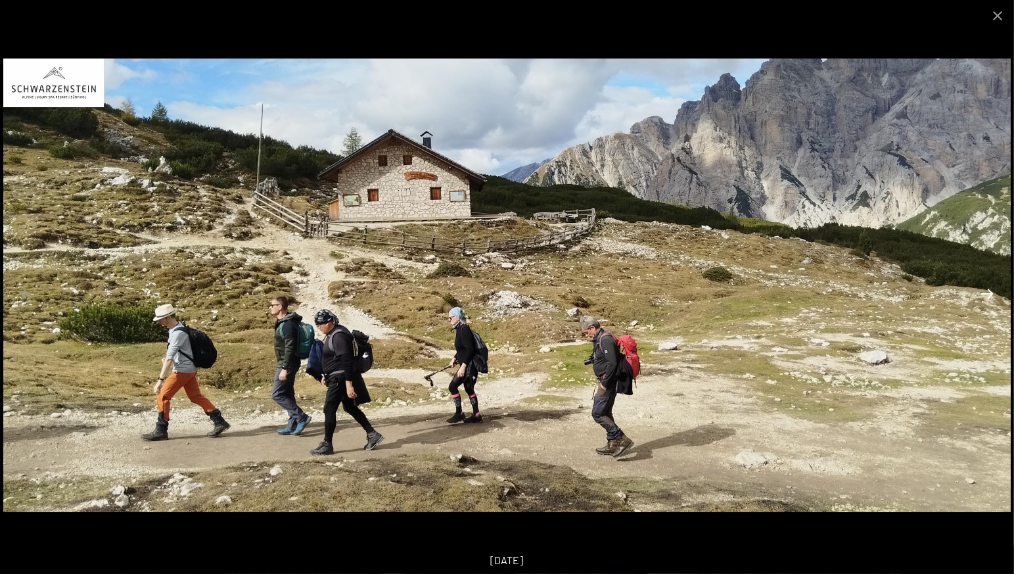
click at [985, 291] on button "Next slide" at bounding box center [987, 294] width 28 height 26
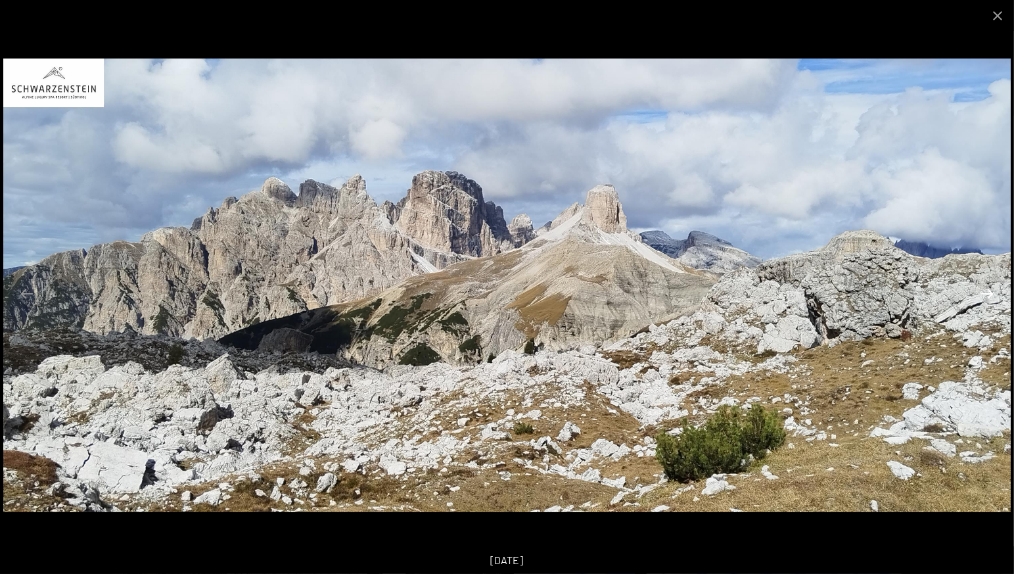
click at [985, 291] on button "Next slide" at bounding box center [987, 294] width 28 height 26
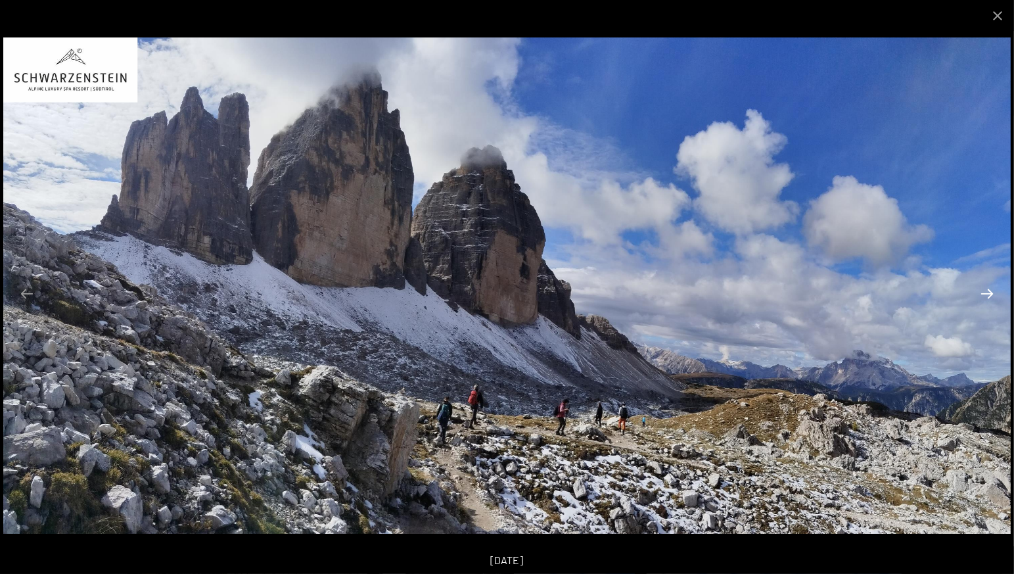
click at [985, 291] on button "Next slide" at bounding box center [987, 294] width 28 height 26
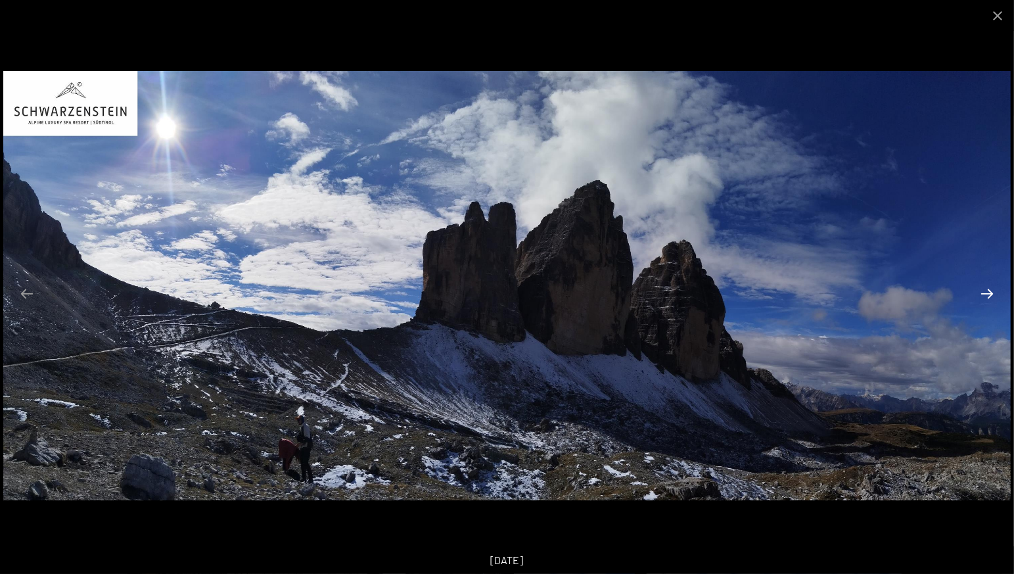
click at [985, 291] on button "Next slide" at bounding box center [987, 294] width 28 height 26
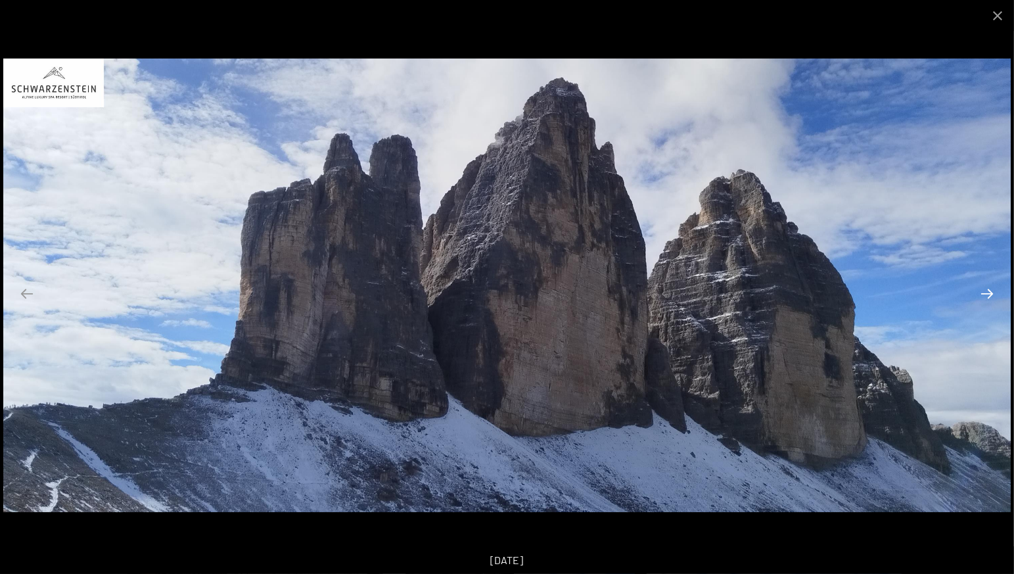
click at [985, 291] on button "Next slide" at bounding box center [987, 294] width 28 height 26
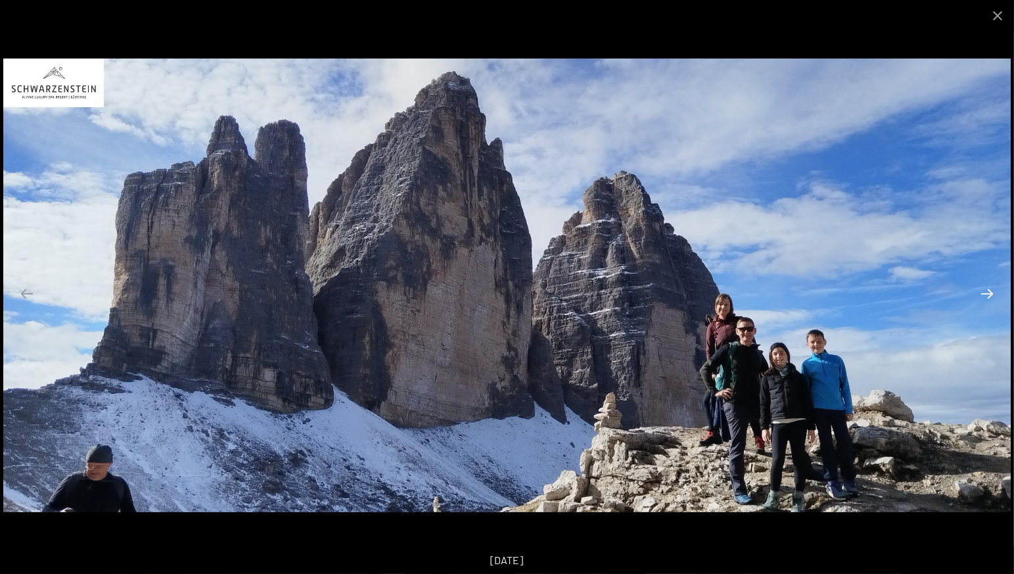
click at [985, 291] on button "Next slide" at bounding box center [987, 294] width 28 height 26
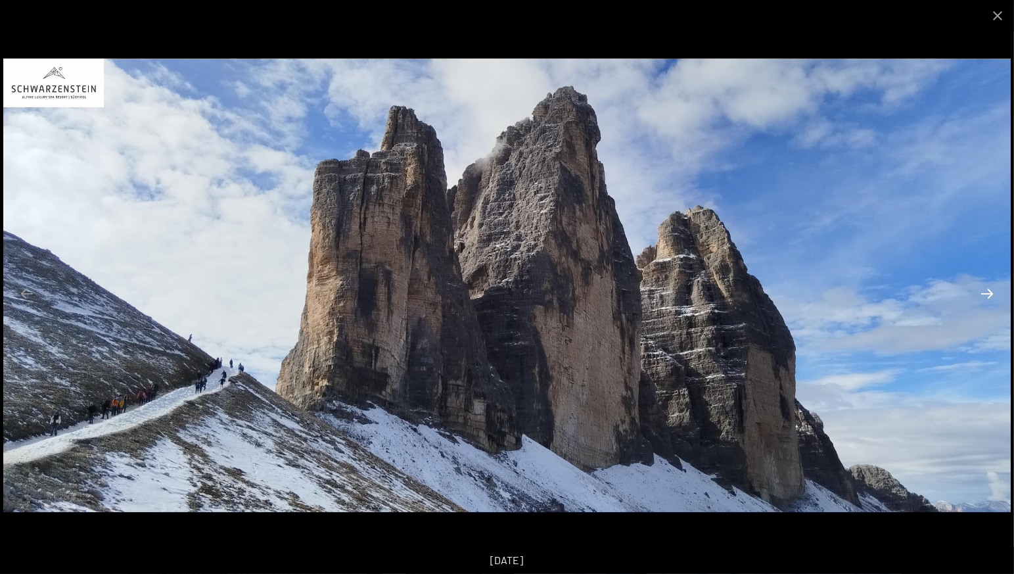
click at [985, 291] on button "Next slide" at bounding box center [987, 294] width 28 height 26
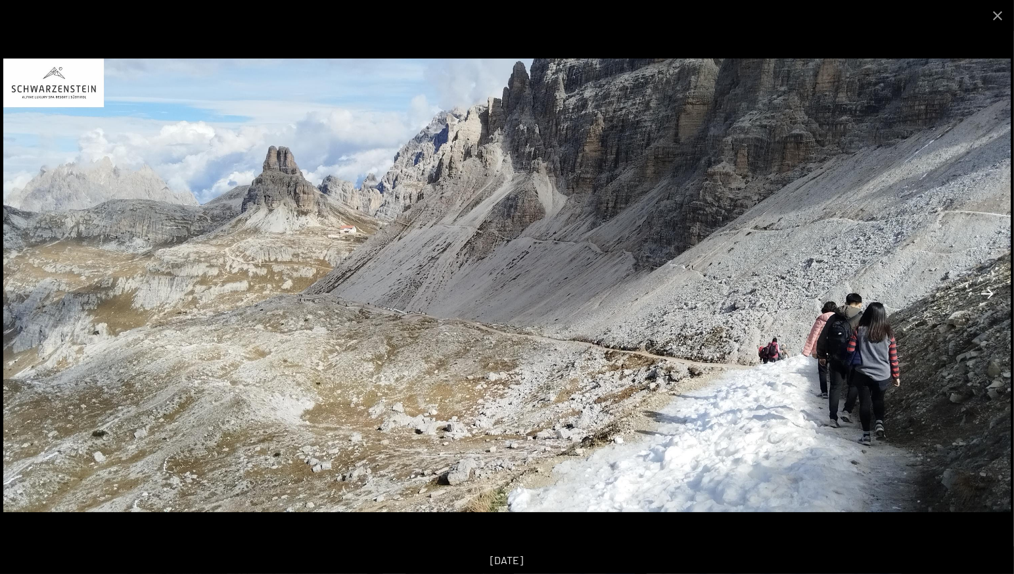
click at [985, 291] on button "Next slide" at bounding box center [987, 294] width 28 height 26
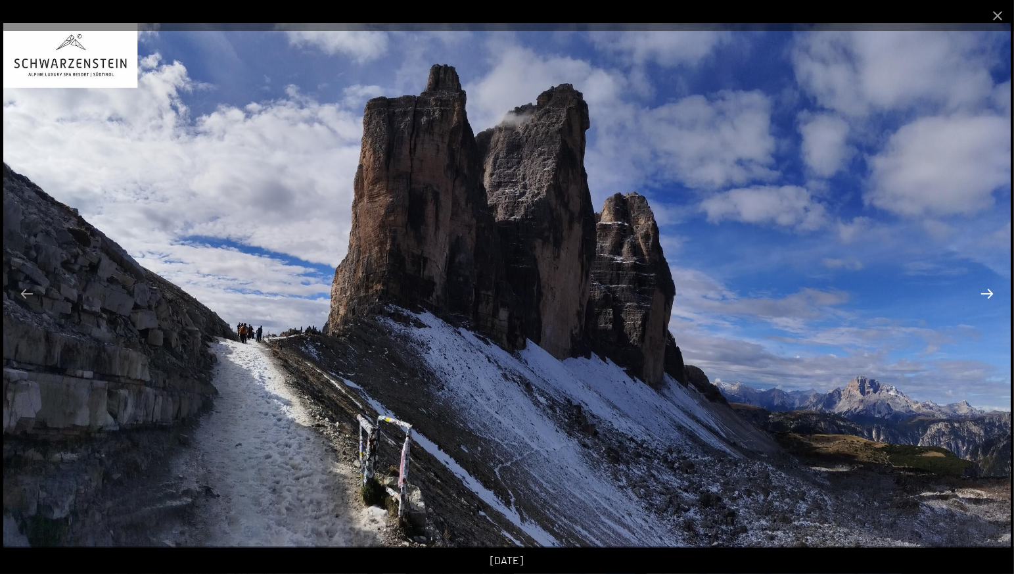
click at [985, 291] on button "Next slide" at bounding box center [987, 294] width 28 height 26
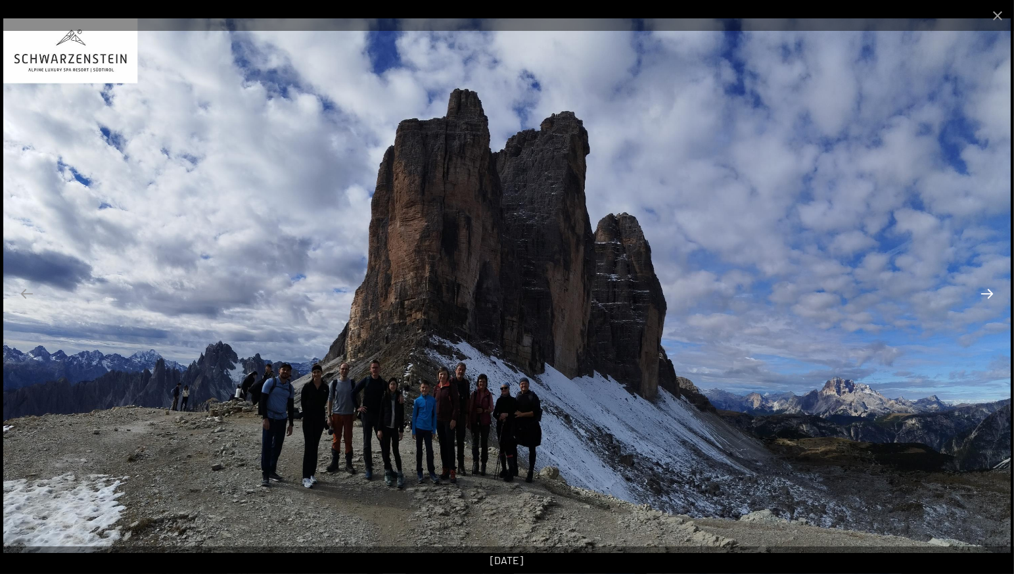
click at [987, 296] on button "Next slide" at bounding box center [987, 294] width 28 height 26
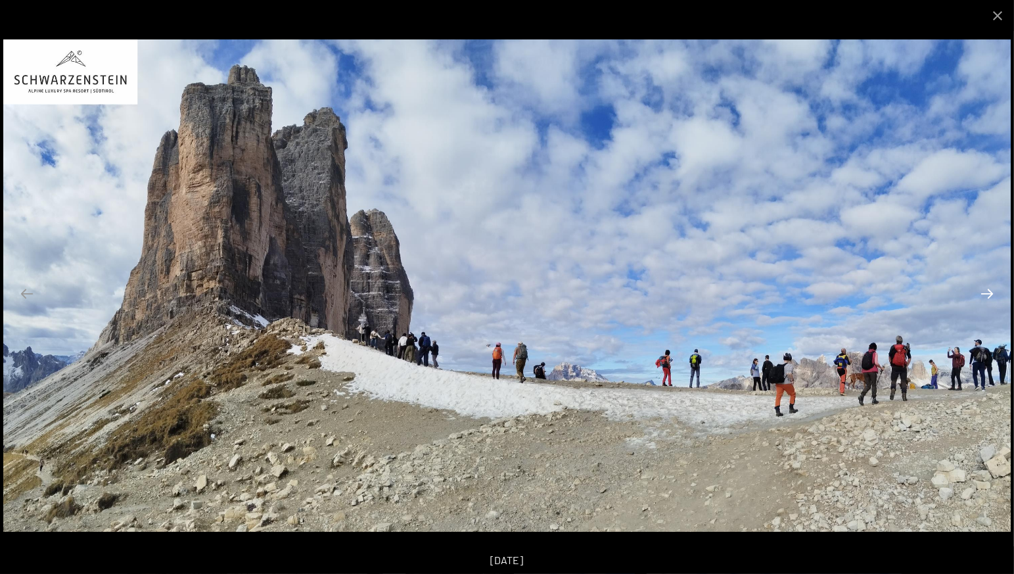
click at [987, 294] on button "Next slide" at bounding box center [987, 294] width 28 height 26
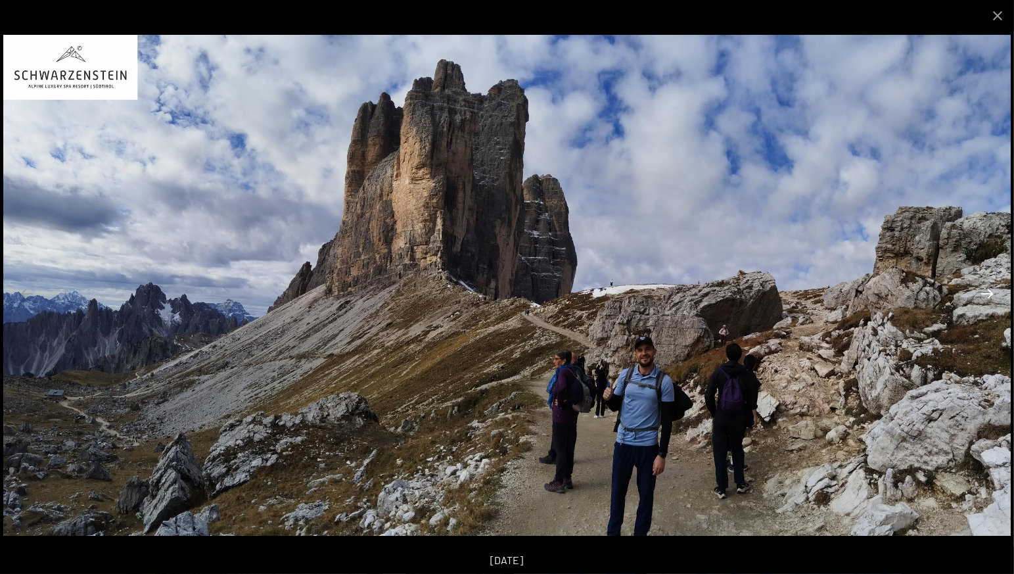
click at [987, 294] on button "Next slide" at bounding box center [987, 294] width 28 height 26
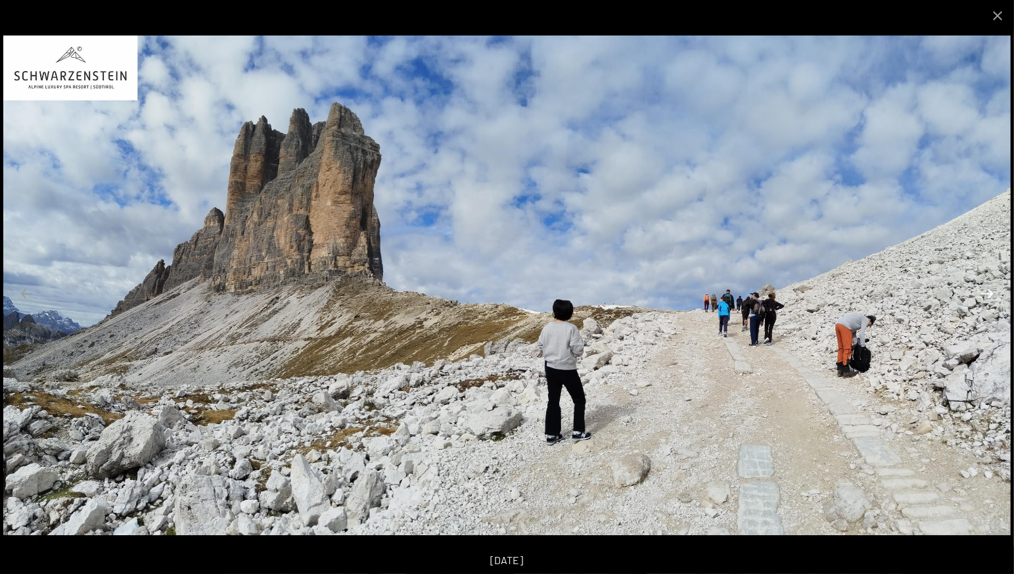
click at [987, 294] on button "Next slide" at bounding box center [987, 294] width 28 height 26
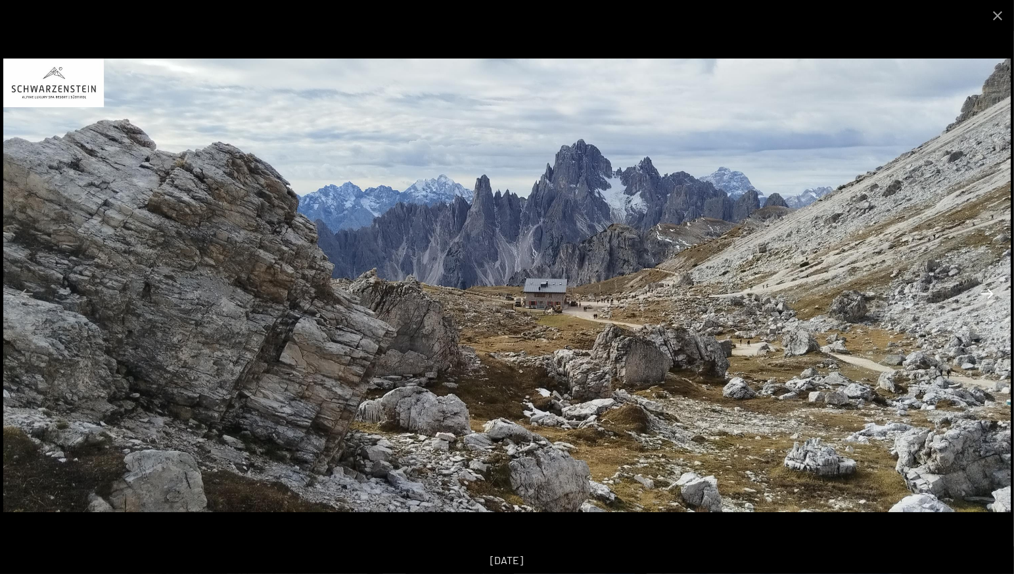
click at [987, 294] on button "Next slide" at bounding box center [987, 294] width 28 height 26
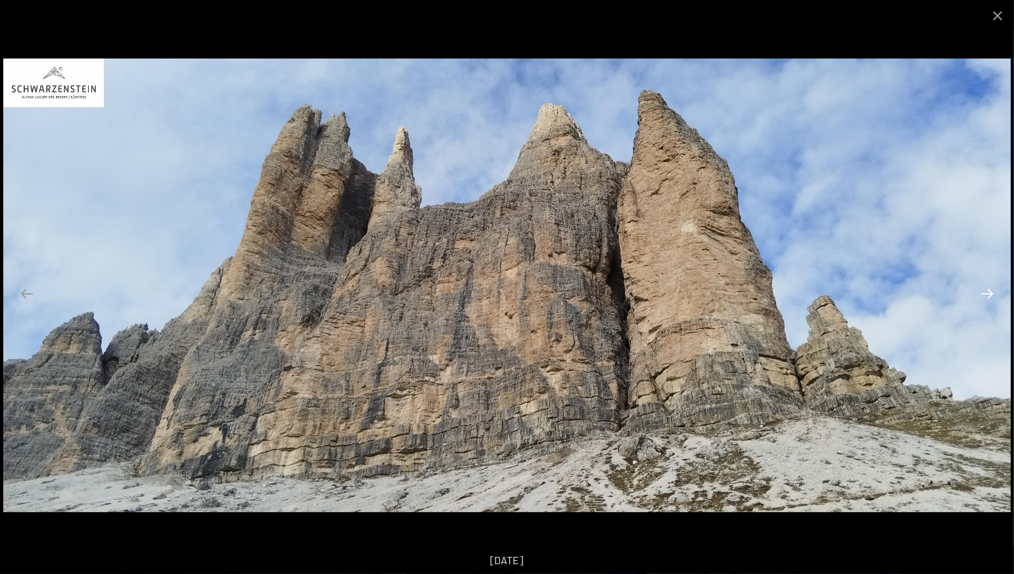
click at [987, 294] on button "Next slide" at bounding box center [987, 294] width 28 height 26
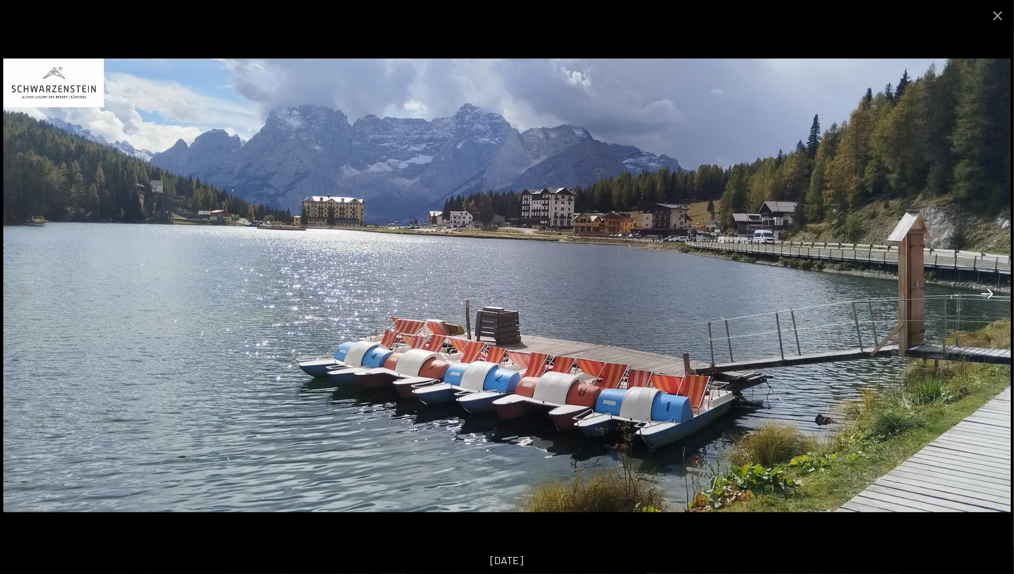
click at [987, 294] on button "Next slide" at bounding box center [987, 294] width 28 height 26
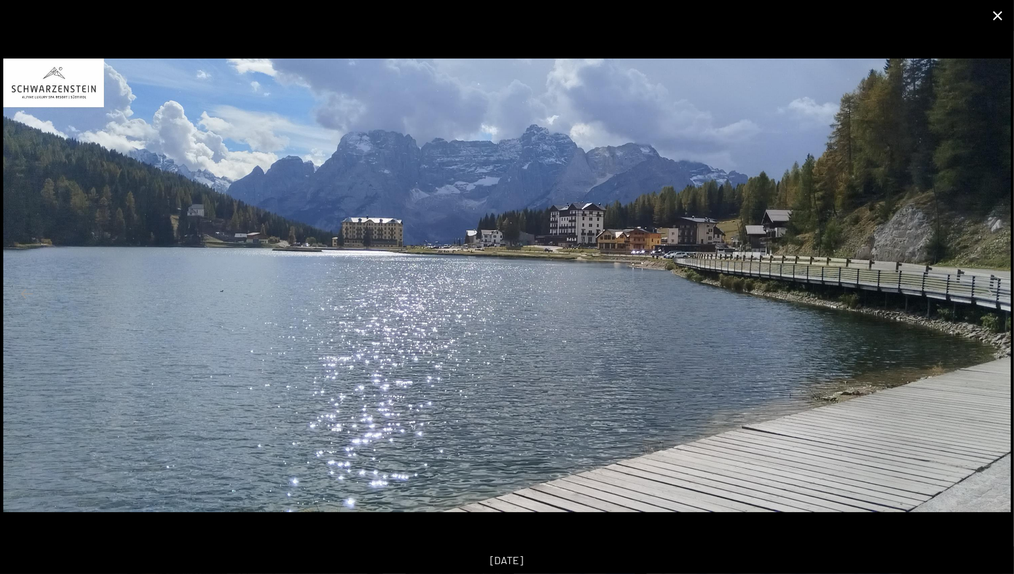
click at [994, 17] on button "Close gallery" at bounding box center [997, 15] width 33 height 31
